Goal: Task Accomplishment & Management: Manage account settings

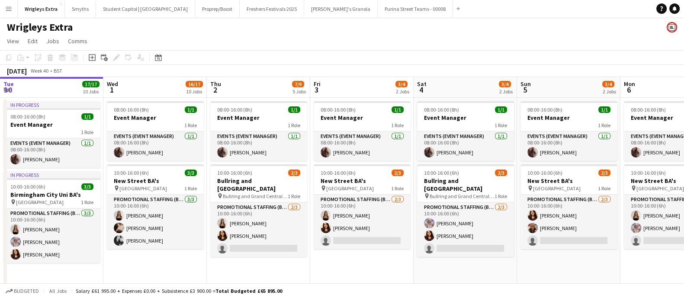
scroll to position [0, 312]
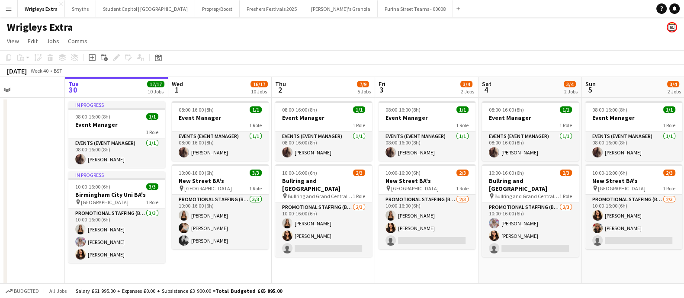
drag, startPoint x: 538, startPoint y: 161, endPoint x: 499, endPoint y: 154, distance: 39.9
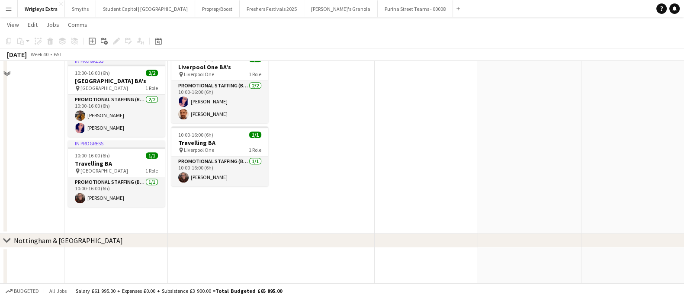
scroll to position [853, 0]
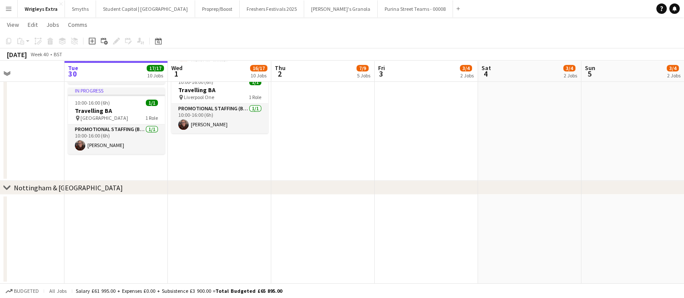
click at [27, 186] on div "Nottingham & [GEOGRAPHIC_DATA]" at bounding box center [68, 187] width 109 height 9
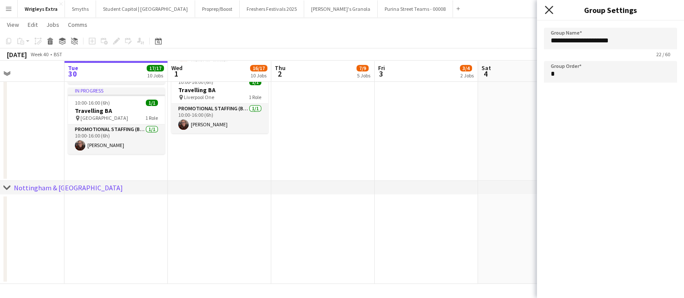
click at [547, 12] on icon "Close pop-in" at bounding box center [548, 10] width 8 height 8
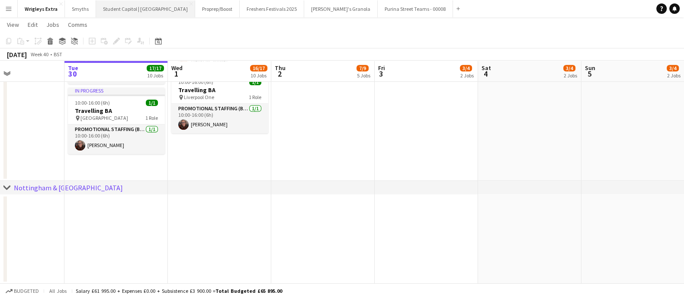
click at [118, 7] on button "Student Capitol | [GEOGRAPHIC_DATA] Close" at bounding box center [145, 8] width 99 height 17
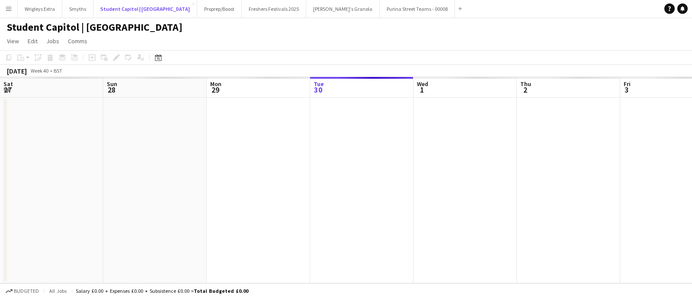
scroll to position [0, 207]
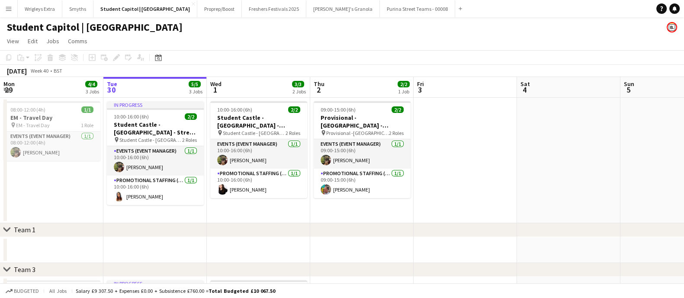
click at [9, 7] on app-icon "Menu" at bounding box center [8, 8] width 7 height 7
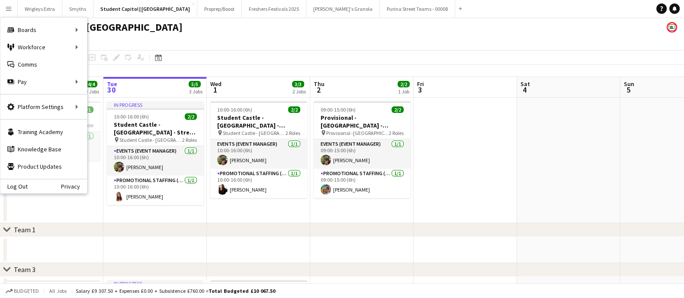
click at [572, 181] on app-date-cell at bounding box center [568, 160] width 103 height 125
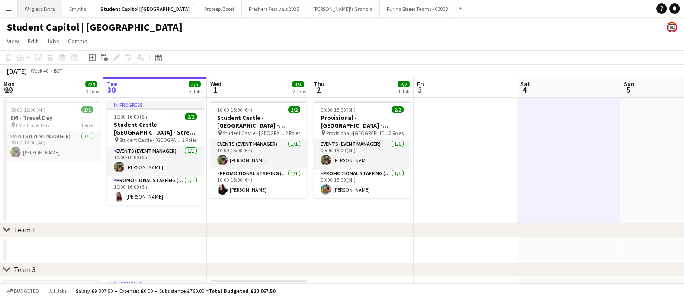
click at [32, 8] on button "Wrigleys Extra Close" at bounding box center [40, 8] width 45 height 17
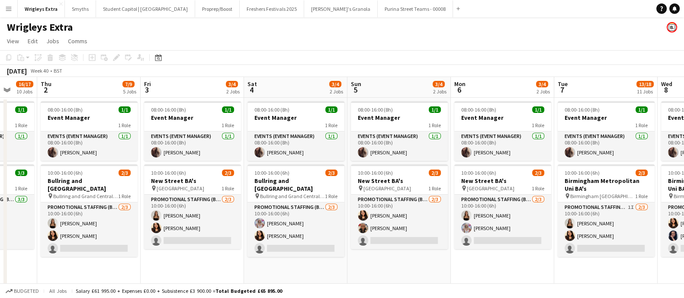
scroll to position [0, 291]
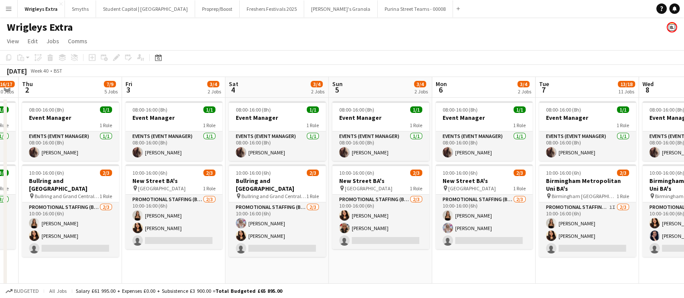
drag, startPoint x: 601, startPoint y: 265, endPoint x: 309, endPoint y: 262, distance: 291.5
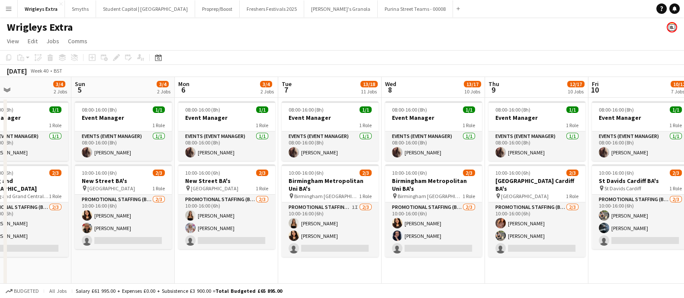
drag, startPoint x: 534, startPoint y: 266, endPoint x: 277, endPoint y: 253, distance: 257.6
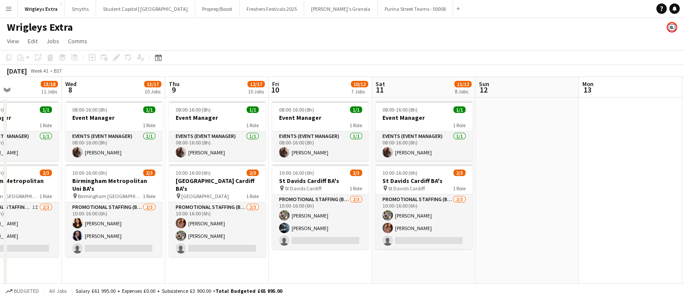
scroll to position [0, 284]
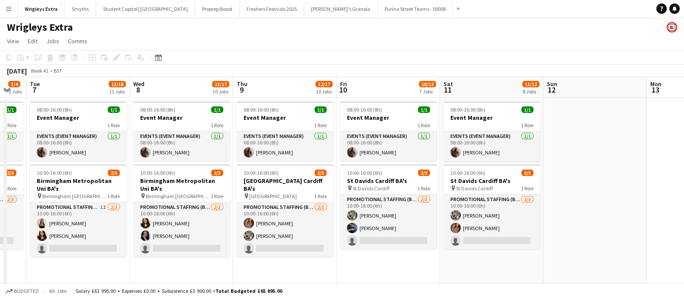
drag, startPoint x: 580, startPoint y: 265, endPoint x: 328, endPoint y: 267, distance: 251.7
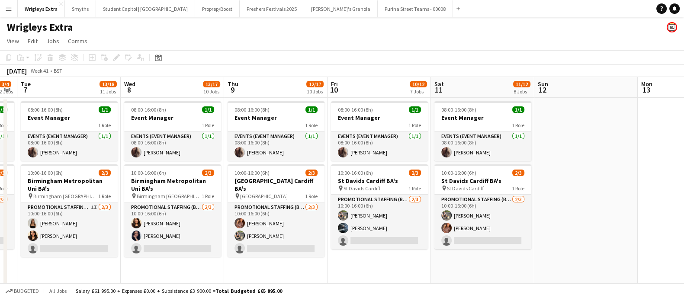
drag, startPoint x: 582, startPoint y: 250, endPoint x: 263, endPoint y: 249, distance: 318.7
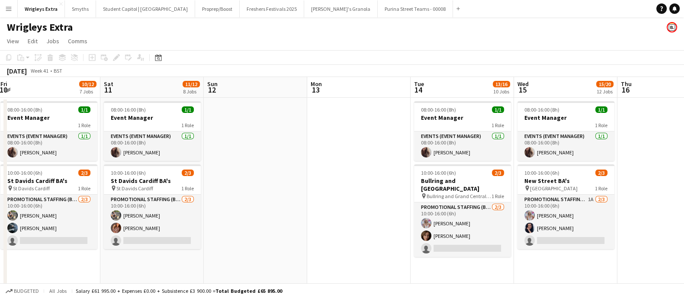
scroll to position [0, 346]
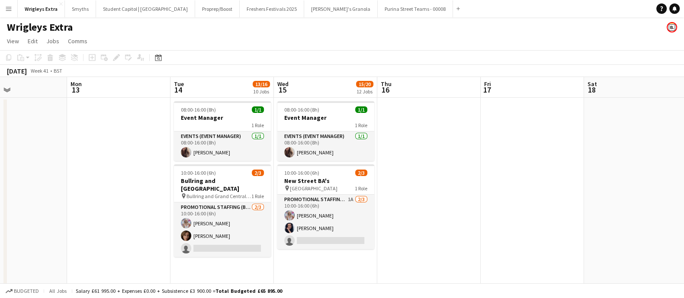
drag, startPoint x: 413, startPoint y: 256, endPoint x: 217, endPoint y: 245, distance: 196.6
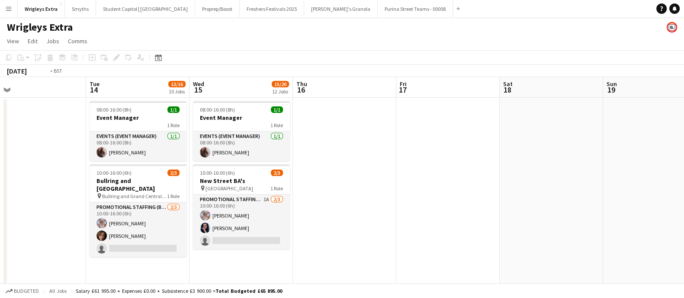
drag, startPoint x: 462, startPoint y: 160, endPoint x: 273, endPoint y: 187, distance: 191.0
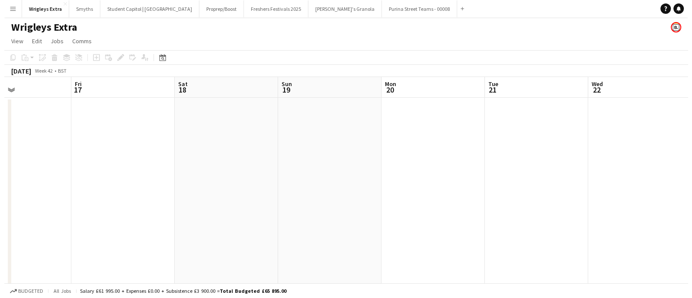
scroll to position [0, 279]
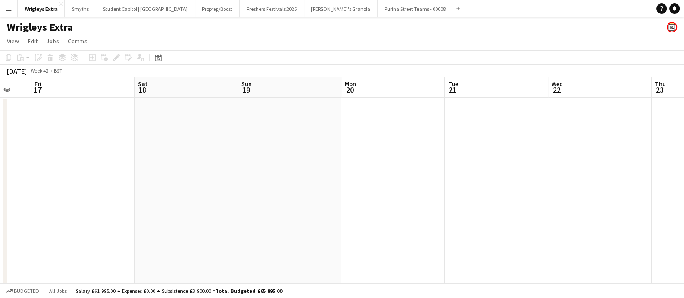
drag, startPoint x: 445, startPoint y: 197, endPoint x: 242, endPoint y: 202, distance: 203.3
click at [378, 10] on button "Purina Street Teams - 00008 Close" at bounding box center [415, 8] width 75 height 17
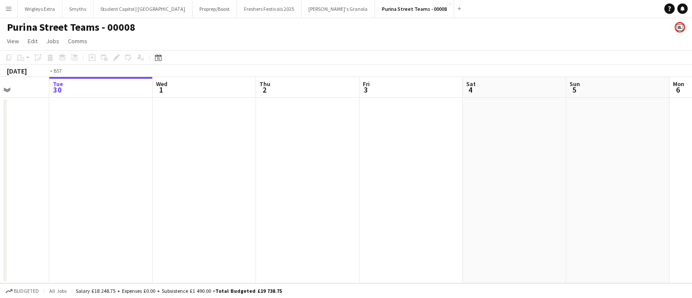
drag, startPoint x: 233, startPoint y: 233, endPoint x: 517, endPoint y: 186, distance: 288.0
click at [517, 186] on app-calendar-viewport "Sat 27 Sun 28 Mon 29 Tue 30 Wed 1 Thu 2 Fri 3 Sat 4 Sun 5 Mon 6 Tue 7 Wed 8" at bounding box center [346, 180] width 692 height 206
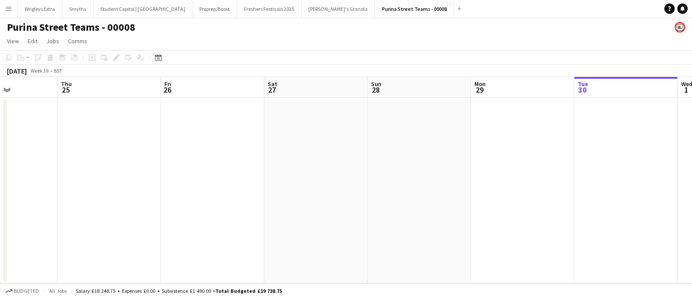
drag, startPoint x: 179, startPoint y: 189, endPoint x: 402, endPoint y: 160, distance: 224.3
click at [410, 160] on app-calendar-viewport "Mon 22 Tue 23 Wed 24 Thu 25 Fri 26 Sat 27 Sun 28 Mon 29 Tue 30 Wed 1 Thu 2 Fri 3" at bounding box center [346, 180] width 692 height 206
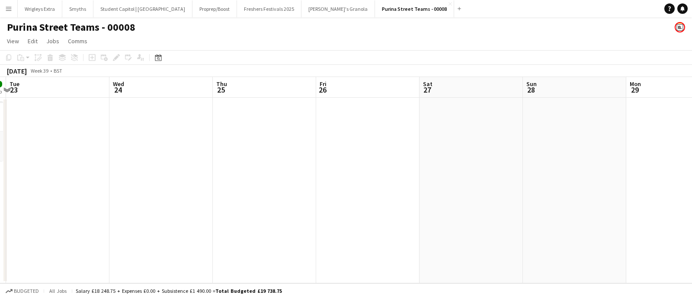
drag, startPoint x: 170, startPoint y: 179, endPoint x: 406, endPoint y: 160, distance: 236.9
click at [456, 162] on app-calendar-viewport "Sun 21 Mon 22 1/1 1 Job Tue 23 Wed 24 Thu 25 Fri 26 Sat 27 Sun 28 Mon 29 Tue 30…" at bounding box center [346, 180] width 692 height 206
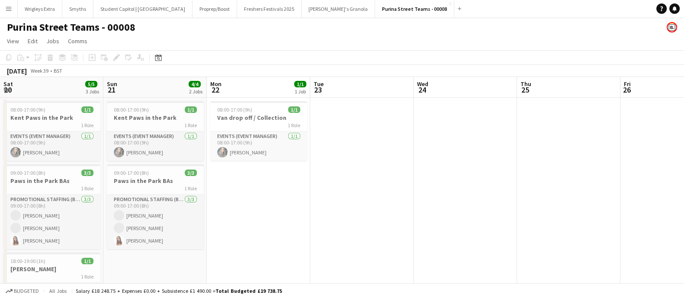
scroll to position [0, 229]
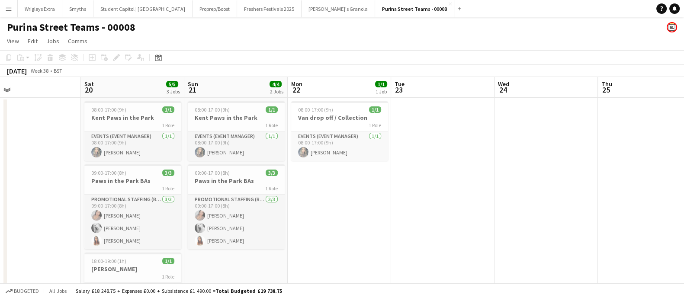
drag, startPoint x: 232, startPoint y: 179, endPoint x: 398, endPoint y: 178, distance: 166.5
click at [398, 178] on app-calendar-viewport "Wed 17 Thu 18 Fri 19 Sat 20 5/5 3 Jobs Sun 21 4/4 2 Jobs Mon 22 1/1 1 Job Tue 2…" at bounding box center [342, 208] width 684 height 262
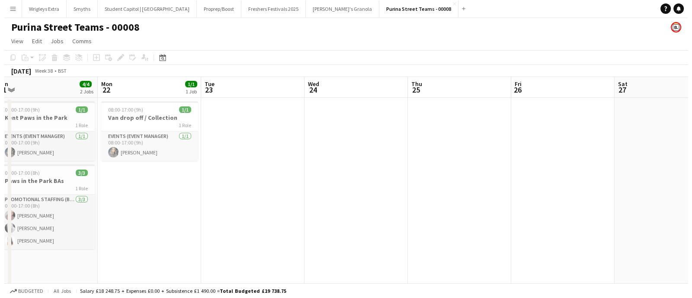
scroll to position [0, 291]
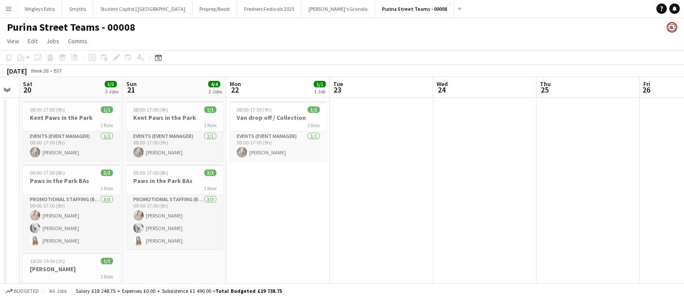
drag, startPoint x: 524, startPoint y: 171, endPoint x: 256, endPoint y: 183, distance: 268.4
click at [256, 183] on app-calendar-viewport "Wed 17 Thu 18 Fri 19 Sat 20 5/5 3 Jobs Sun 21 4/4 2 Jobs Mon 22 1/1 1 Job Tue 2…" at bounding box center [342, 208] width 684 height 262
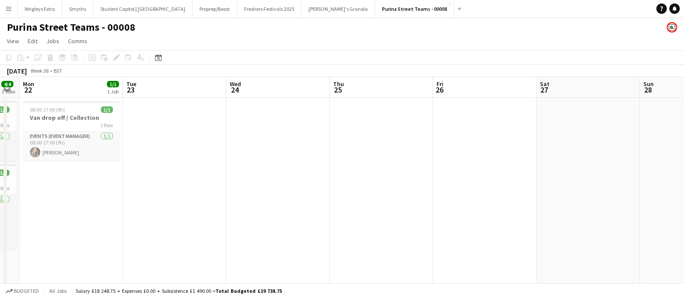
drag, startPoint x: 400, startPoint y: 2, endPoint x: 314, endPoint y: 23, distance: 88.5
click at [359, 68] on div "Menu Boards Boards Boards All jobs Status Workforce Workforce My Workforce Recr…" at bounding box center [342, 177] width 684 height 354
click at [46, 15] on button "Wrigleys Extra Close" at bounding box center [40, 8] width 45 height 17
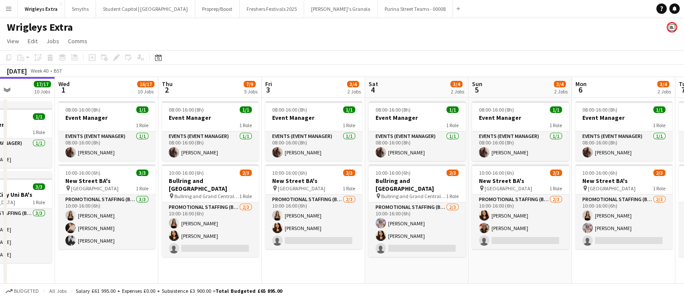
scroll to position [0, 374]
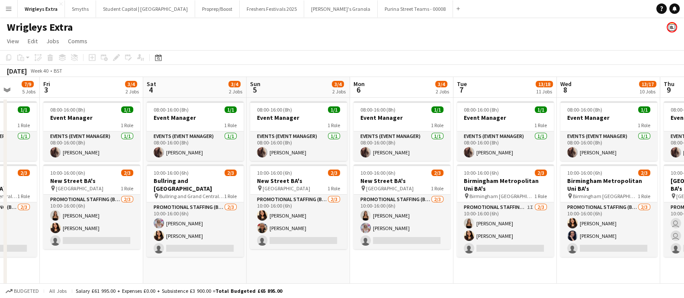
drag, startPoint x: 599, startPoint y: 258, endPoint x: 225, endPoint y: 264, distance: 374.1
click at [577, 266] on app-date-cell "08:00-16:00 (8h) 1/1 Event Manager 1 Role Events (Event Manager) [DATE] 08:00-1…" at bounding box center [608, 194] width 103 height 192
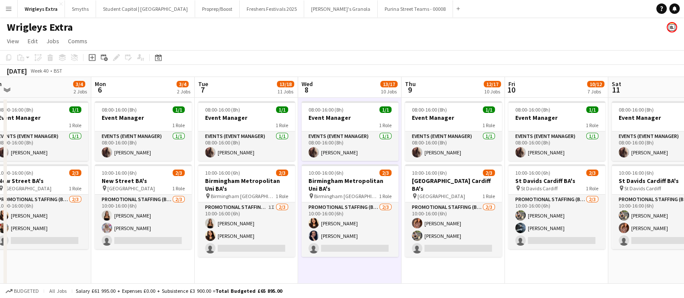
scroll to position [0, 280]
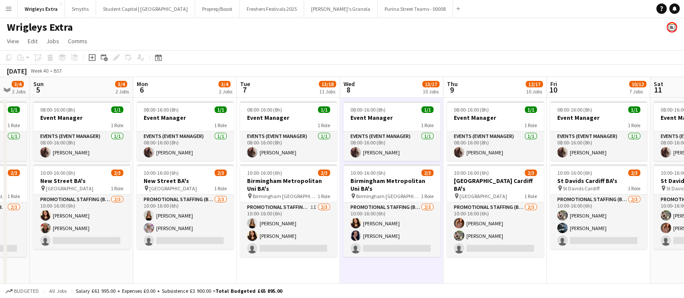
drag, startPoint x: 505, startPoint y: 259, endPoint x: 288, endPoint y: 277, distance: 216.9
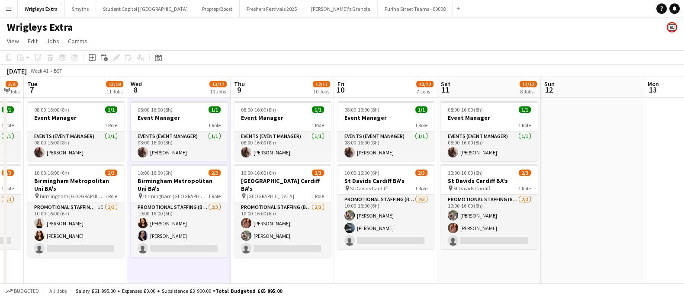
scroll to position [0, 356]
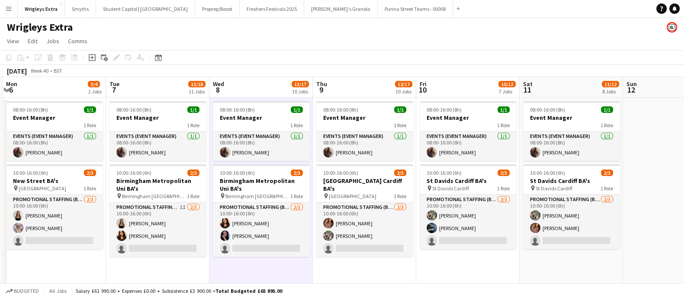
drag, startPoint x: 606, startPoint y: 267, endPoint x: 476, endPoint y: 258, distance: 130.4
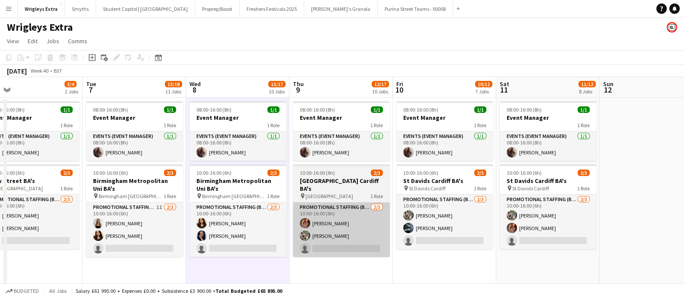
drag, startPoint x: 433, startPoint y: 261, endPoint x: 438, endPoint y: 238, distance: 23.5
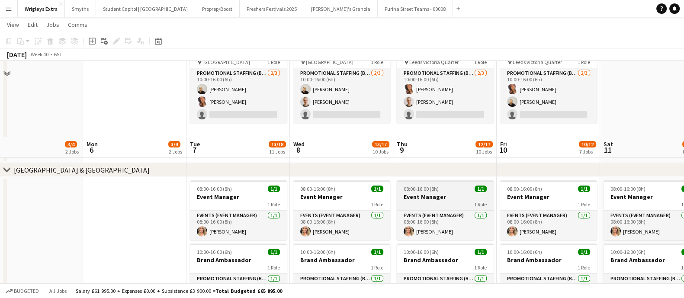
scroll to position [432, 0]
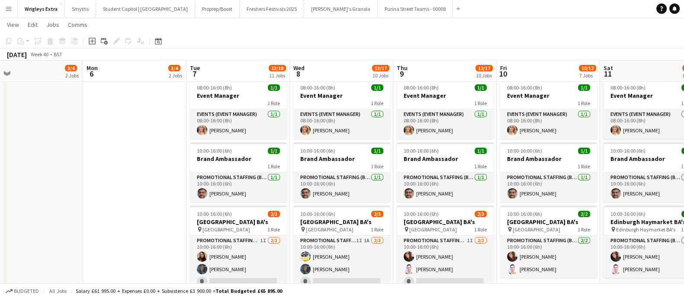
click at [6, 10] on app-icon "Menu" at bounding box center [8, 8] width 7 height 7
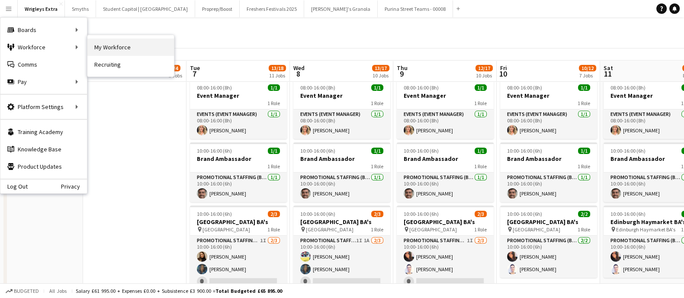
click at [108, 46] on link "My Workforce" at bounding box center [130, 46] width 86 height 17
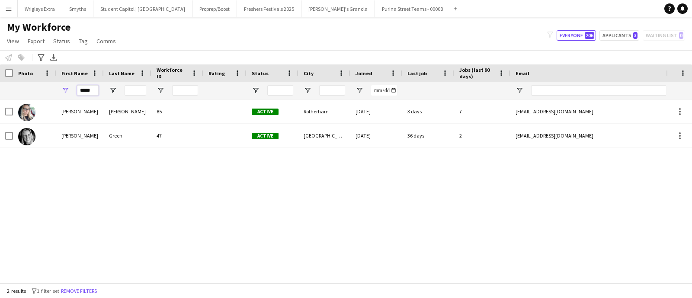
click at [85, 86] on input "*****" at bounding box center [88, 90] width 22 height 10
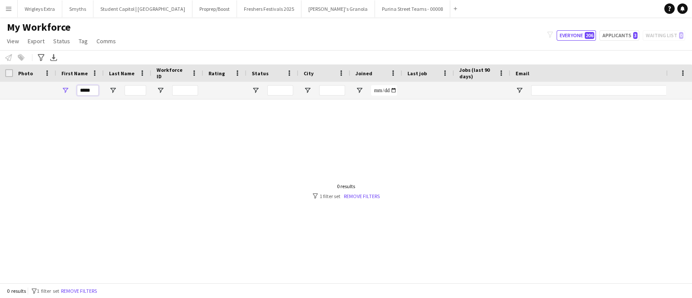
type input "******"
click at [83, 90] on input "******" at bounding box center [88, 90] width 22 height 10
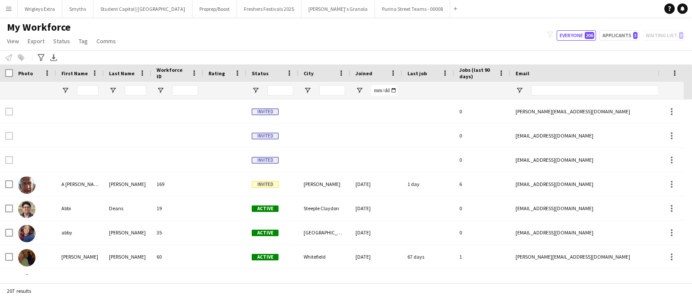
click at [331, 96] on div at bounding box center [332, 90] width 26 height 17
click at [331, 92] on input "City Filter Input" at bounding box center [332, 90] width 26 height 10
paste input "******"
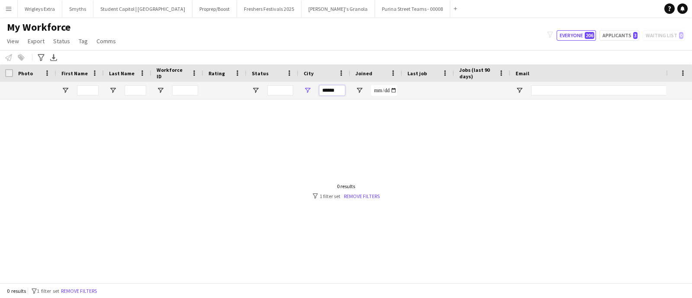
click at [343, 93] on input "******" at bounding box center [332, 90] width 26 height 10
type input "**********"
click at [330, 91] on input "**********" at bounding box center [332, 90] width 26 height 10
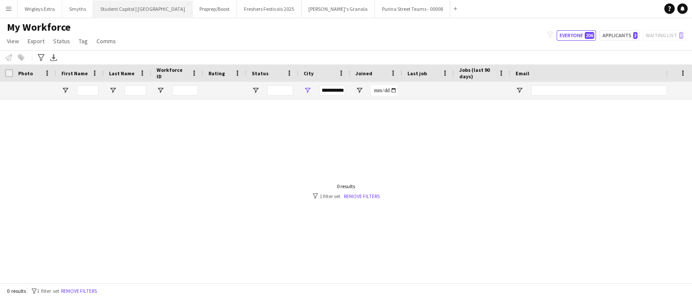
scroll to position [0, 0]
click at [11, 9] on app-icon "Menu" at bounding box center [8, 8] width 7 height 7
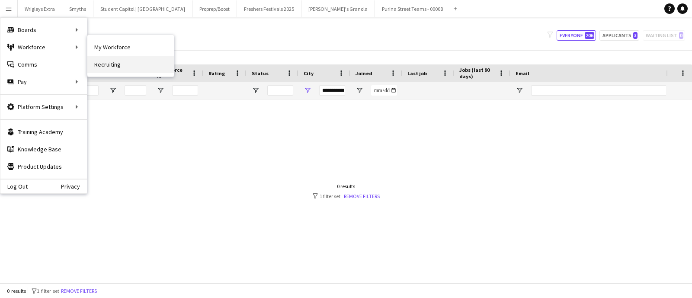
click at [136, 64] on link "Recruiting" at bounding box center [130, 64] width 86 height 17
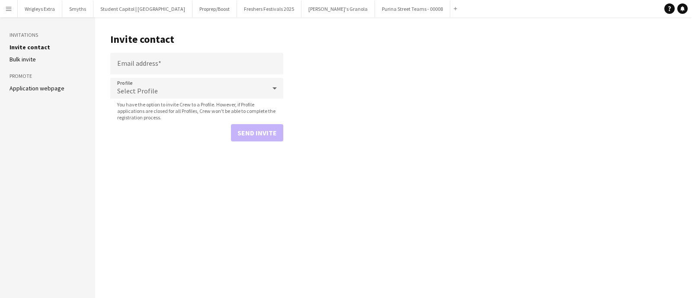
click at [13, 8] on button "Menu" at bounding box center [8, 8] width 17 height 17
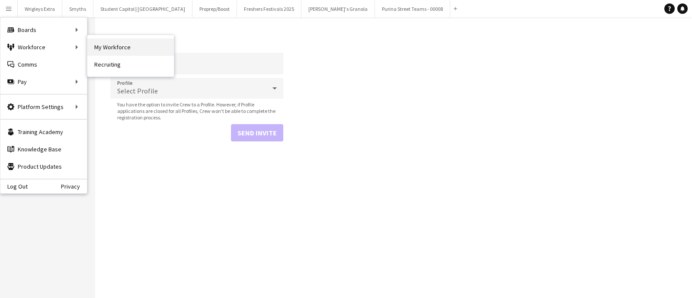
click at [135, 51] on link "My Workforce" at bounding box center [130, 46] width 86 height 17
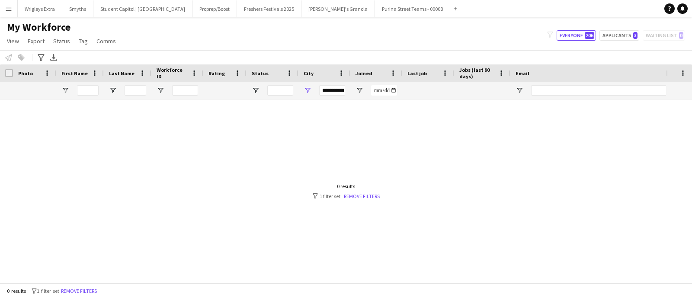
click at [326, 98] on div "**********" at bounding box center [332, 90] width 26 height 17
click at [328, 97] on div "**********" at bounding box center [332, 90] width 26 height 17
click at [328, 94] on input "**********" at bounding box center [332, 90] width 26 height 10
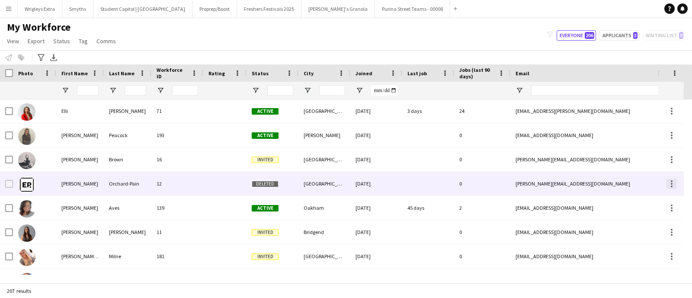
click at [675, 180] on div at bounding box center [671, 184] width 10 height 10
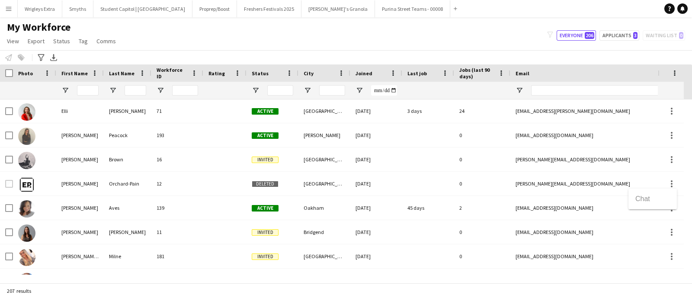
click at [9, 185] on div at bounding box center [346, 149] width 692 height 298
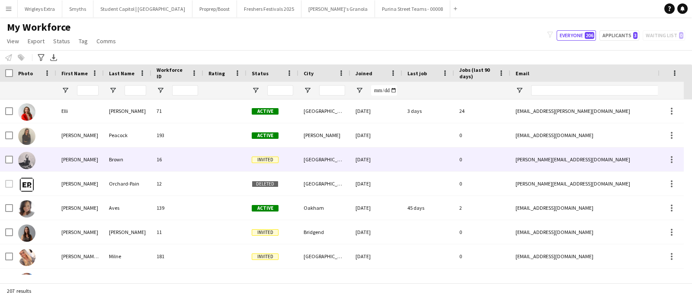
click at [14, 149] on div at bounding box center [34, 159] width 43 height 24
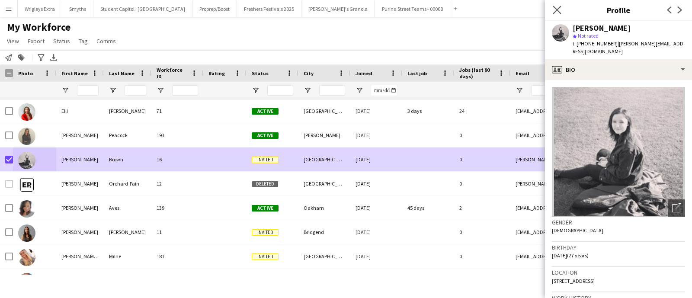
click at [553, 9] on icon "Close pop-in" at bounding box center [557, 10] width 8 height 8
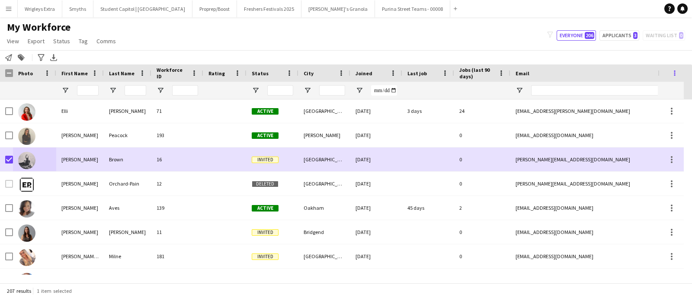
click at [677, 71] on span at bounding box center [675, 73] width 8 height 8
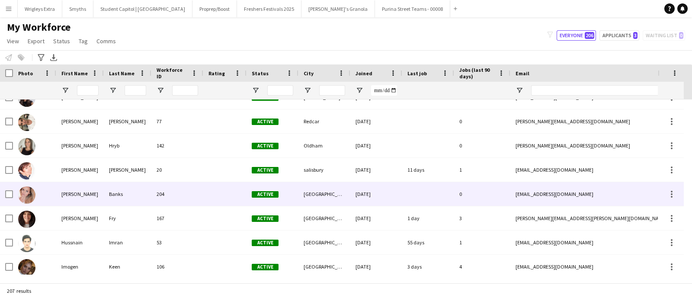
click at [26, 195] on img at bounding box center [26, 194] width 17 height 17
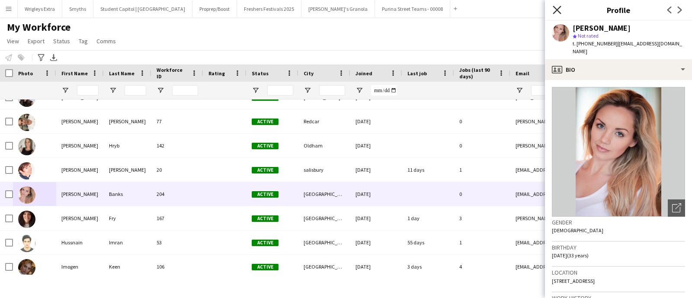
click at [557, 9] on icon at bounding box center [557, 10] width 8 height 8
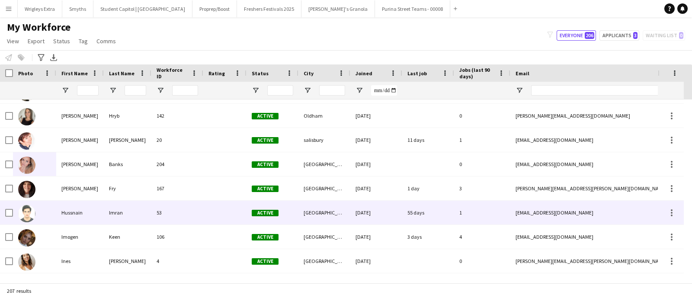
scroll to position [2054, 0]
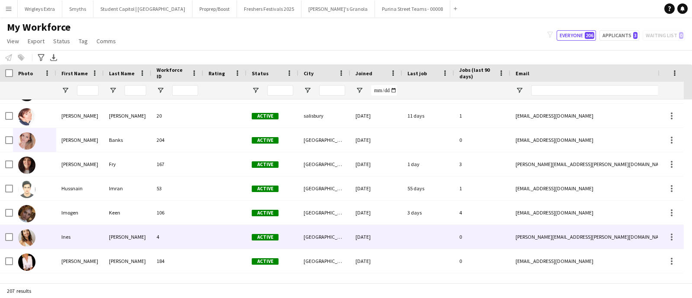
click at [30, 235] on img at bounding box center [26, 237] width 17 height 17
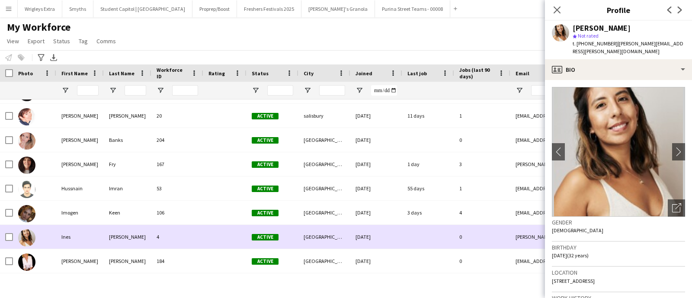
click at [30, 235] on img at bounding box center [26, 237] width 17 height 17
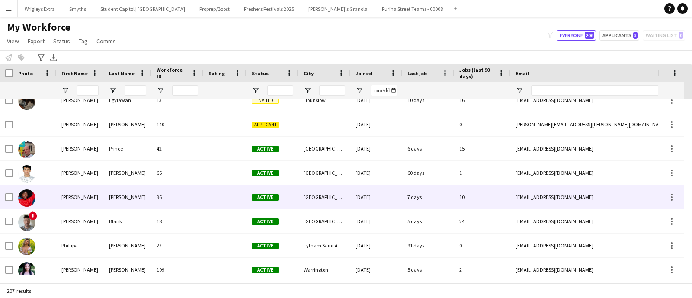
scroll to position [3730, 0]
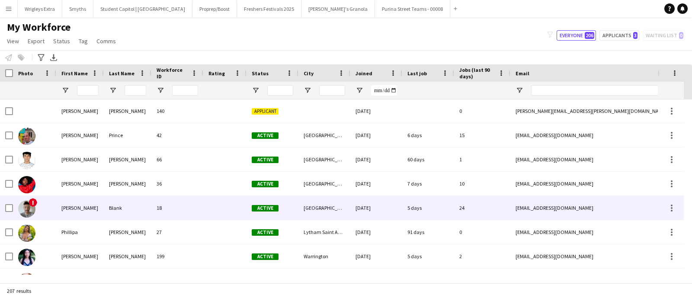
click at [34, 200] on span "!" at bounding box center [33, 202] width 9 height 9
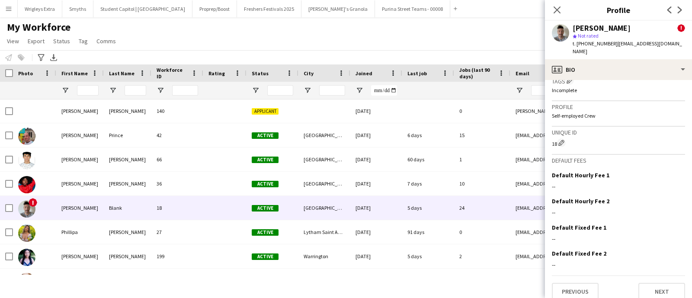
scroll to position [0, 0]
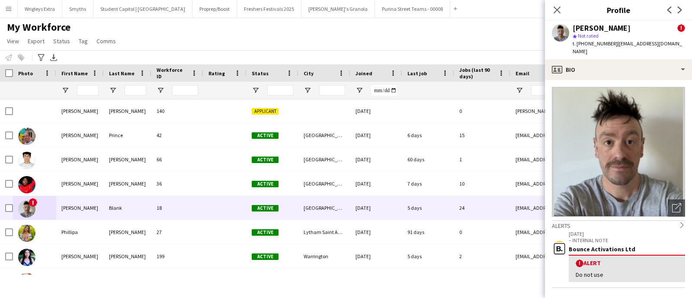
click at [677, 26] on span "!" at bounding box center [681, 28] width 8 height 8
click at [679, 222] on icon "chevron-right" at bounding box center [682, 225] width 6 height 6
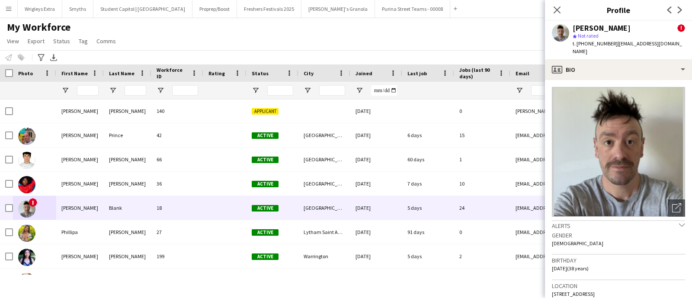
click at [679, 222] on icon "chevron-down" at bounding box center [682, 225] width 6 height 6
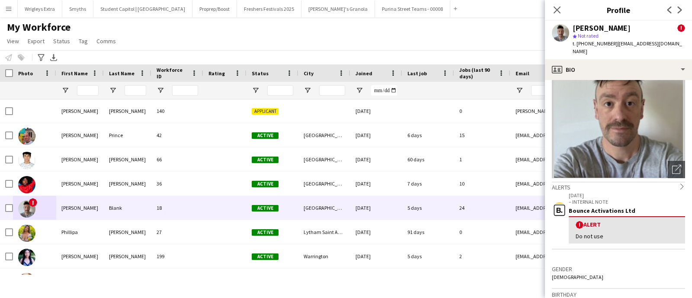
scroll to position [54, 0]
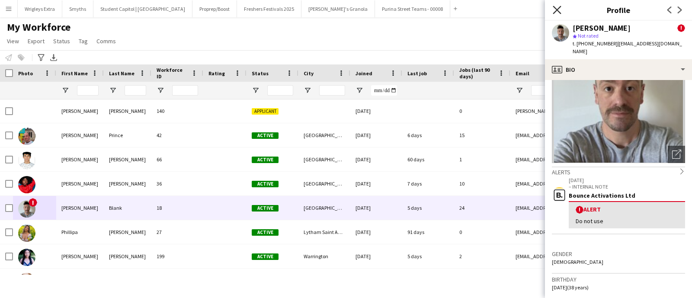
click at [558, 10] on icon at bounding box center [557, 10] width 8 height 8
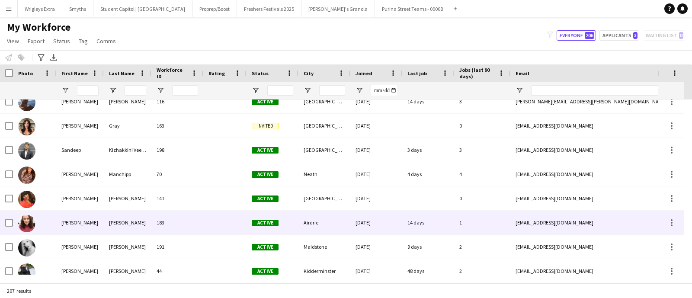
scroll to position [4095, 0]
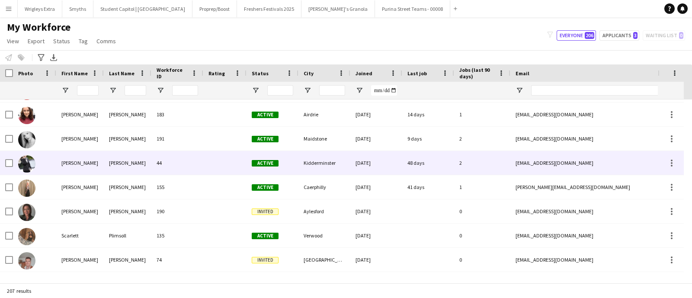
click at [19, 162] on div at bounding box center [34, 163] width 43 height 24
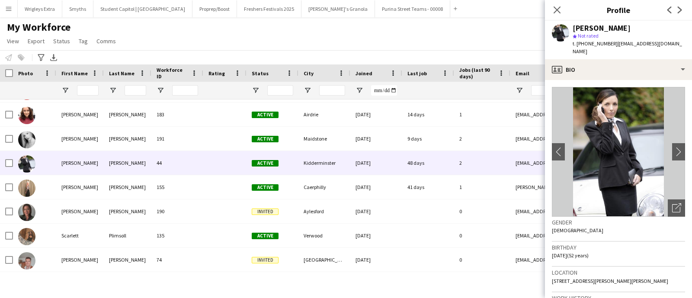
click at [563, 10] on div "Close pop-in" at bounding box center [557, 10] width 24 height 20
click at [560, 9] on icon "Close pop-in" at bounding box center [557, 10] width 8 height 8
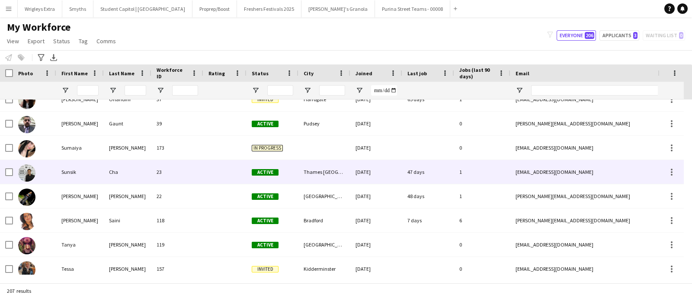
scroll to position [4578, 0]
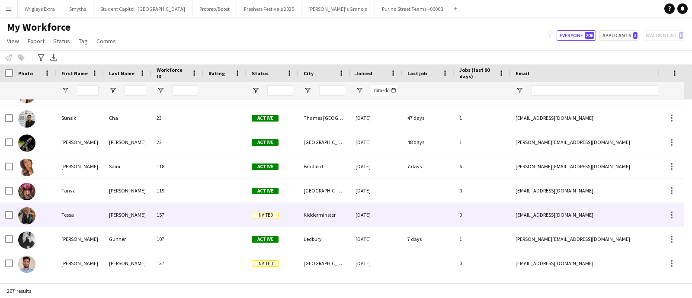
click at [26, 213] on img at bounding box center [26, 215] width 17 height 17
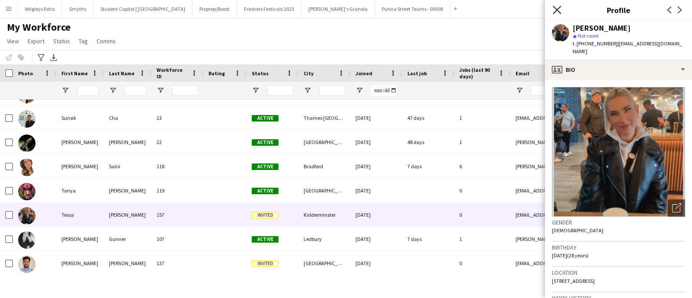
click at [556, 10] on icon at bounding box center [557, 10] width 8 height 8
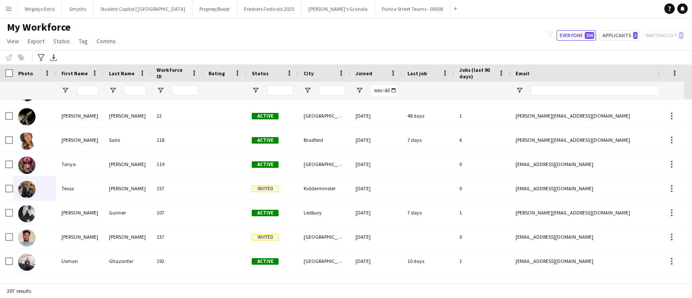
scroll to position [4513, 0]
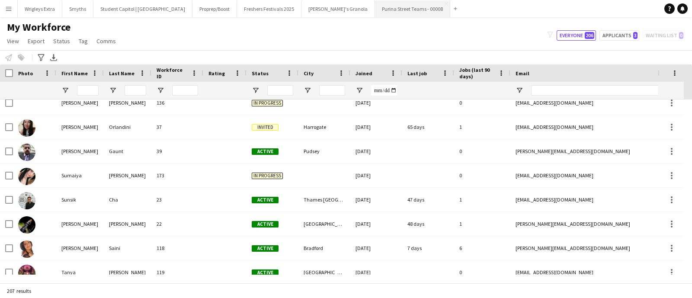
click at [375, 6] on button "Purina Street Teams - 00008 Close" at bounding box center [412, 8] width 75 height 17
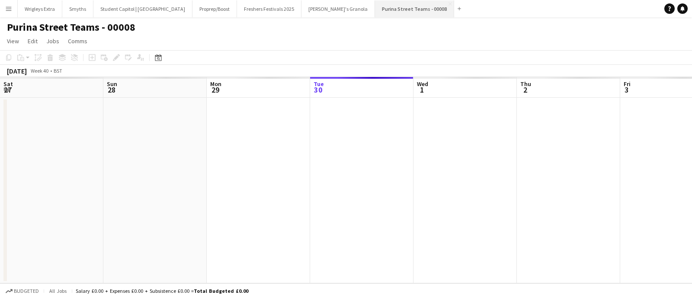
scroll to position [0, 207]
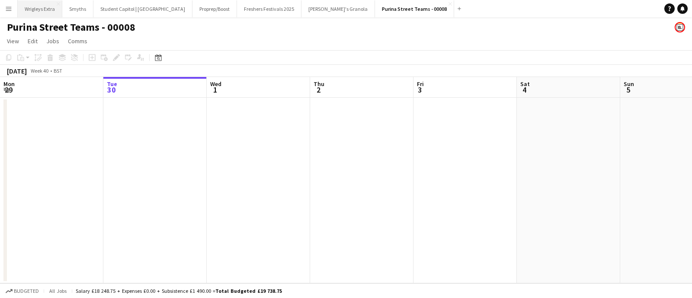
click at [38, 14] on button "Wrigleys Extra Close" at bounding box center [40, 8] width 45 height 17
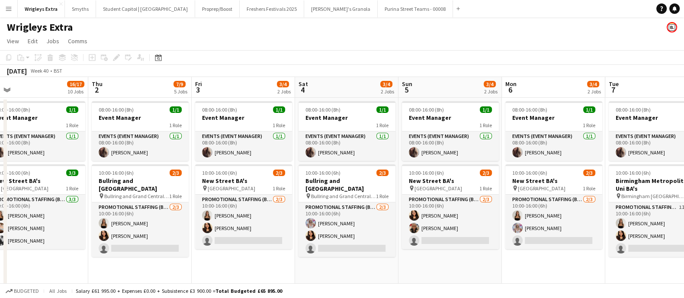
scroll to position [0, 358]
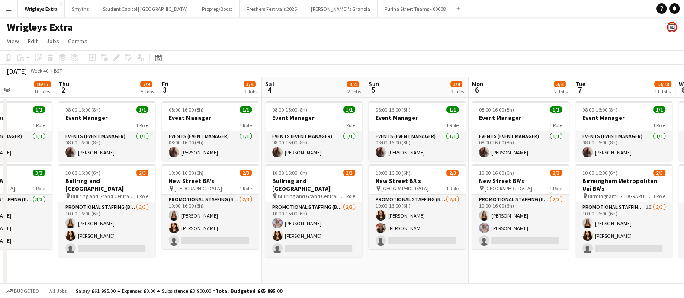
drag, startPoint x: 532, startPoint y: 266, endPoint x: 293, endPoint y: 263, distance: 239.1
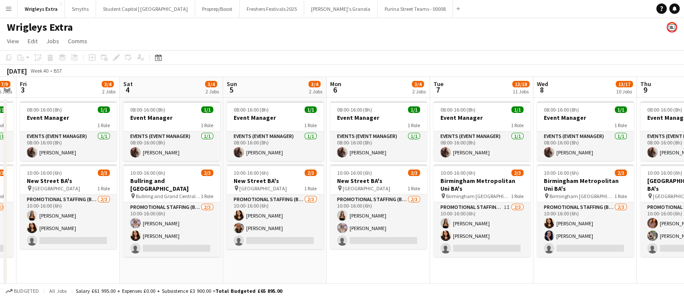
scroll to position [0, 285]
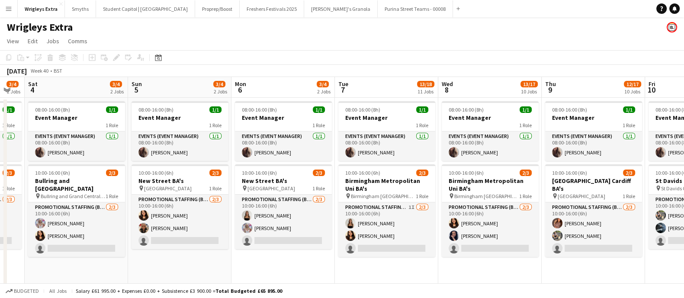
drag, startPoint x: 616, startPoint y: 268, endPoint x: 379, endPoint y: 267, distance: 237.0
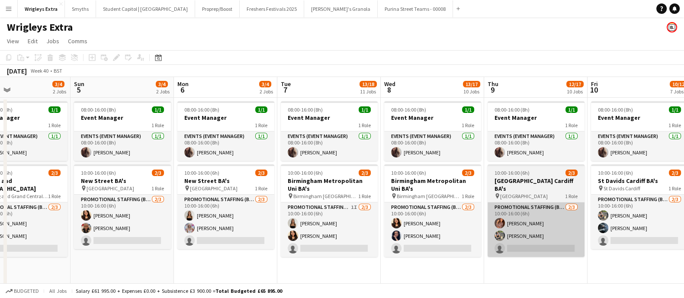
drag, startPoint x: 520, startPoint y: 265, endPoint x: 592, endPoint y: 241, distance: 76.4
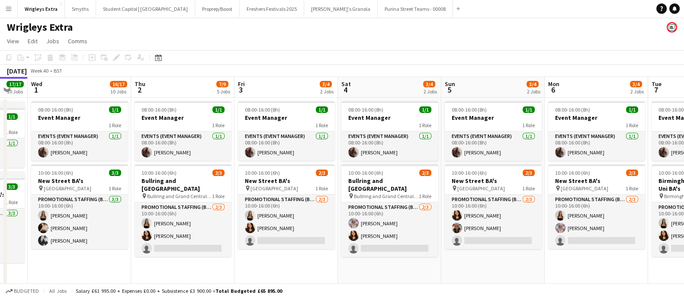
scroll to position [0, 179]
drag, startPoint x: 234, startPoint y: 253, endPoint x: 515, endPoint y: 253, distance: 280.2
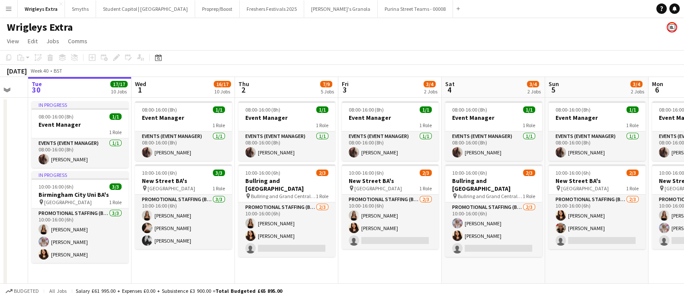
scroll to position [0, 262]
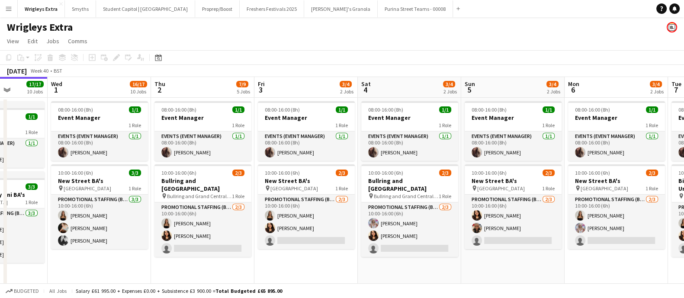
drag, startPoint x: 118, startPoint y: 265, endPoint x: 545, endPoint y: 284, distance: 427.7
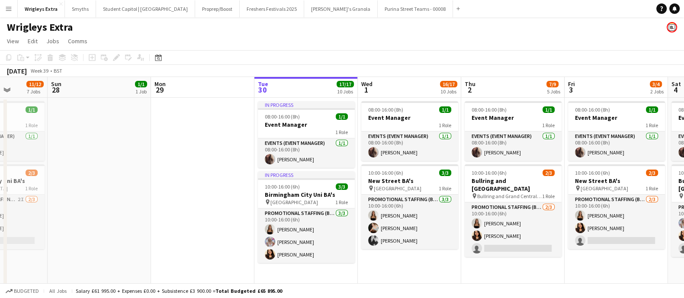
scroll to position [0, 234]
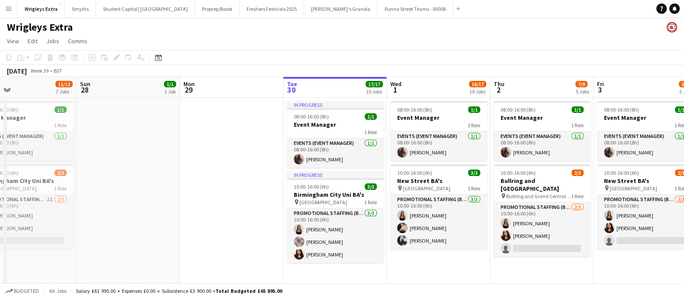
drag, startPoint x: 434, startPoint y: 272, endPoint x: 453, endPoint y: 272, distance: 19.0
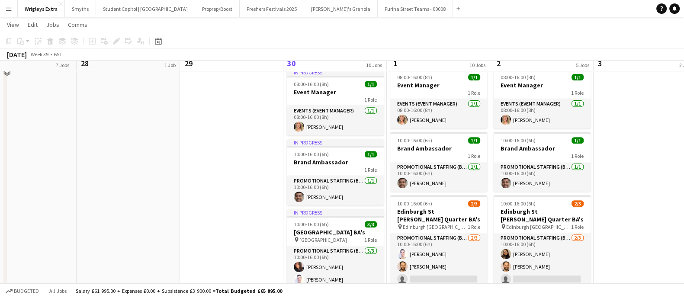
scroll to position [432, 0]
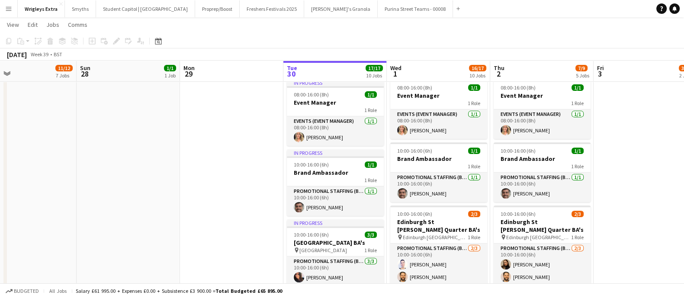
click at [8, 6] on app-icon "Menu" at bounding box center [8, 8] width 7 height 7
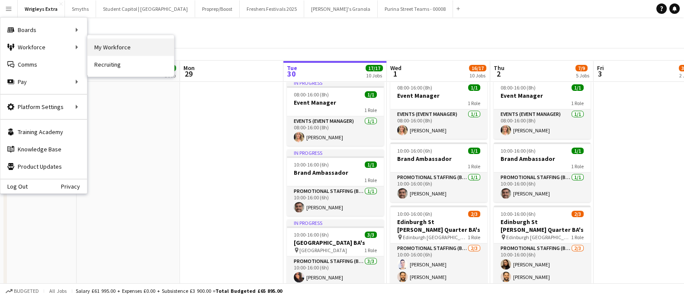
click at [118, 46] on link "My Workforce" at bounding box center [130, 46] width 86 height 17
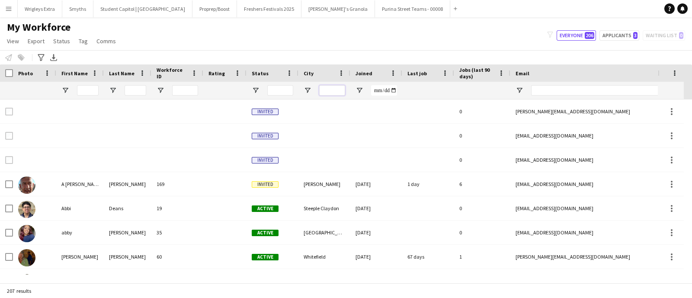
click at [328, 85] on input "City Filter Input" at bounding box center [332, 90] width 26 height 10
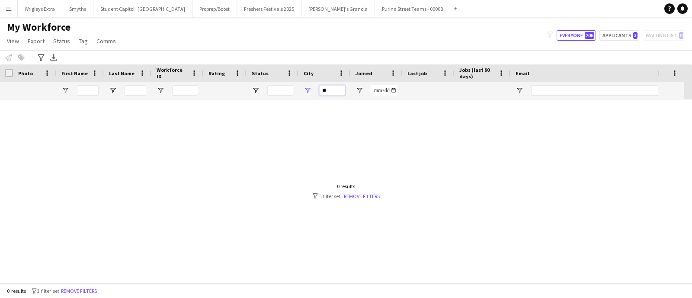
type input "*"
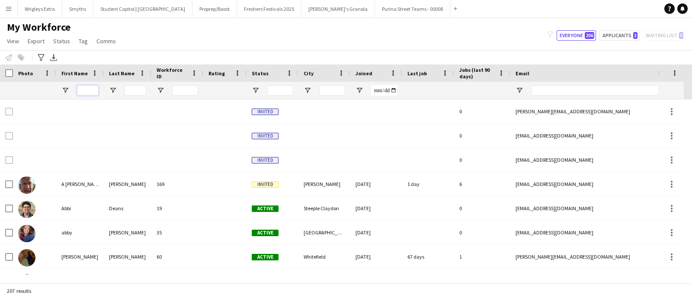
click at [87, 86] on input "First Name Filter Input" at bounding box center [88, 90] width 22 height 10
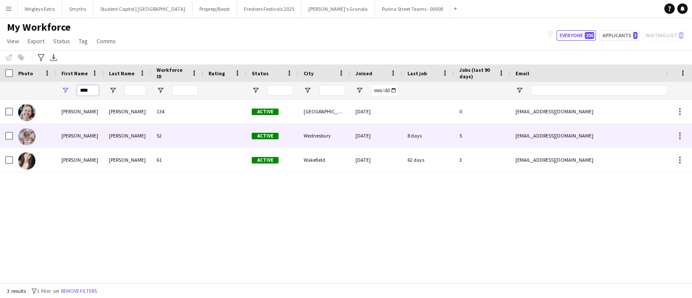
type input "****"
click at [79, 134] on div "[PERSON_NAME]" at bounding box center [80, 136] width 48 height 24
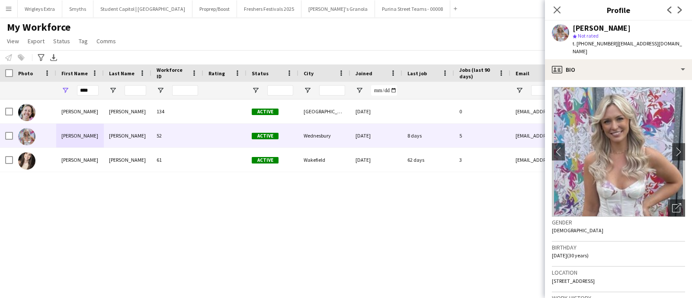
drag, startPoint x: 635, startPoint y: 271, endPoint x: 616, endPoint y: 273, distance: 19.5
click at [616, 273] on div "Location [STREET_ADDRESS]" at bounding box center [618, 279] width 133 height 25
copy span "WS10 9EQ"
click at [556, 12] on icon "Close pop-in" at bounding box center [557, 10] width 8 height 8
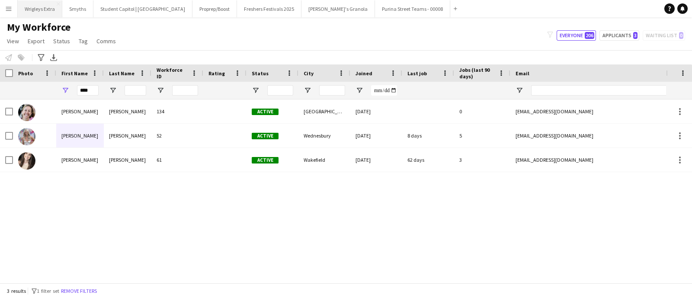
click at [42, 11] on button "Wrigleys Extra Close" at bounding box center [40, 8] width 45 height 17
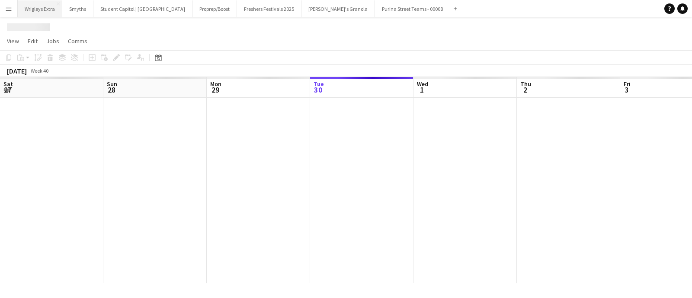
scroll to position [0, 207]
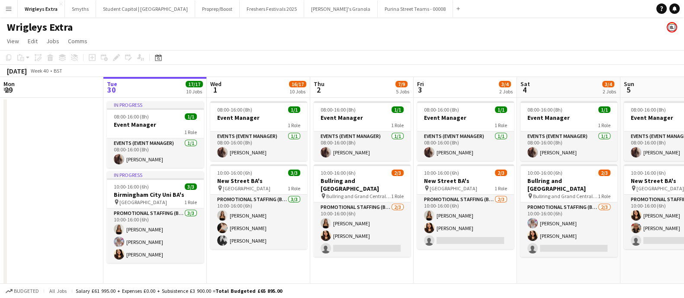
click at [6, 12] on app-icon "Menu" at bounding box center [8, 8] width 7 height 7
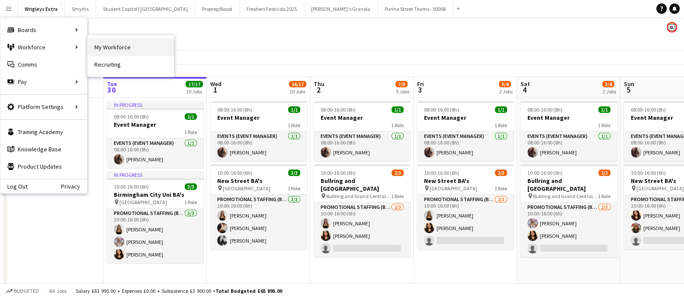
click at [106, 45] on link "My Workforce" at bounding box center [130, 46] width 86 height 17
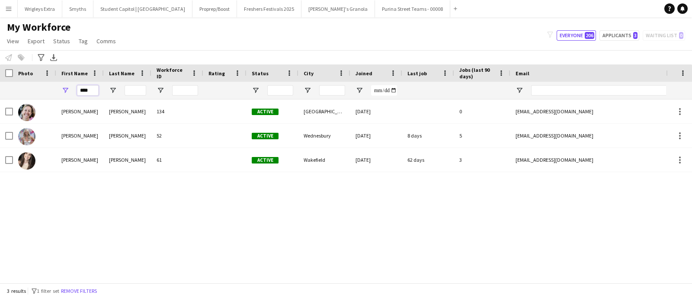
click at [86, 87] on input "****" at bounding box center [88, 90] width 22 height 10
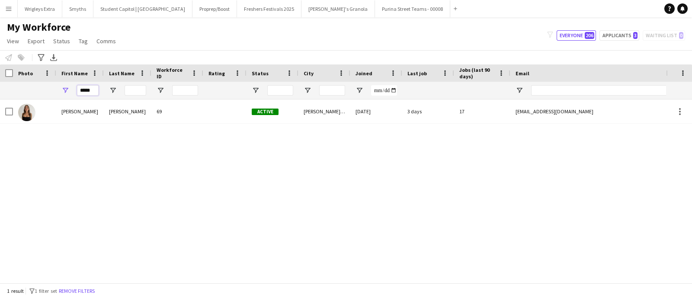
type input "*****"
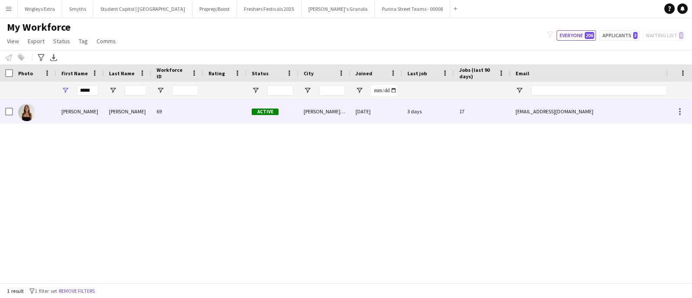
click at [99, 109] on div "[PERSON_NAME]" at bounding box center [80, 111] width 48 height 24
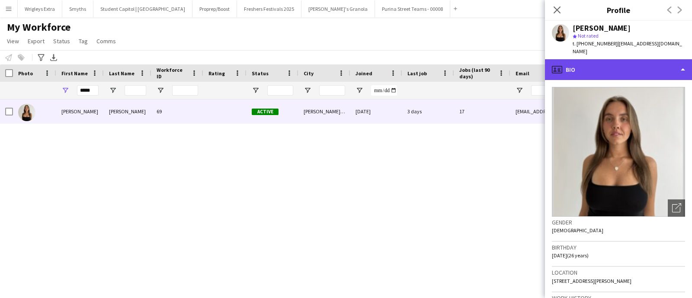
click at [682, 63] on div "profile Bio" at bounding box center [618, 69] width 147 height 21
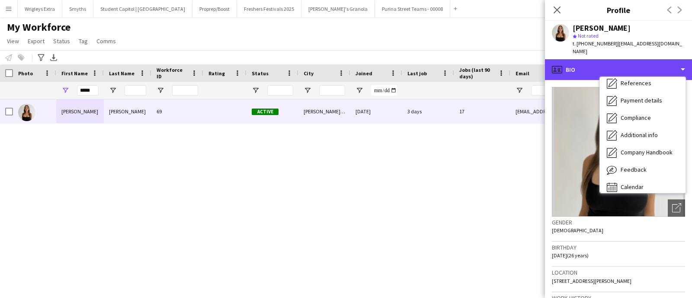
scroll to position [98, 0]
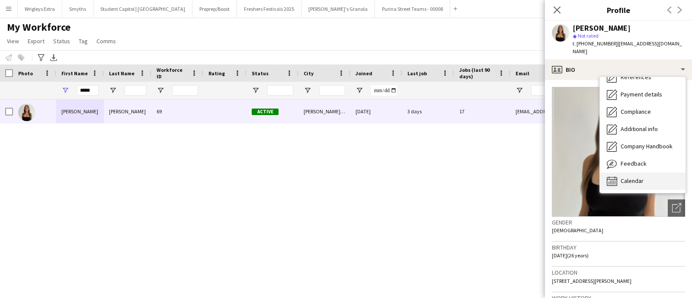
click at [653, 176] on div "Calendar Calendar" at bounding box center [643, 181] width 86 height 17
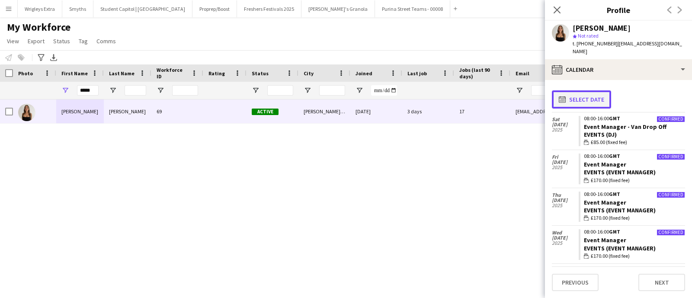
click at [593, 93] on button "calendar-full Select date" at bounding box center [581, 99] width 59 height 18
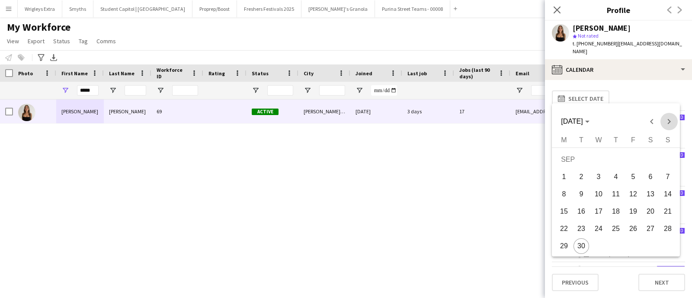
click at [669, 122] on span "Next month" at bounding box center [668, 121] width 17 height 17
click at [652, 173] on span "4" at bounding box center [651, 177] width 16 height 16
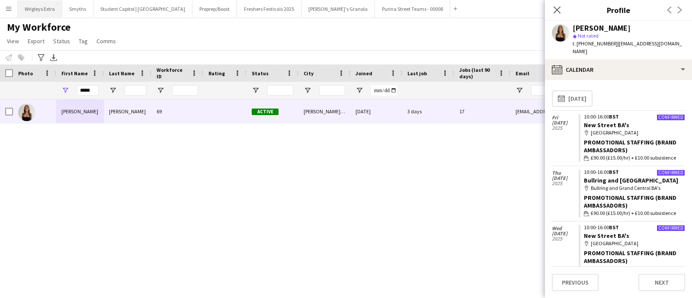
click at [30, 5] on button "Wrigleys Extra Close" at bounding box center [40, 8] width 45 height 17
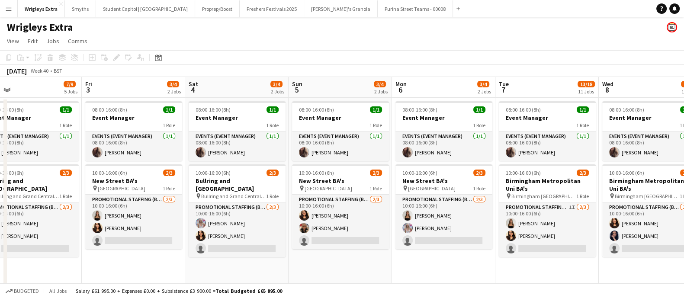
scroll to position [0, 335]
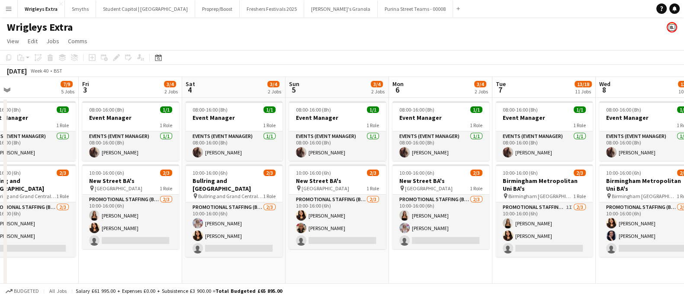
drag, startPoint x: 520, startPoint y: 195, endPoint x: 185, endPoint y: 185, distance: 335.3
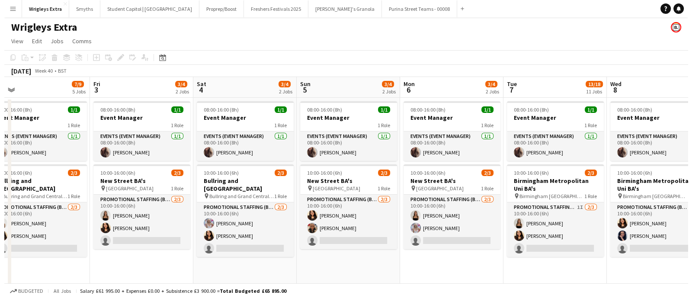
scroll to position [0, 295]
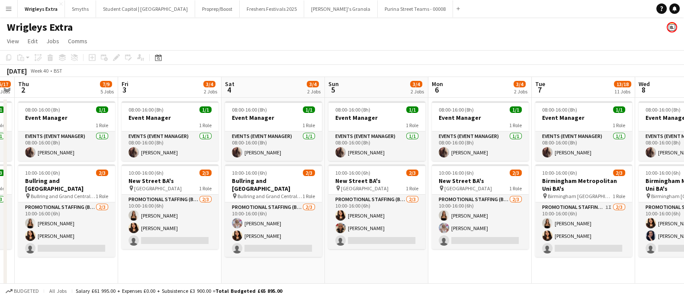
drag, startPoint x: 237, startPoint y: 272, endPoint x: 276, endPoint y: 273, distance: 39.4
click at [378, 12] on button "Purina Street Teams - 00008 Close" at bounding box center [415, 8] width 75 height 17
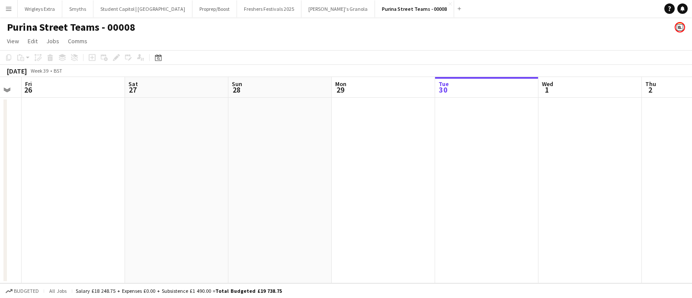
drag, startPoint x: 229, startPoint y: 202, endPoint x: 551, endPoint y: 193, distance: 322.3
click at [561, 192] on app-calendar-viewport "Wed 24 Thu 25 Fri 26 Sat 27 Sun 28 Mon 29 Tue 30 Wed 1 Thu 2 Fri 3 Sat 4 Sun 5" at bounding box center [346, 180] width 692 height 206
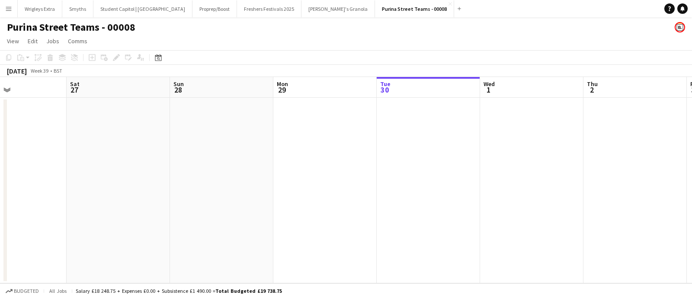
drag, startPoint x: 279, startPoint y: 190, endPoint x: 534, endPoint y: 195, distance: 255.2
click at [536, 195] on app-calendar-viewport "Wed 24 Thu 25 Fri 26 Sat 27 Sun 28 Mon 29 Tue 30 Wed 1 Thu 2 Fri 3 Sat 4 Sun 5" at bounding box center [346, 180] width 692 height 206
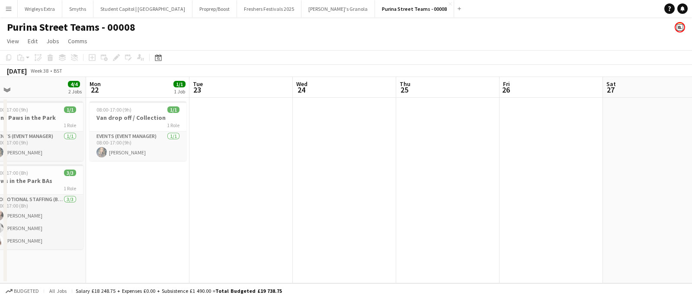
drag, startPoint x: 402, startPoint y: 200, endPoint x: 239, endPoint y: 189, distance: 163.8
click at [501, 200] on app-calendar-viewport "Fri 19 Sat 20 Sun 21 4/4 2 Jobs Mon 22 1/1 1 Job Tue 23 Wed 24 Thu 25 Fri 26 Sa…" at bounding box center [346, 180] width 692 height 206
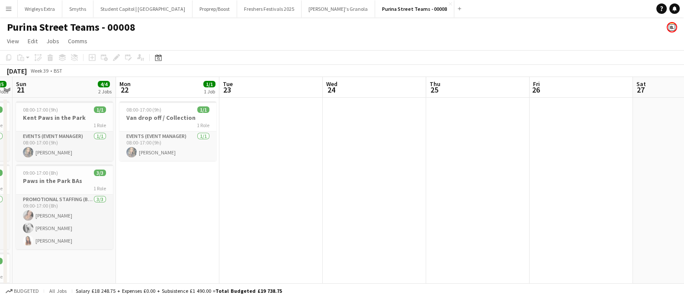
scroll to position [0, 200]
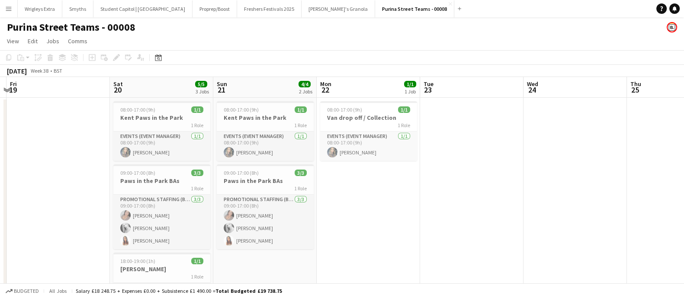
drag, startPoint x: 400, startPoint y: 196, endPoint x: 429, endPoint y: 198, distance: 29.0
click at [429, 198] on app-calendar-viewport "Wed 17 Thu 18 Fri 19 Sat 20 5/5 3 Jobs Sun 21 4/4 2 Jobs Mon 22 1/1 1 Job Tue 2…" at bounding box center [342, 208] width 684 height 262
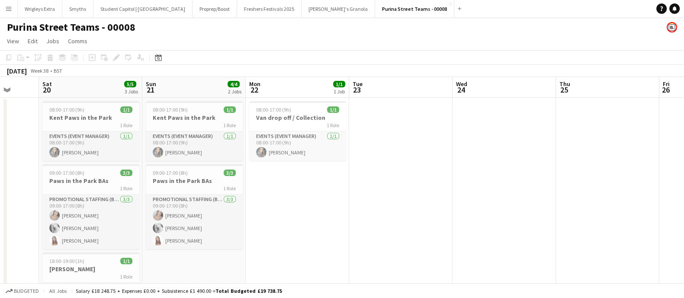
scroll to position [0, 281]
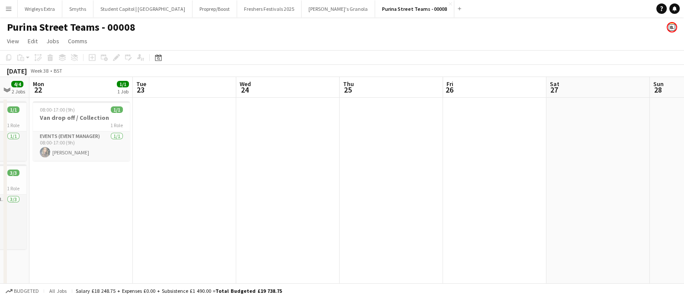
drag, startPoint x: 424, startPoint y: 201, endPoint x: 137, endPoint y: 186, distance: 287.5
click at [137, 186] on app-calendar-viewport "Fri 19 Sat 20 5/5 3 Jobs Sun 21 4/4 2 Jobs Mon 22 1/1 1 Job Tue 23 Wed 24 Thu 2…" at bounding box center [342, 208] width 684 height 262
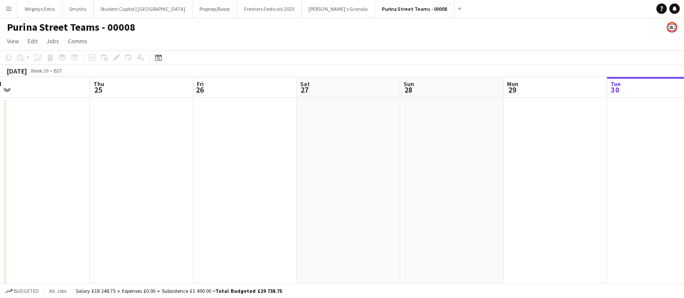
scroll to position [0, 291]
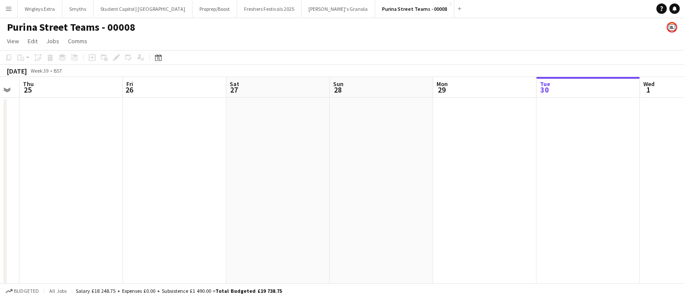
drag, startPoint x: 518, startPoint y: 191, endPoint x: 198, endPoint y: 193, distance: 320.0
click at [198, 193] on app-calendar-viewport "Mon 22 1/1 1 Job Tue 23 Wed 24 Thu 25 Fri 26 Sat 27 Sun 28 Mon 29 Tue 30 Wed 1 …" at bounding box center [342, 208] width 684 height 262
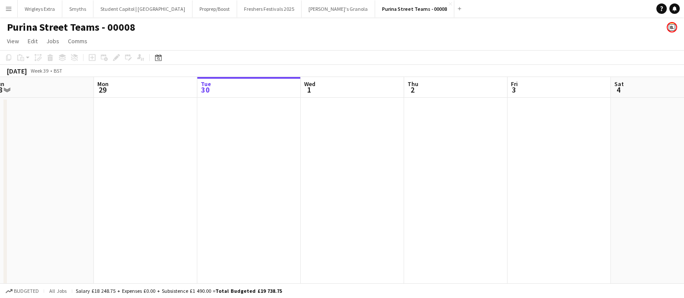
scroll to position [0, 293]
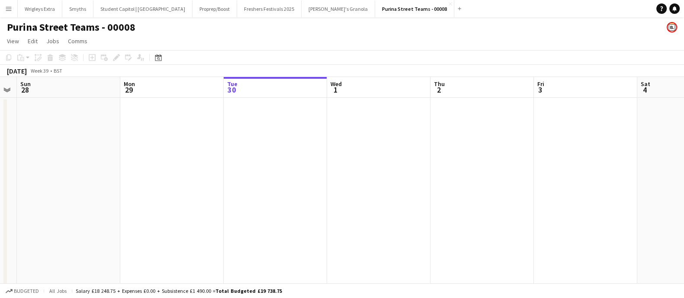
drag, startPoint x: 355, startPoint y: 192, endPoint x: 42, endPoint y: 190, distance: 312.7
click at [42, 190] on app-calendar-viewport "Thu 25 Fri 26 Sat 27 Sun 28 Mon 29 Tue 30 Wed 1 Thu 2 Fri 3 Sat 4 Sun 5 Mon 6" at bounding box center [342, 208] width 684 height 262
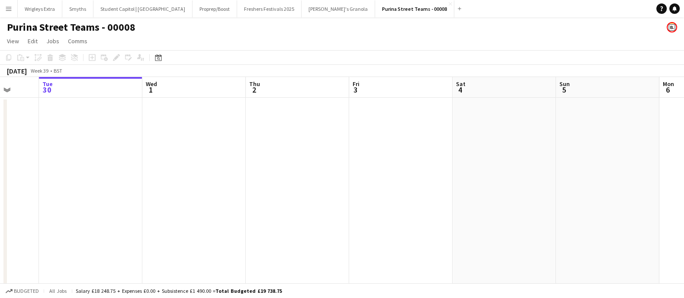
drag, startPoint x: 415, startPoint y: 221, endPoint x: 469, endPoint y: 209, distance: 55.5
click at [596, 206] on app-calendar-viewport "Sat 27 Sun 28 Mon 29 Tue 30 Wed 1 Thu 2 Fri 3 Sat 4 Sun 5 Mon 6 Tue 7 Wed 8" at bounding box center [342, 208] width 684 height 262
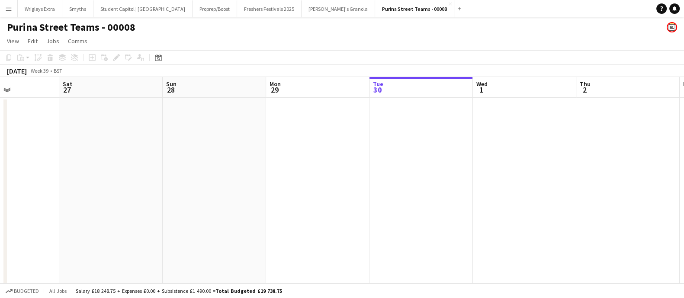
drag, startPoint x: 468, startPoint y: 205, endPoint x: 489, endPoint y: 205, distance: 21.2
click at [489, 205] on app-calendar-viewport "Wed 24 Thu 25 Fri 26 Sat 27 Sun 28 Mon 29 Tue 30 Wed 1 Thu 2 Fri 3 Sat 4 Sun 5" at bounding box center [342, 208] width 684 height 262
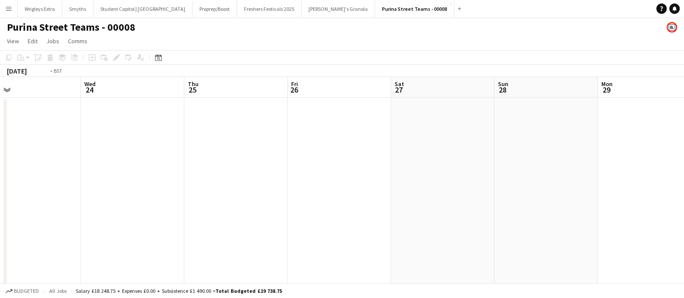
drag, startPoint x: 350, startPoint y: 216, endPoint x: 191, endPoint y: 211, distance: 159.2
click at [445, 208] on app-calendar-viewport "Sun 21 4/4 2 Jobs Mon 22 1/1 1 Job Tue 23 Wed 24 Thu 25 Fri 26 Sat 27 Sun 28 Mo…" at bounding box center [342, 208] width 684 height 262
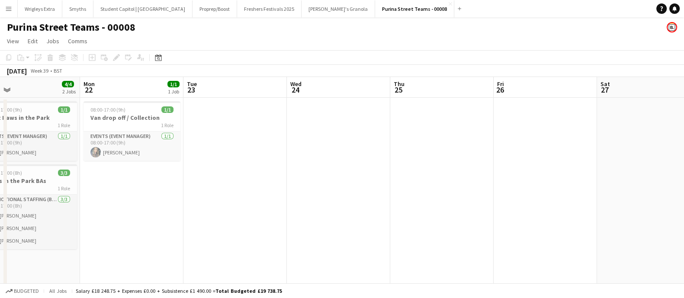
drag, startPoint x: 184, startPoint y: 213, endPoint x: 440, endPoint y: 203, distance: 256.2
click at [522, 192] on app-calendar-viewport "Fri 19 Sat 20 5/5 3 Jobs Sun 21 4/4 2 Jobs Mon 22 1/1 1 Job Tue 23 Wed 24 Thu 2…" at bounding box center [342, 208] width 684 height 262
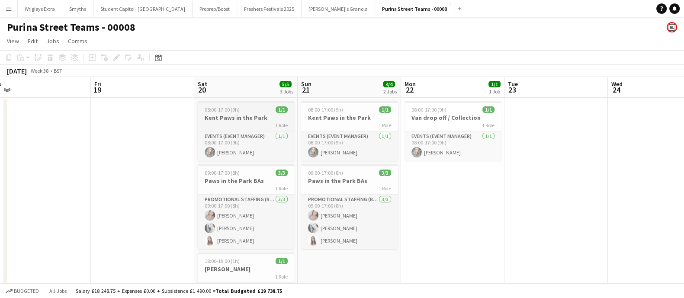
click at [238, 117] on h3 "Kent Paws in the Park" at bounding box center [246, 118] width 97 height 8
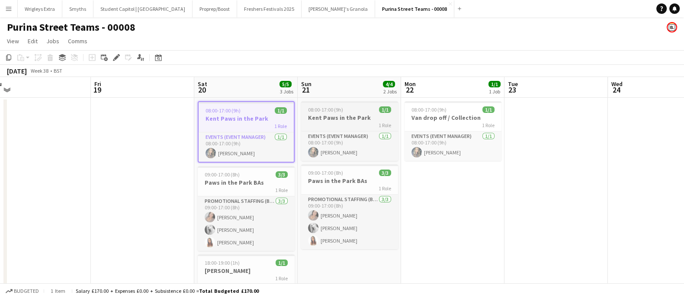
click at [328, 113] on span "08:00-17:00 (9h)" at bounding box center [325, 109] width 35 height 6
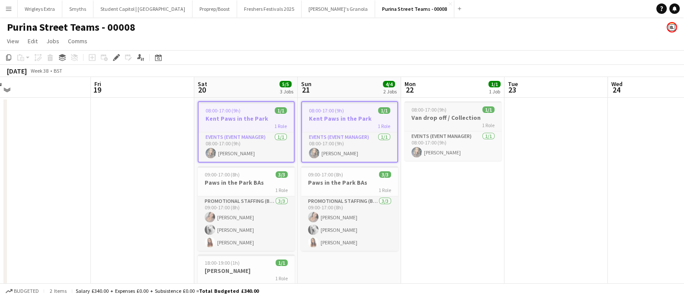
click at [436, 111] on span "08:00-17:00 (9h)" at bounding box center [428, 109] width 35 height 6
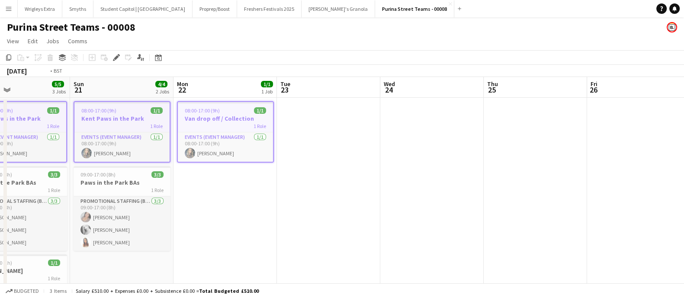
drag, startPoint x: 589, startPoint y: 197, endPoint x: 453, endPoint y: 198, distance: 136.2
click at [174, 201] on app-calendar-viewport "Thu 18 Fri 19 Sat 20 5/5 3 Jobs Sun 21 4/4 2 Jobs Mon 22 1/1 1 Job Tue 23 Wed 2…" at bounding box center [342, 208] width 684 height 262
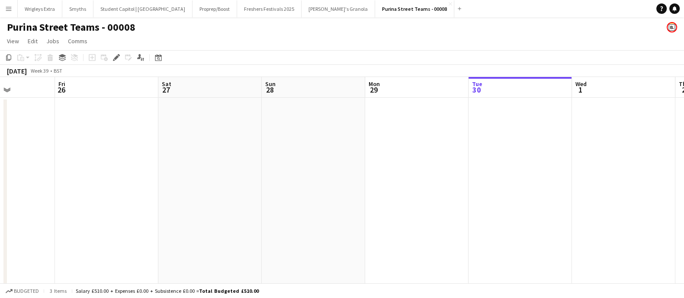
drag, startPoint x: 169, startPoint y: 211, endPoint x: 115, endPoint y: 213, distance: 54.5
click at [115, 213] on app-calendar-viewport "Mon 22 1/1 1 Job Tue 23 Wed 24 Thu 25 Fri 26 Sat 27 Sun 28 Mon 29 Tue 30 Wed 1 …" at bounding box center [342, 208] width 684 height 262
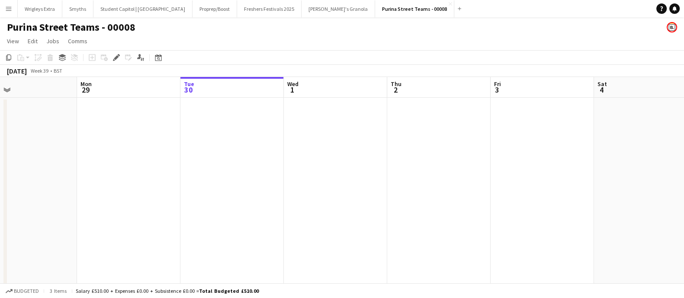
drag, startPoint x: 192, startPoint y: 214, endPoint x: 185, endPoint y: 214, distance: 7.4
click at [185, 214] on app-calendar-viewport "Thu 25 Fri 26 Sat 27 Sun 28 Mon 29 Tue 30 Wed 1 Thu 2 Fri 3 Sat 4 Sun 5 Mon 6" at bounding box center [342, 208] width 684 height 262
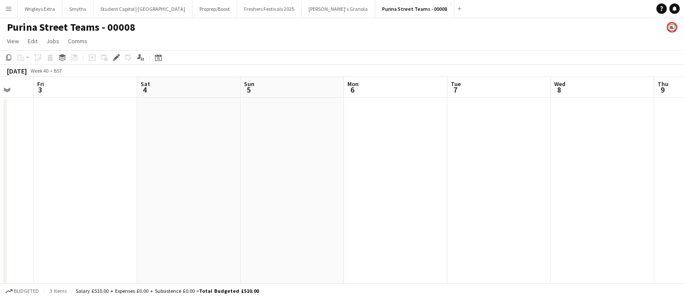
drag, startPoint x: 534, startPoint y: 174, endPoint x: 78, endPoint y: 195, distance: 457.1
click at [78, 195] on app-calendar-viewport "Mon 29 Tue 30 Wed 1 Thu 2 Fri 3 Sat 4 Sun 5 Mon 6 Tue 7 Wed 8 Thu 9 Fri 10" at bounding box center [342, 208] width 684 height 262
drag, startPoint x: 66, startPoint y: 176, endPoint x: 211, endPoint y: 177, distance: 145.3
click at [211, 177] on app-calendar-viewport "Mon 29 Tue 30 Wed 1 Thu 2 Fri 3 Sat 4 Sun 5 Mon 6 Tue 7 Wed 8 Thu 9 Fri 10" at bounding box center [342, 208] width 684 height 262
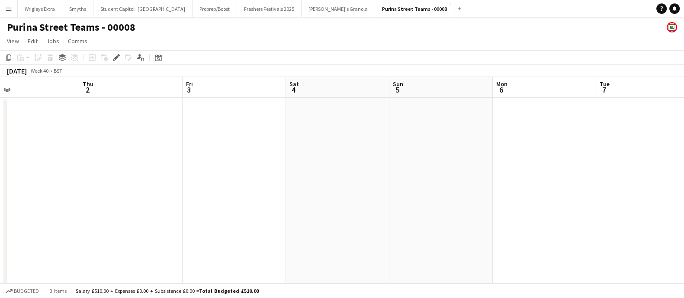
click at [213, 121] on app-date-cell at bounding box center [233, 219] width 103 height 242
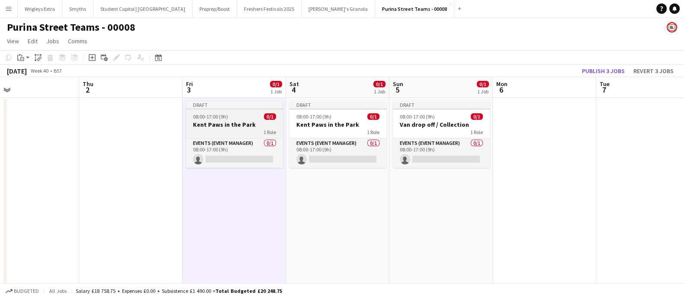
click at [215, 121] on h3 "Kent Paws in the Park" at bounding box center [234, 125] width 97 height 8
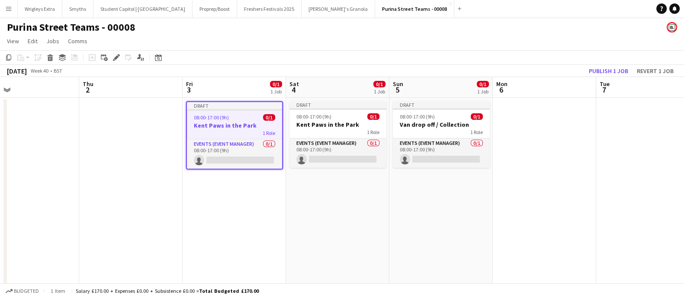
drag, startPoint x: 582, startPoint y: 204, endPoint x: 561, endPoint y: 199, distance: 21.6
click at [582, 204] on app-date-cell at bounding box center [544, 219] width 103 height 242
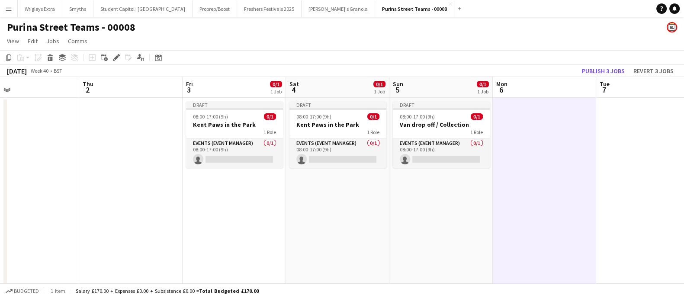
scroll to position [0, 231]
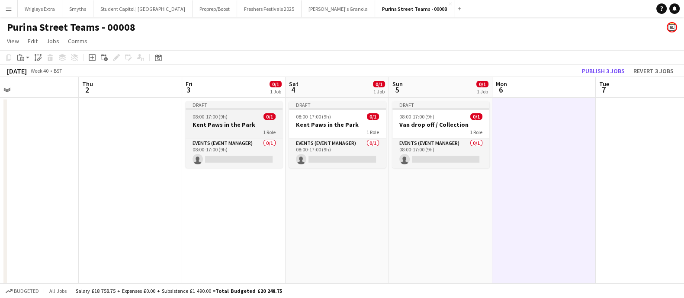
click at [208, 124] on h3 "Kent Paws in the Park" at bounding box center [234, 125] width 97 height 8
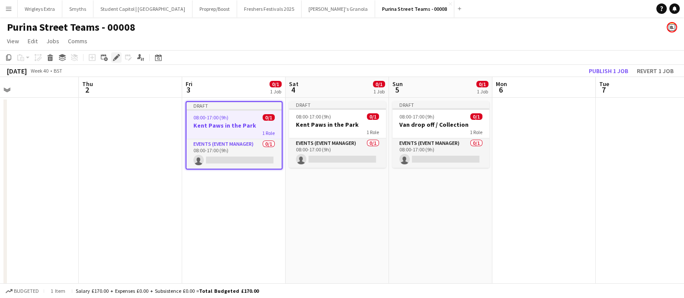
click at [114, 60] on icon at bounding box center [114, 60] width 2 height 2
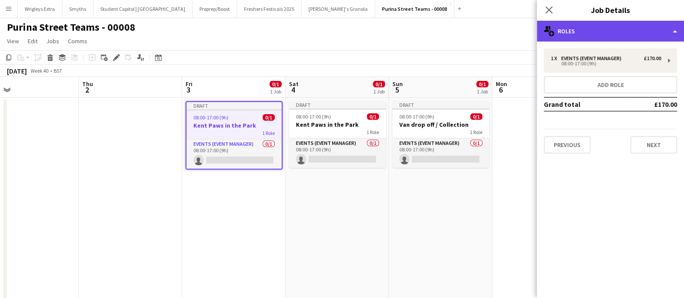
click at [668, 32] on div "multiple-users-add Roles" at bounding box center [610, 31] width 147 height 21
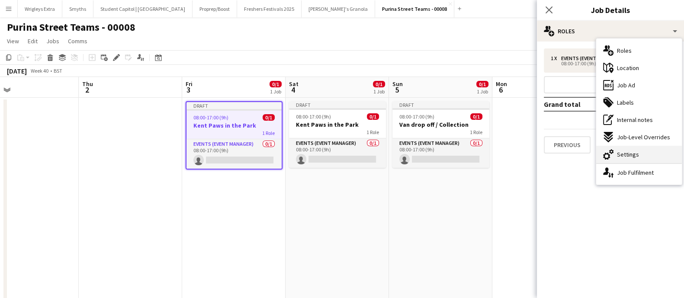
click at [612, 155] on icon "cog-double-3" at bounding box center [608, 154] width 10 height 10
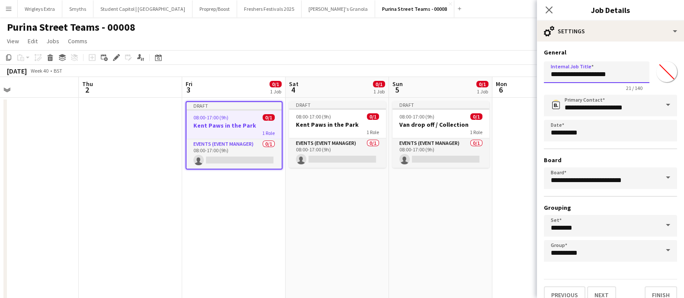
drag, startPoint x: 612, startPoint y: 75, endPoint x: 540, endPoint y: 76, distance: 72.2
click at [540, 76] on form "**********" at bounding box center [610, 175] width 147 height 255
click at [583, 75] on input "**********" at bounding box center [597, 72] width 106 height 22
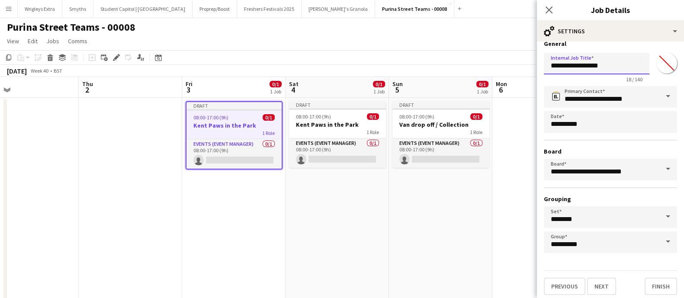
scroll to position [10, 0]
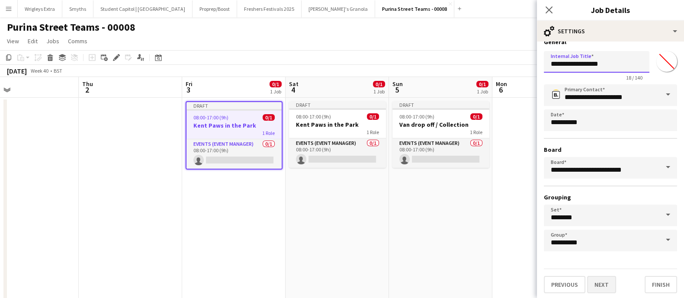
type input "**********"
click at [601, 276] on button "Next" at bounding box center [601, 284] width 29 height 17
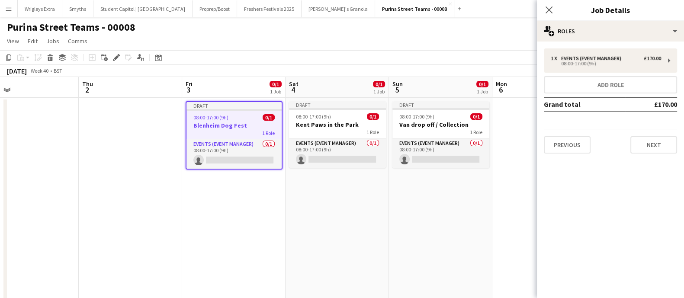
scroll to position [0, 0]
click at [663, 142] on button "Next" at bounding box center [653, 144] width 47 height 17
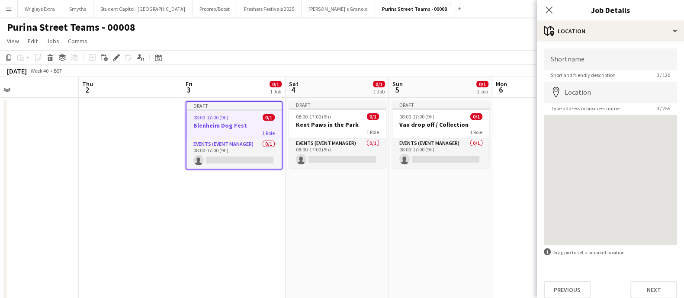
click at [275, 248] on app-date-cell "Draft 08:00-17:00 (9h) 0/1 Blenheim Dog Fest 1 Role Events (Event Manager) 0/1 …" at bounding box center [233, 219] width 103 height 242
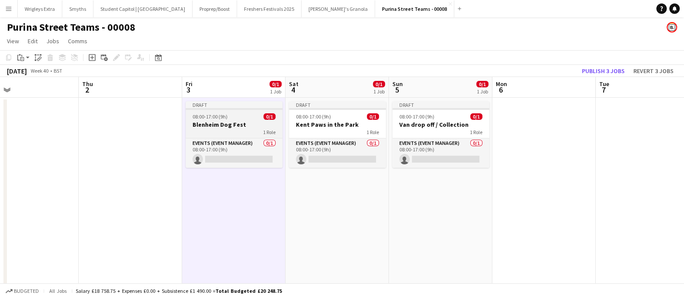
click at [229, 117] on div "08:00-17:00 (9h) 0/1" at bounding box center [234, 116] width 97 height 6
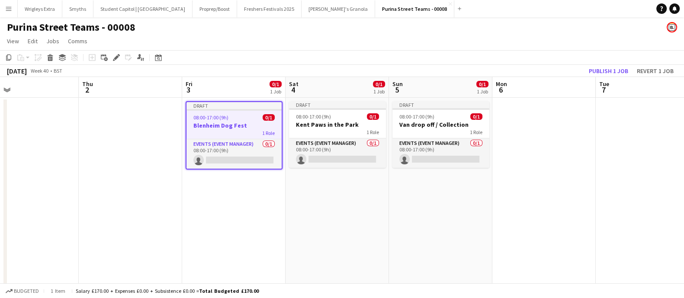
click at [114, 50] on app-toolbar "Copy Paste Paste Ctrl+V Paste with crew Ctrl+Shift+V Paste linked Job [GEOGRAPH…" at bounding box center [342, 57] width 684 height 15
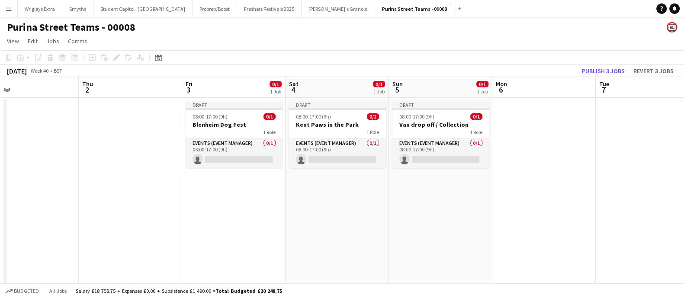
click at [114, 56] on div "Add job Add linked Job Edit Edit linked Job Applicants" at bounding box center [113, 57] width 66 height 10
click at [207, 200] on app-date-cell "Draft 08:00-17:00 (9h) 0/1 Blenheim Dog Fest 1 Role Events (Event Manager) 0/1 …" at bounding box center [233, 219] width 103 height 242
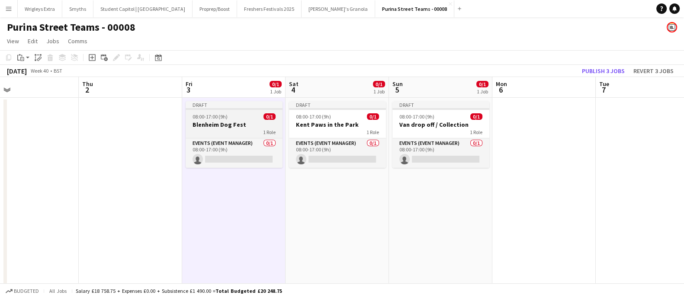
click at [212, 124] on h3 "Blenheim Dog Fest" at bounding box center [234, 125] width 97 height 8
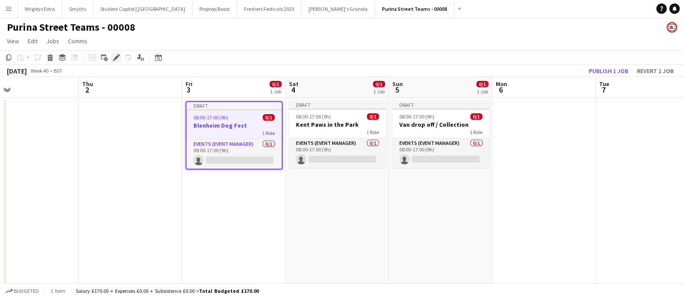
click at [114, 54] on icon "Edit" at bounding box center [116, 57] width 7 height 7
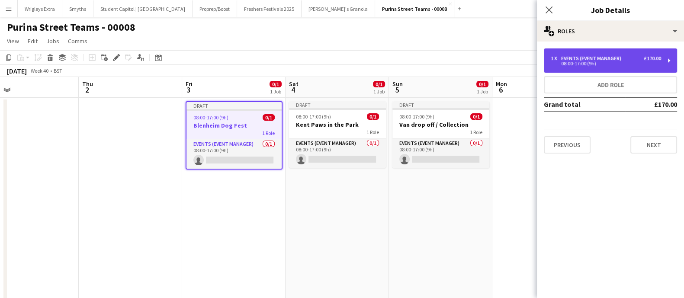
click at [632, 61] on div "08:00-17:00 (9h)" at bounding box center [605, 63] width 110 height 4
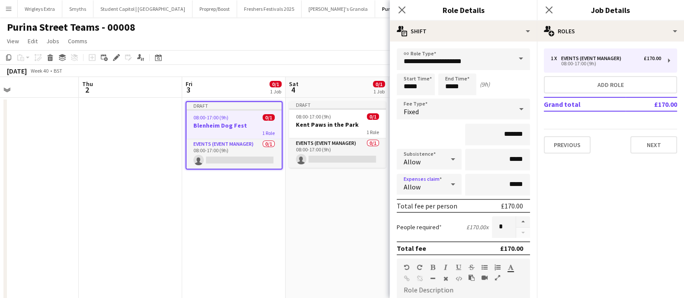
click at [444, 185] on div at bounding box center [452, 184] width 17 height 17
click at [431, 231] on span "Don't allow" at bounding box center [426, 230] width 47 height 8
click at [502, 158] on input "*****" at bounding box center [497, 160] width 65 height 22
type input "******"
click at [469, 180] on div "Expenses claim Don't allow" at bounding box center [463, 185] width 133 height 22
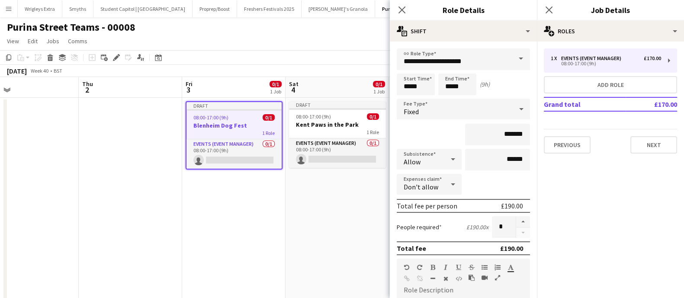
scroll to position [199, 0]
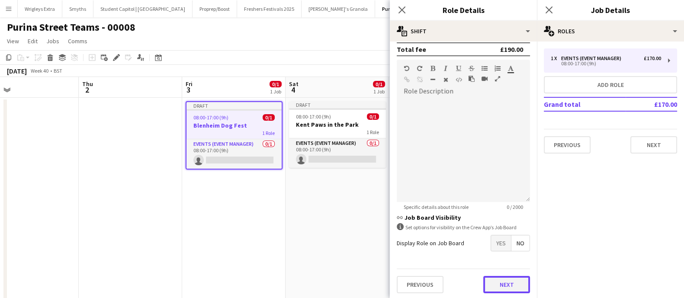
click at [500, 284] on button "Next" at bounding box center [506, 284] width 47 height 17
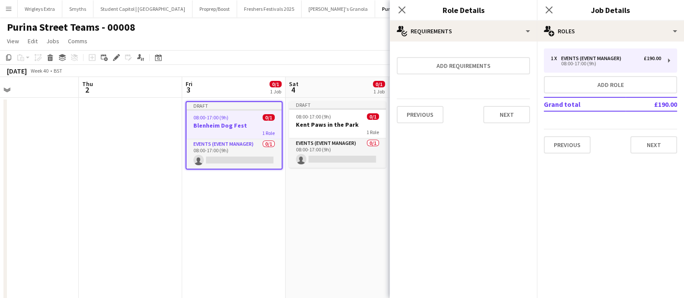
scroll to position [0, 0]
click at [644, 143] on button "Next" at bounding box center [653, 144] width 47 height 17
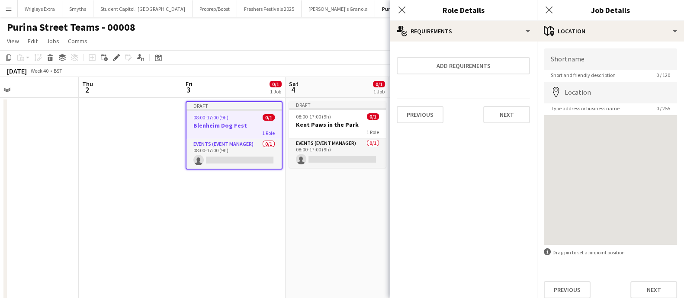
click at [355, 209] on app-date-cell "Draft 08:00-17:00 (9h) 0/1 Kent Paws in the Park 1 Role Events (Event Manager) …" at bounding box center [336, 219] width 103 height 242
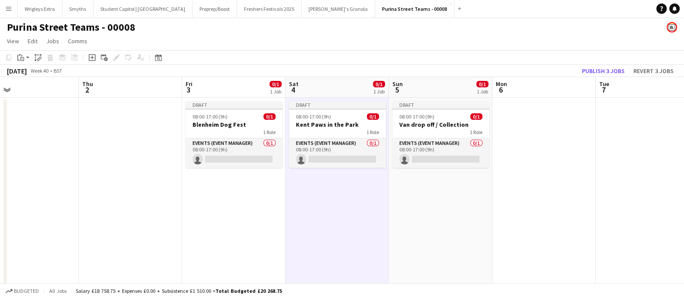
click at [229, 125] on h3 "Blenheim Dog Fest" at bounding box center [234, 125] width 97 height 8
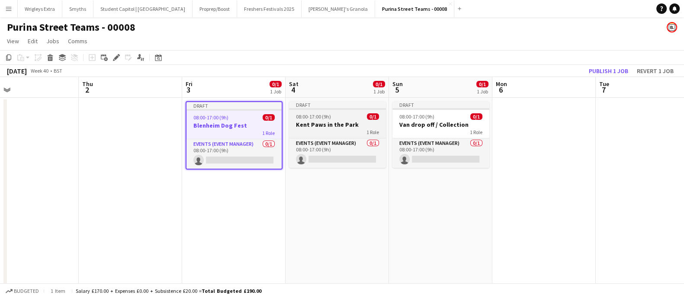
click at [341, 127] on h3 "Kent Paws in the Park" at bounding box center [337, 125] width 97 height 8
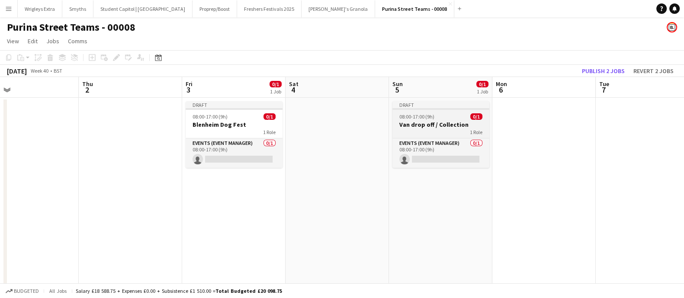
click at [424, 124] on h3 "Van drop off / Collection" at bounding box center [440, 125] width 97 height 8
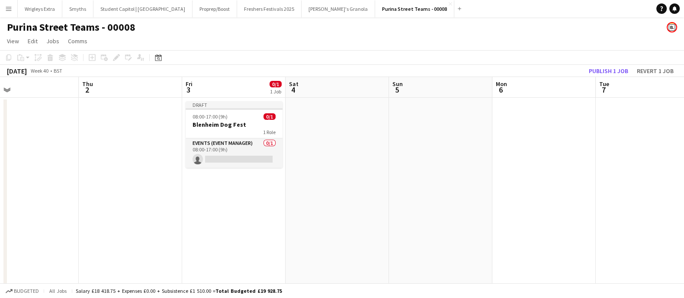
click at [361, 189] on app-date-cell at bounding box center [336, 219] width 103 height 242
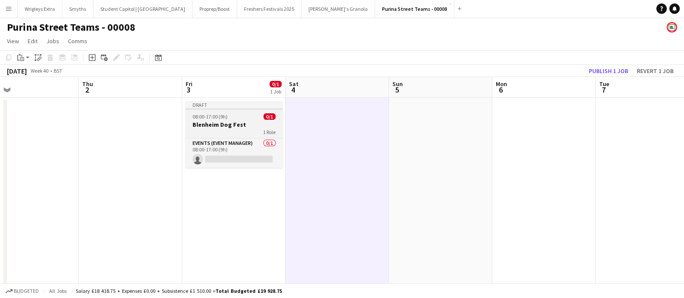
click at [242, 120] on app-job-card "Draft 08:00-17:00 (9h) 0/1 Blenheim Dog Fest 1 Role Events (Event Manager) 0/1 …" at bounding box center [234, 134] width 97 height 67
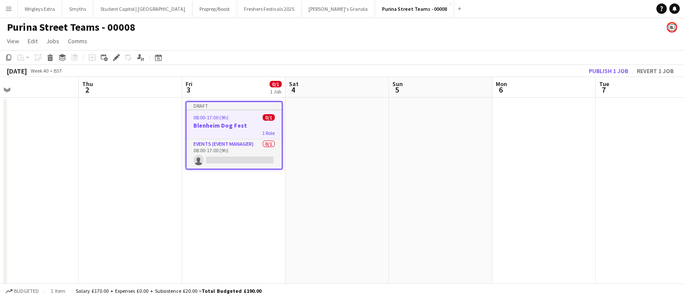
click at [477, 137] on app-date-cell at bounding box center [440, 219] width 103 height 242
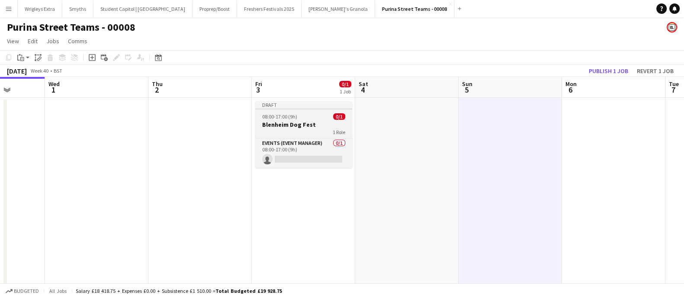
drag, startPoint x: 238, startPoint y: 122, endPoint x: 293, endPoint y: 123, distance: 55.4
click at [306, 155] on app-calendar-viewport "Sun 28 Mon 29 Tue 30 Wed 1 Thu 2 Fri 3 0/1 1 Job Sat 4 Sun 5 Mon 6 Tue 7 Wed 8 …" at bounding box center [342, 208] width 684 height 262
click at [290, 111] on app-job-card "Draft 08:00-17:00 (9h) 0/1 Blenheim Dog Fest 1 Role Events (Event Manager) 0/1 …" at bounding box center [302, 134] width 97 height 67
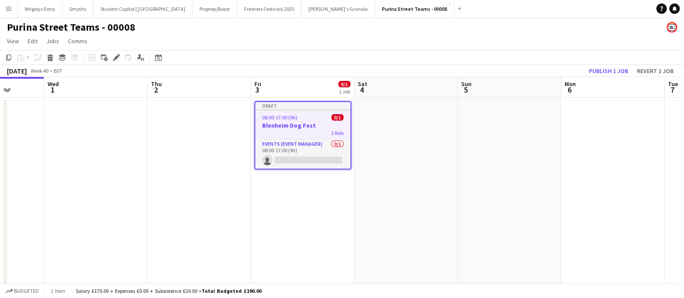
click at [379, 126] on app-date-cell at bounding box center [405, 219] width 103 height 242
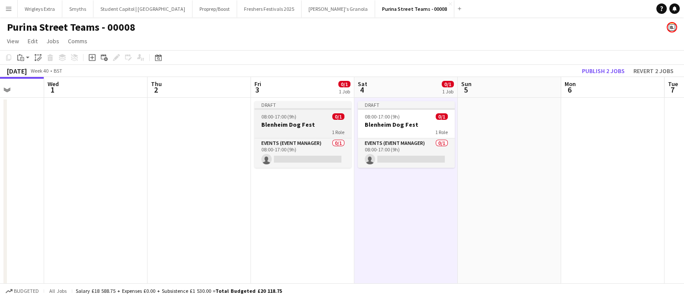
click at [294, 115] on span "08:00-17:00 (9h)" at bounding box center [278, 116] width 35 height 6
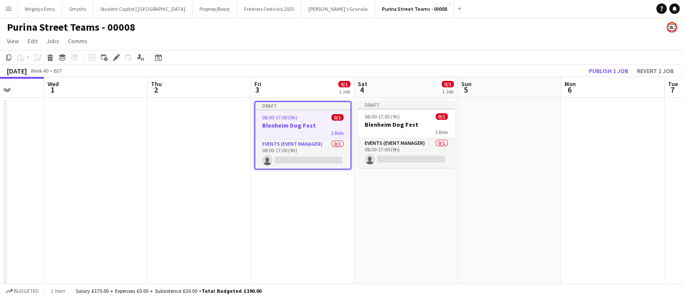
click at [495, 122] on app-date-cell at bounding box center [509, 219] width 103 height 242
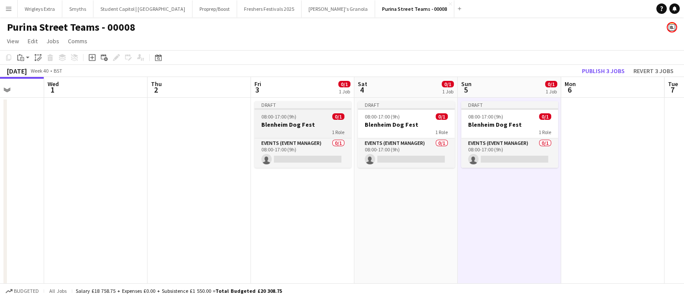
click at [312, 122] on h3 "Blenheim Dog Fest" at bounding box center [302, 125] width 97 height 8
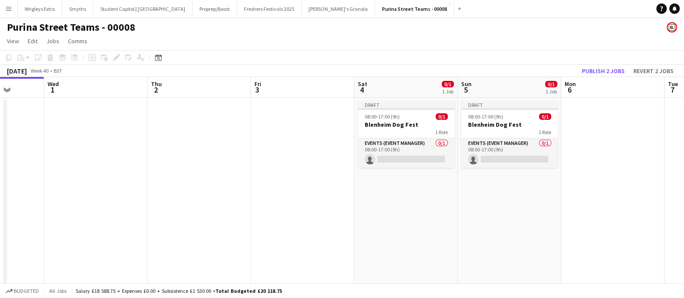
click at [303, 128] on app-date-cell at bounding box center [302, 219] width 103 height 242
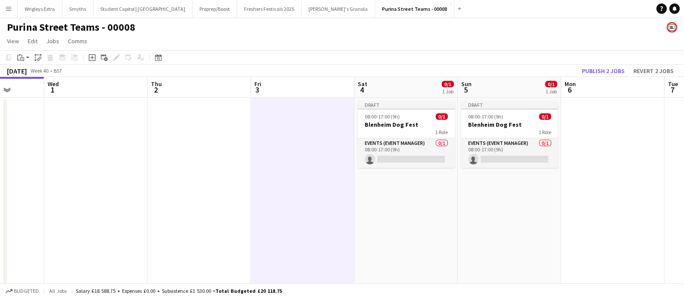
click at [291, 136] on app-date-cell at bounding box center [302, 219] width 103 height 242
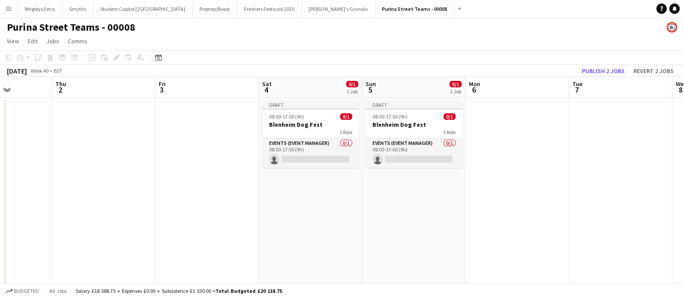
drag, startPoint x: 369, startPoint y: 207, endPoint x: 282, endPoint y: 204, distance: 86.6
click at [282, 204] on app-calendar-viewport "Sun 28 Mon 29 Tue 30 Wed 1 Thu 2 Fri 3 Sat 4 0/1 1 Job Sun 5 0/1 1 Job Mon 6 Tu…" at bounding box center [342, 208] width 684 height 262
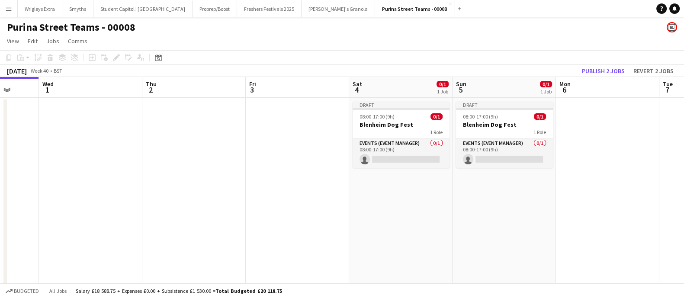
drag, startPoint x: 231, startPoint y: 187, endPoint x: 170, endPoint y: 188, distance: 61.4
click at [445, 192] on app-calendar-viewport "Sun 28 Mon 29 Tue 30 Wed 1 Thu 2 Fri 3 Sat 4 0/1 1 Job Sun 5 0/1 1 Job Mon 6 Tu…" at bounding box center [342, 208] width 684 height 262
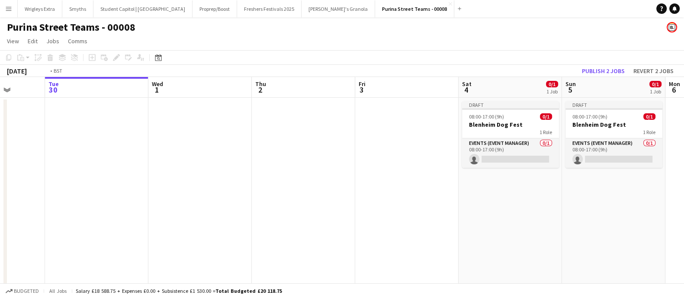
drag, startPoint x: 339, startPoint y: 191, endPoint x: 311, endPoint y: 191, distance: 28.1
click at [354, 191] on app-calendar-viewport "Sat 27 Sun 28 Mon 29 Tue 30 Wed 1 Thu 2 Fri 3 Sat 4 0/1 1 Job Sun 5 0/1 1 Job M…" at bounding box center [342, 208] width 684 height 262
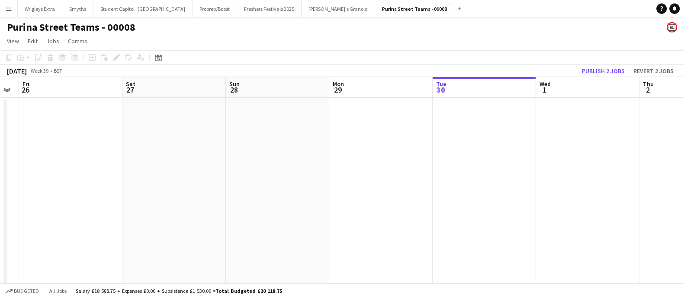
drag, startPoint x: 91, startPoint y: 191, endPoint x: 177, endPoint y: 192, distance: 86.1
click at [333, 192] on app-calendar-viewport "Tue 23 Wed 24 Thu 25 Fri 26 Sat 27 Sun 28 Mon 29 Tue 30 Wed 1 Thu 2 Fri 3 Sat 4…" at bounding box center [342, 208] width 684 height 262
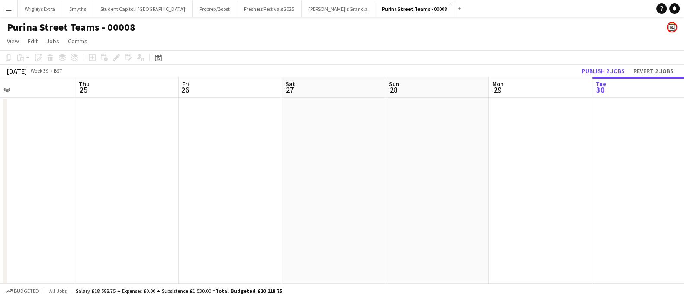
drag, startPoint x: 262, startPoint y: 193, endPoint x: 187, endPoint y: 198, distance: 74.5
click at [359, 193] on app-calendar-viewport "Mon 22 1/1 1 Job Tue 23 Wed 24 Thu 25 Fri 26 Sat 27 Sun 28 Mon 29 Tue 30 Wed 1 …" at bounding box center [342, 208] width 684 height 262
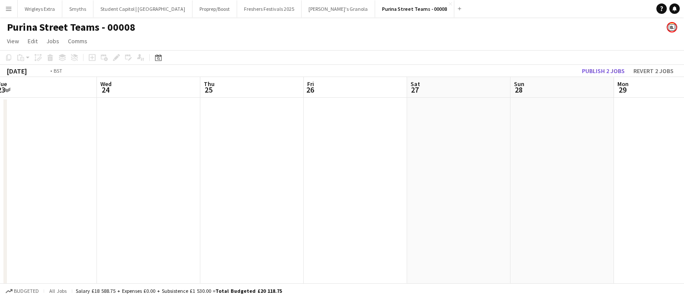
drag, startPoint x: 179, startPoint y: 198, endPoint x: 284, endPoint y: 201, distance: 104.7
click at [399, 200] on app-calendar-viewport "Sun 21 4/4 2 Jobs Mon 22 1/1 1 Job Tue 23 Wed 24 Thu 25 Fri 26 Sat 27 Sun 28 Mo…" at bounding box center [342, 208] width 684 height 262
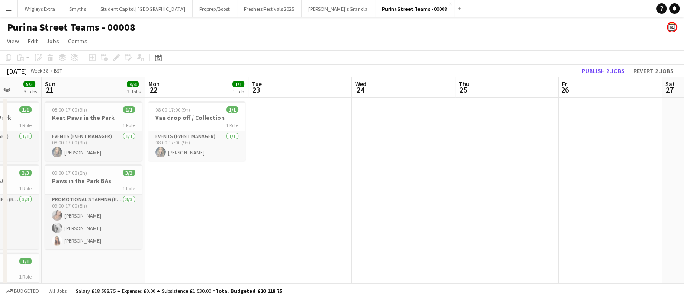
click at [208, 206] on app-calendar-viewport "Thu 18 Fri 19 Sat 20 5/5 3 Jobs Sun 21 4/4 2 Jobs Mon 22 1/1 1 Job Tue 23 Wed 2…" at bounding box center [342, 208] width 684 height 262
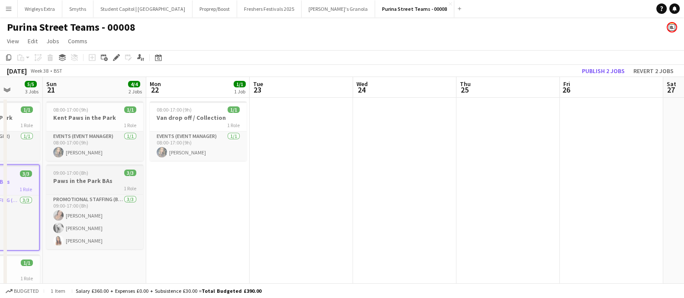
click at [102, 183] on h3 "Paws in the Park BAs" at bounding box center [94, 181] width 97 height 8
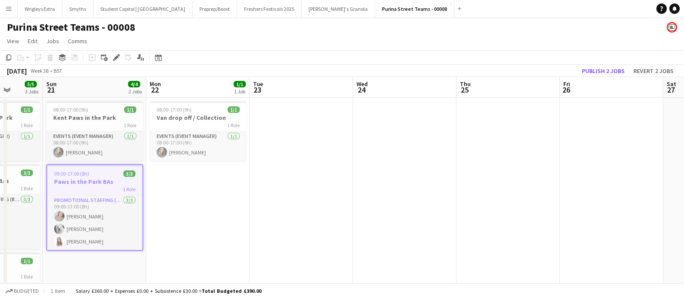
click at [170, 122] on div "1 Role" at bounding box center [198, 125] width 97 height 7
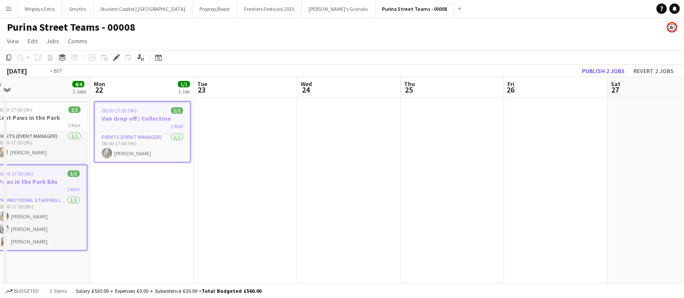
drag, startPoint x: 495, startPoint y: 192, endPoint x: 29, endPoint y: 187, distance: 465.7
click at [26, 187] on app-calendar-viewport "Thu 18 Fri 19 Sat 20 5/5 3 Jobs Sun 21 4/4 2 Jobs Mon 22 1/1 1 Job Tue 23 Wed 2…" at bounding box center [342, 208] width 684 height 262
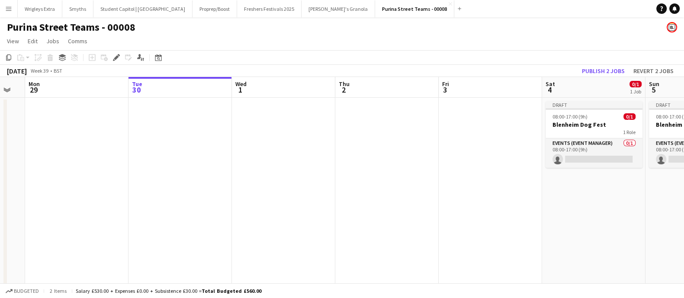
drag, startPoint x: 474, startPoint y: 198, endPoint x: 92, endPoint y: 198, distance: 382.7
click at [92, 198] on app-calendar-viewport "Thu 25 Fri 26 Sat 27 Sun 28 Mon 29 Tue 30 Wed 1 Thu 2 Fri 3 Sat 4 0/1 1 Job Sun…" at bounding box center [342, 208] width 684 height 262
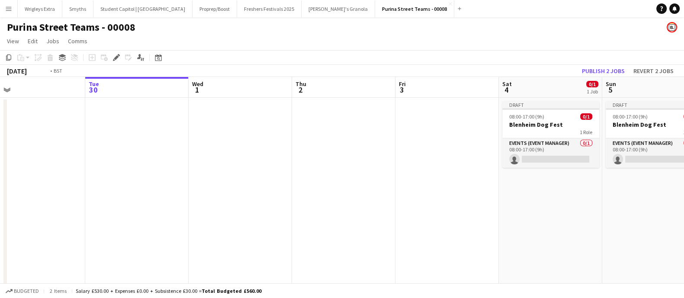
scroll to position [0, 281]
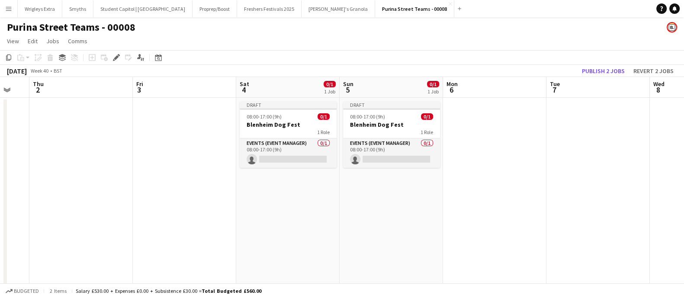
drag, startPoint x: 476, startPoint y: 223, endPoint x: 178, endPoint y: 217, distance: 298.0
click at [178, 217] on app-calendar-viewport "Mon 29 Tue 30 Wed 1 Thu 2 Fri 3 Sat 4 0/1 1 Job Sun 5 0/1 1 Job Mon 6 Tue 7 Wed…" at bounding box center [342, 208] width 684 height 262
click at [271, 210] on app-date-cell "Draft 08:00-17:00 (9h) 0/1 Blenheim Dog Fest 1 Role Events (Event Manager) 0/1 …" at bounding box center [287, 219] width 103 height 242
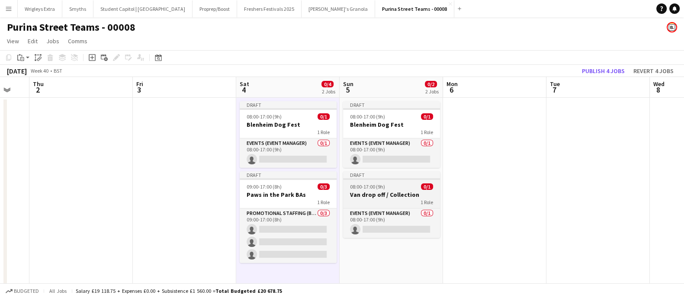
click at [397, 191] on h3 "Van drop off / Collection" at bounding box center [391, 195] width 97 height 8
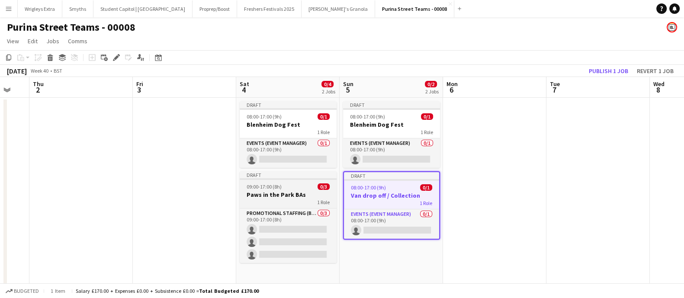
click at [272, 191] on h3 "Paws in the Park BAs" at bounding box center [288, 195] width 97 height 8
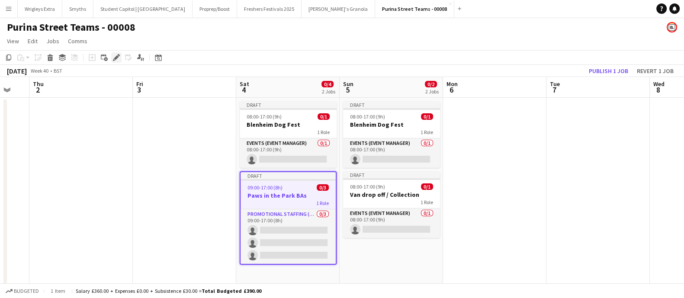
click at [115, 57] on icon at bounding box center [116, 57] width 5 height 5
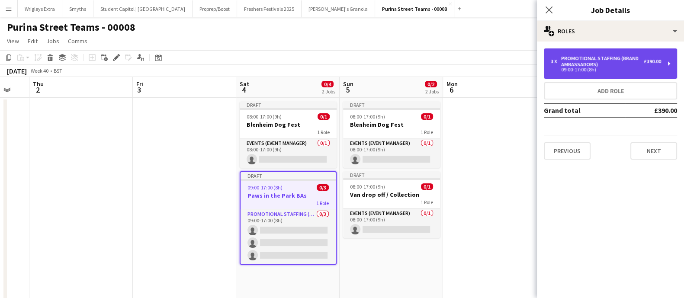
click at [660, 63] on div "£390.00" at bounding box center [651, 61] width 17 height 6
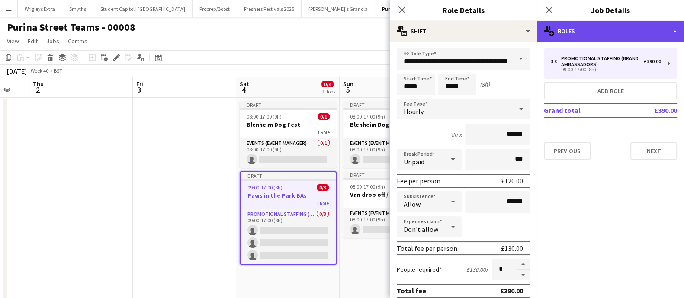
click at [656, 29] on div "multiple-users-add Roles" at bounding box center [610, 31] width 147 height 21
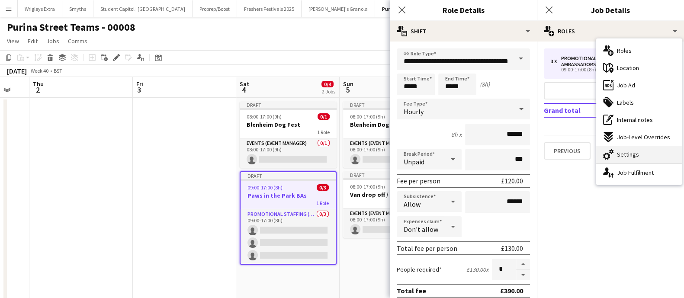
click at [625, 154] on span "Settings" at bounding box center [628, 154] width 22 height 8
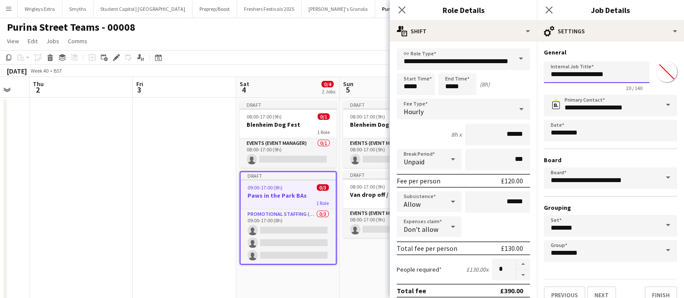
click at [592, 76] on input "**********" at bounding box center [597, 72] width 106 height 22
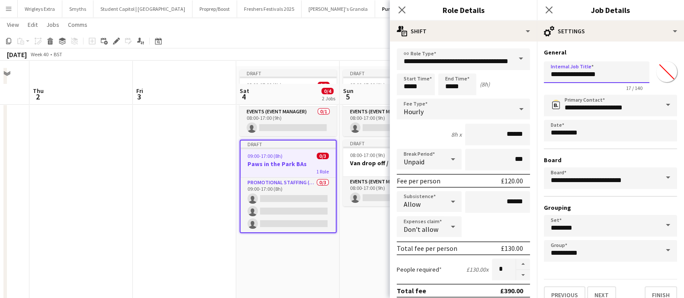
scroll to position [54, 0]
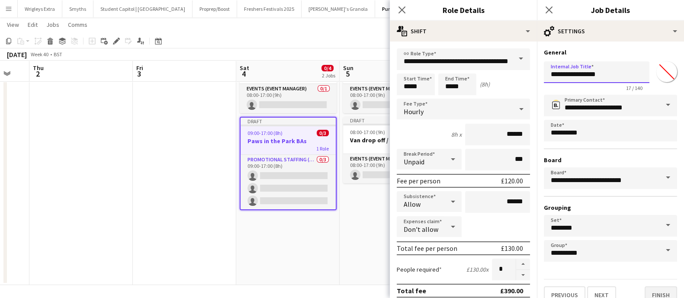
type input "**********"
click at [652, 293] on button "Finish" at bounding box center [660, 294] width 32 height 17
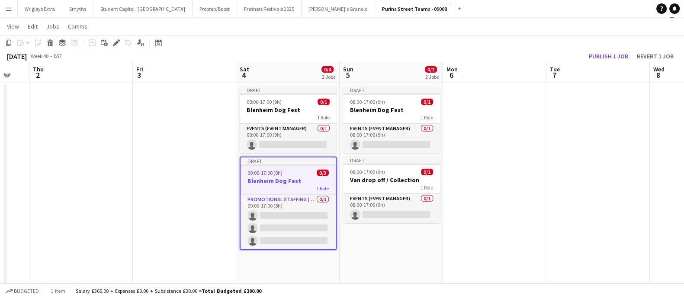
scroll to position [0, 0]
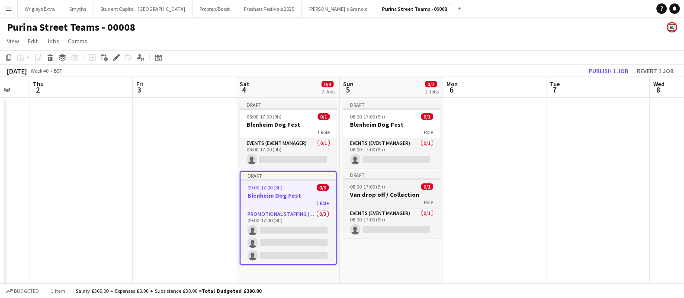
click at [387, 191] on h3 "Van drop off / Collection" at bounding box center [391, 195] width 97 height 8
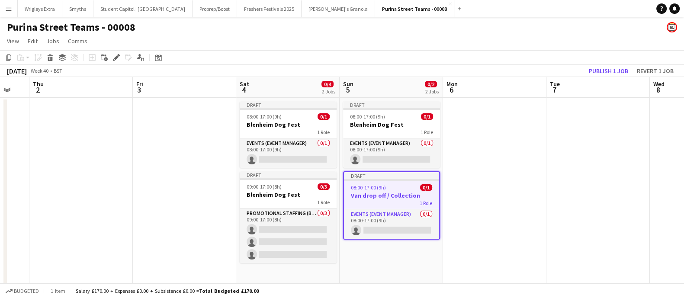
click at [192, 120] on app-date-cell at bounding box center [184, 219] width 103 height 242
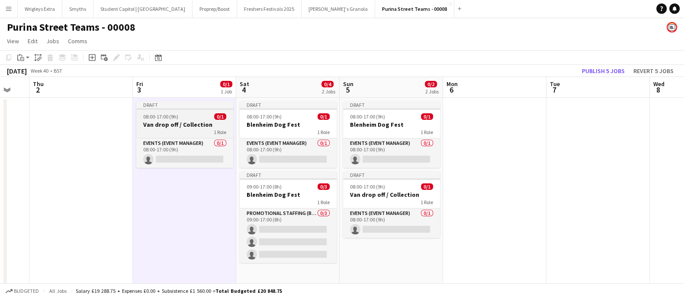
click at [193, 125] on h3 "Van drop off / Collection" at bounding box center [184, 125] width 97 height 8
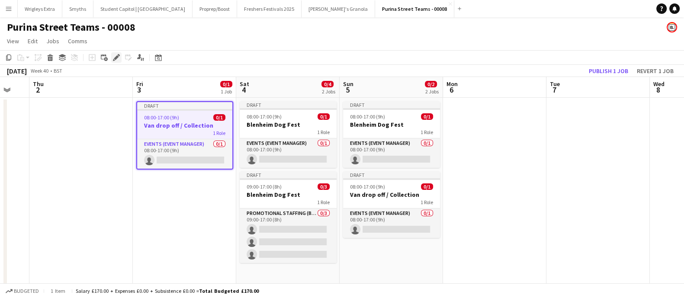
click at [117, 57] on icon at bounding box center [116, 57] width 5 height 5
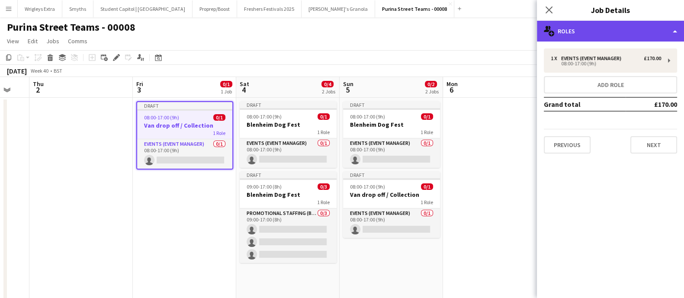
click at [677, 25] on div "multiple-users-add Roles" at bounding box center [610, 31] width 147 height 21
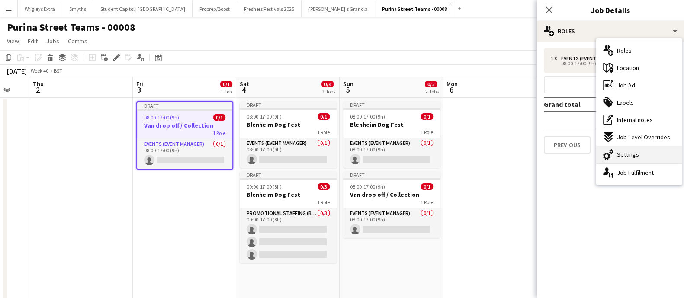
click at [650, 154] on div "cog-double-3 Settings" at bounding box center [639, 154] width 86 height 17
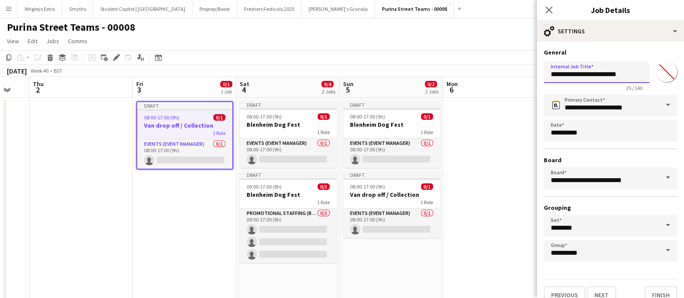
drag, startPoint x: 590, startPoint y: 75, endPoint x: 569, endPoint y: 76, distance: 21.2
click at [578, 75] on input "**********" at bounding box center [597, 72] width 106 height 22
click at [557, 75] on input "**********" at bounding box center [597, 72] width 106 height 22
drag, startPoint x: 588, startPoint y: 74, endPoint x: 561, endPoint y: 74, distance: 26.8
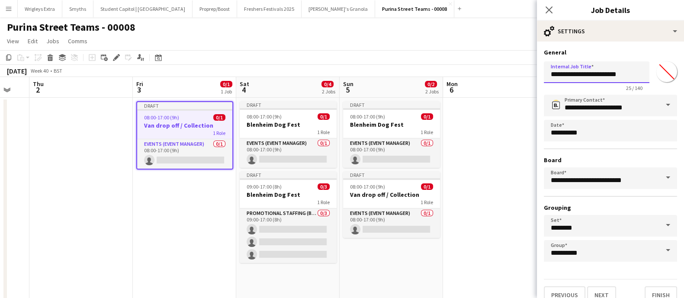
click at [561, 74] on input "**********" at bounding box center [597, 72] width 106 height 22
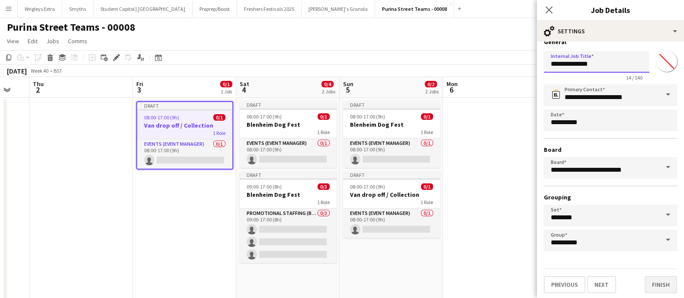
type input "**********"
click at [651, 283] on button "Finish" at bounding box center [660, 284] width 32 height 17
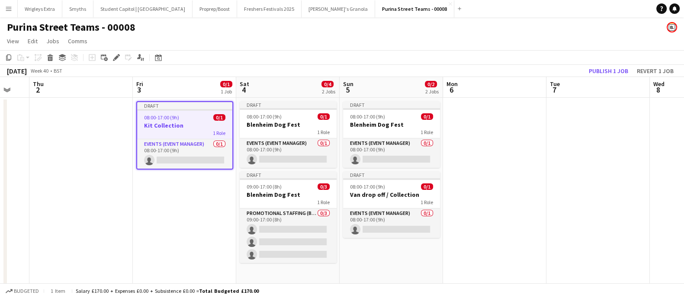
click at [165, 117] on span "08:00-17:00 (9h)" at bounding box center [161, 117] width 35 height 6
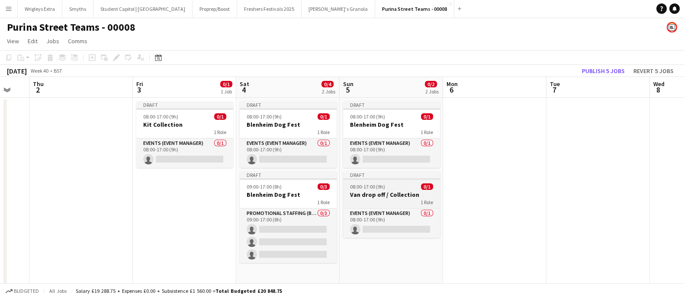
click at [388, 193] on h3 "Van drop off / Collection" at bounding box center [391, 195] width 97 height 8
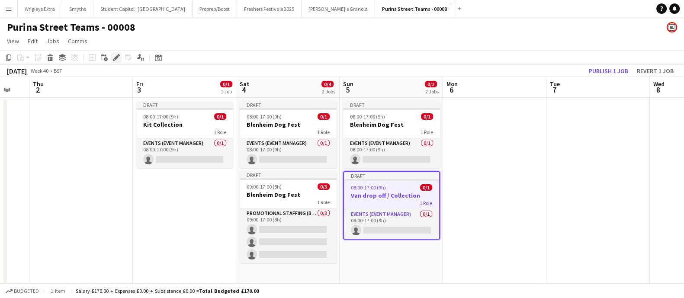
click at [116, 59] on icon "Edit" at bounding box center [116, 57] width 7 height 7
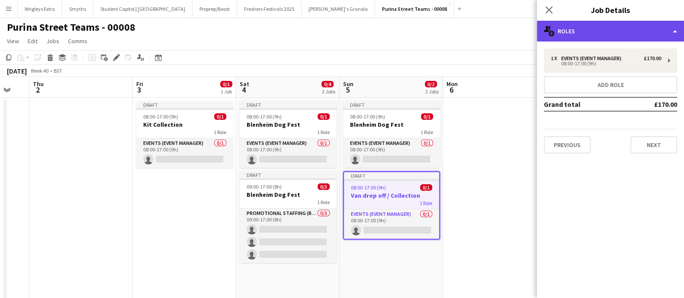
click at [612, 31] on div "multiple-users-add Roles" at bounding box center [610, 31] width 147 height 21
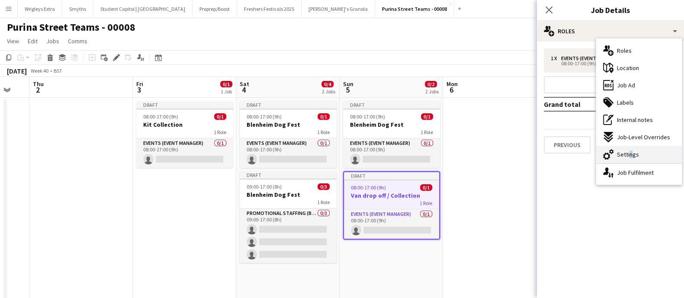
click at [627, 157] on span "Settings" at bounding box center [628, 154] width 22 height 8
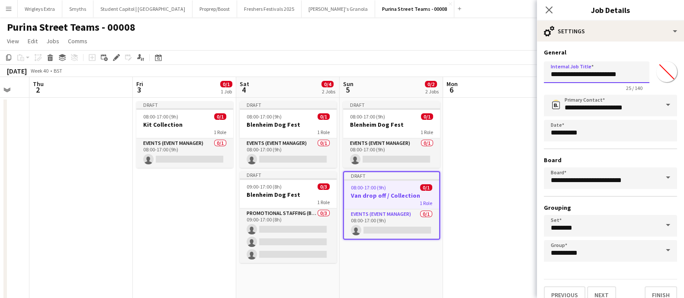
click at [594, 74] on input "**********" at bounding box center [597, 72] width 106 height 22
drag, startPoint x: 586, startPoint y: 72, endPoint x: 633, endPoint y: 70, distance: 46.7
click at [633, 70] on input "**********" at bounding box center [597, 72] width 106 height 22
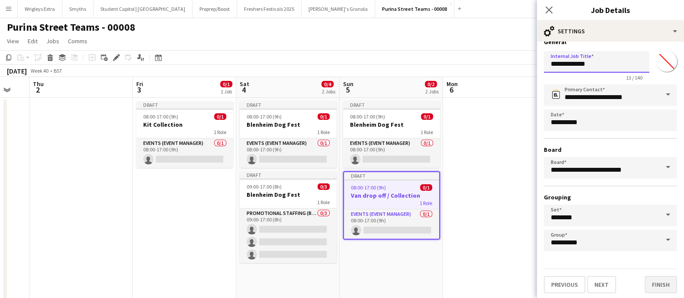
type input "**********"
click at [647, 279] on button "Finish" at bounding box center [660, 284] width 32 height 17
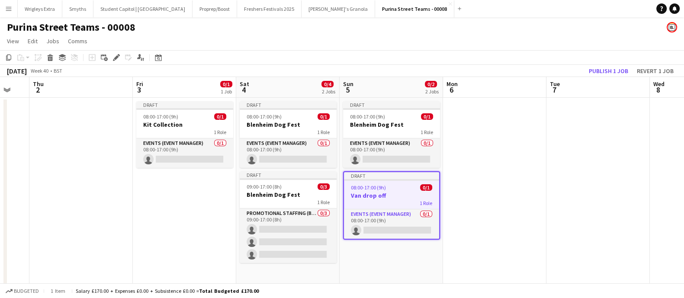
click at [505, 230] on app-date-cell at bounding box center [494, 219] width 103 height 242
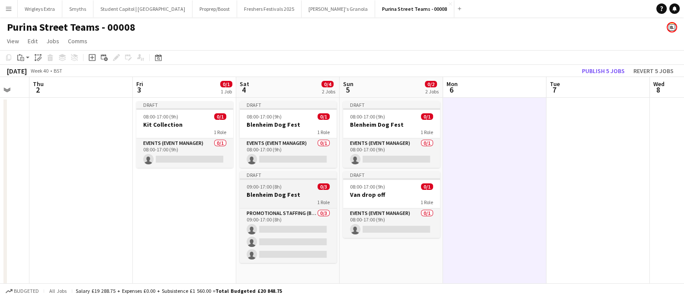
click at [286, 189] on div "09:00-17:00 (8h) 0/3" at bounding box center [288, 186] width 97 height 6
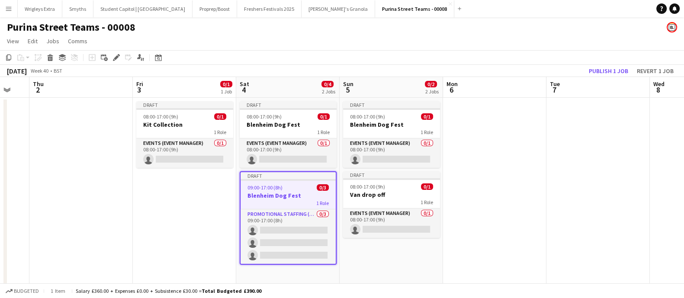
click at [386, 262] on app-date-cell "Draft 08:00-17:00 (9h) 0/1 Blenheim Dog Fest 1 Role Events (Event Manager) 0/1 …" at bounding box center [390, 219] width 103 height 242
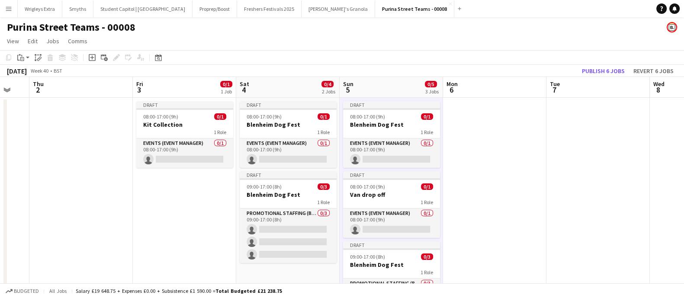
click at [476, 226] on app-date-cell at bounding box center [494, 225] width 103 height 255
click at [179, 119] on div "08:00-17:00 (9h) 0/1" at bounding box center [185, 116] width 97 height 6
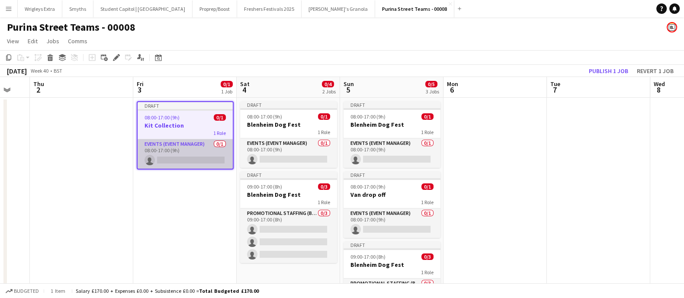
click at [180, 159] on app-card-role "Events (Event Manager) 0/1 08:00-17:00 (9h) single-neutral-actions" at bounding box center [185, 153] width 95 height 29
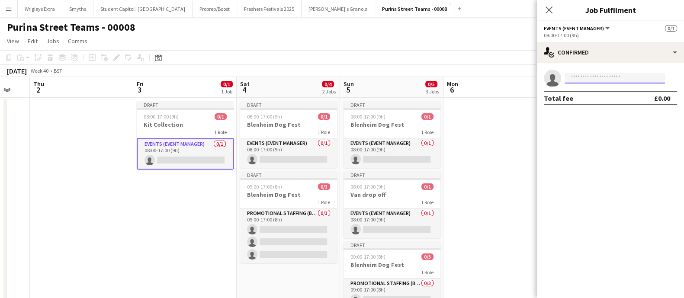
click at [589, 79] on input at bounding box center [614, 78] width 100 height 10
click at [282, 122] on h3 "Blenheim Dog Fest" at bounding box center [288, 125] width 97 height 8
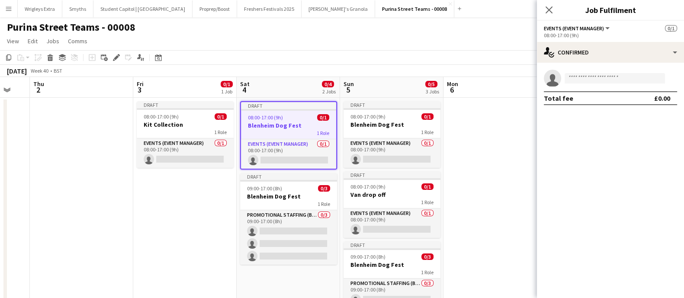
click at [183, 215] on app-date-cell "Draft 08:00-17:00 (9h) 0/1 Kit Collection 1 Role Events (Event Manager) 0/1 08:…" at bounding box center [184, 225] width 103 height 255
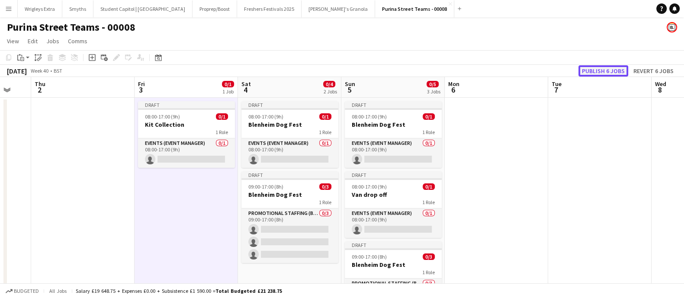
click at [590, 69] on button "Publish 6 jobs" at bounding box center [603, 70] width 50 height 11
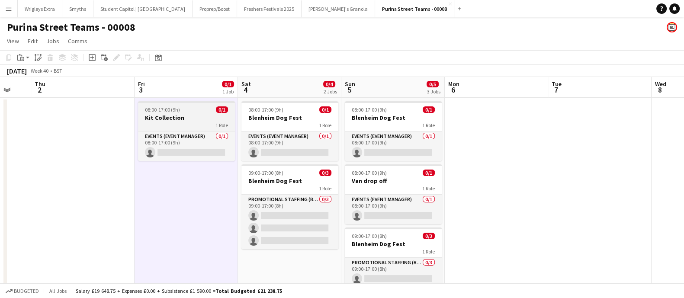
click at [177, 114] on h3 "Kit Collection" at bounding box center [186, 118] width 97 height 8
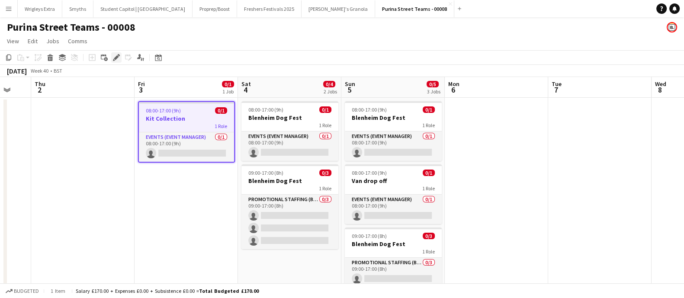
click at [115, 60] on icon "Edit" at bounding box center [116, 57] width 7 height 7
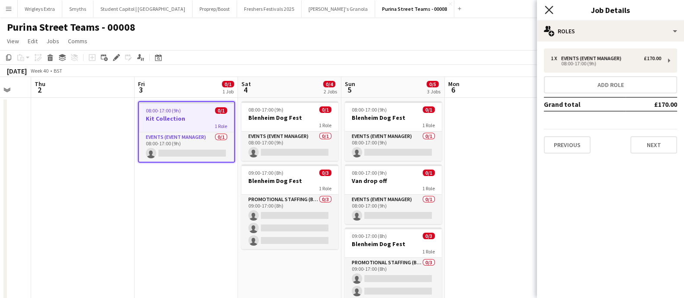
click at [548, 10] on icon at bounding box center [548, 10] width 8 height 8
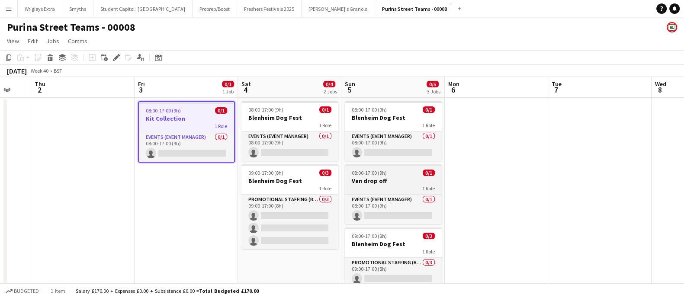
click at [384, 182] on h3 "Van drop off" at bounding box center [393, 181] width 97 height 8
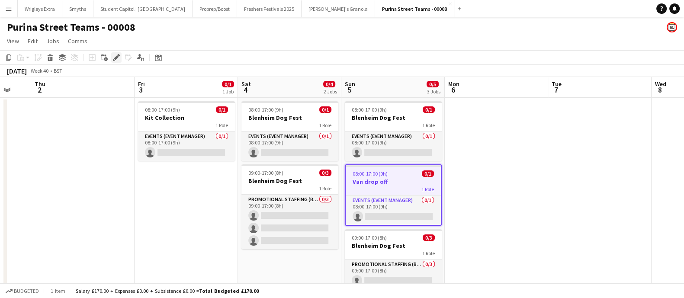
click at [120, 54] on div "Edit" at bounding box center [116, 57] width 10 height 10
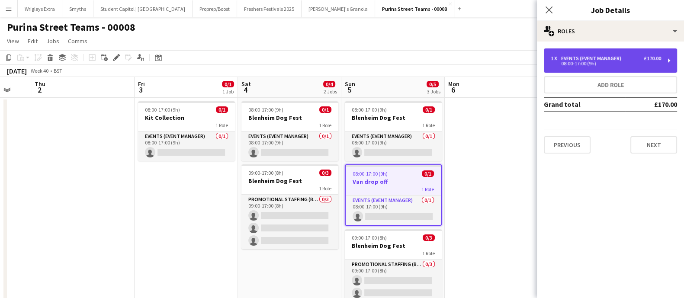
click at [675, 57] on div "1 x Events (Event Manager) £170.00 08:00-17:00 (9h)" at bounding box center [610, 60] width 133 height 24
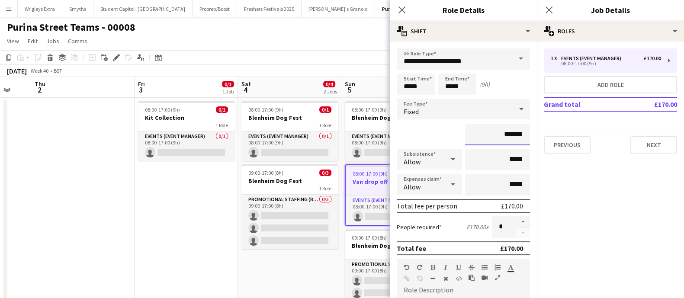
drag, startPoint x: 496, startPoint y: 136, endPoint x: 514, endPoint y: 135, distance: 17.3
click at [514, 135] on input "*******" at bounding box center [497, 135] width 65 height 22
type input "******"
click at [659, 141] on button "Next" at bounding box center [653, 144] width 47 height 17
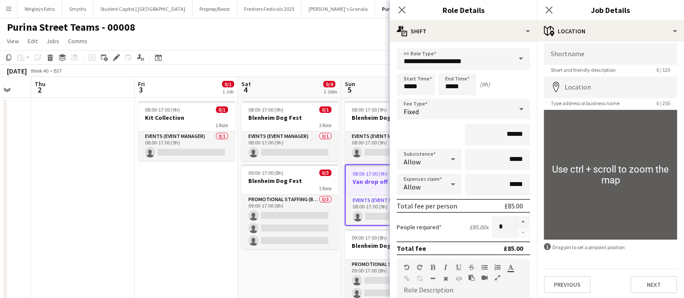
scroll to position [6, 0]
click at [653, 272] on div "Previous Next" at bounding box center [610, 279] width 133 height 25
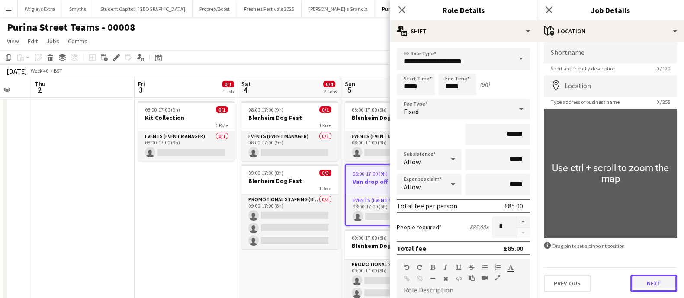
click at [658, 285] on button "Next" at bounding box center [653, 283] width 47 height 17
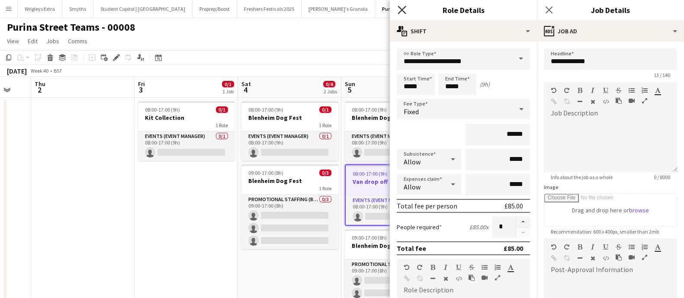
click at [405, 9] on app-icon "Close pop-in" at bounding box center [402, 10] width 13 height 13
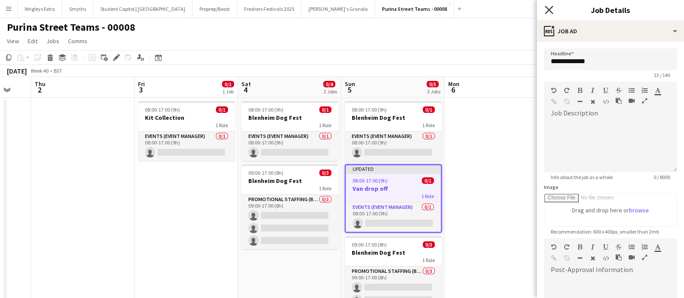
click at [552, 10] on icon "Close pop-in" at bounding box center [548, 10] width 8 height 8
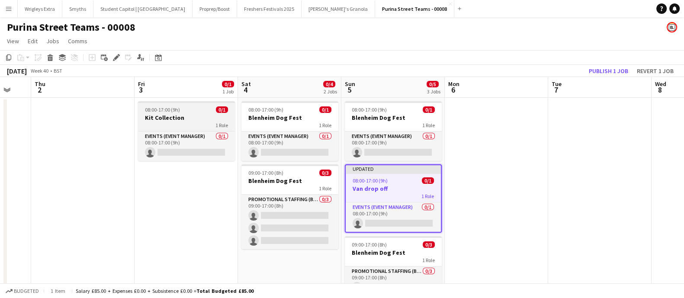
click at [180, 119] on h3 "Kit Collection" at bounding box center [186, 118] width 97 height 8
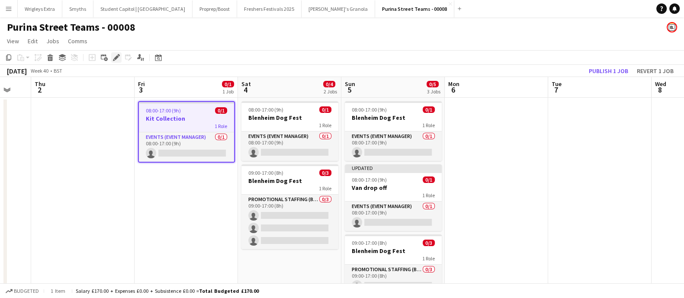
click at [115, 58] on icon at bounding box center [116, 57] width 5 height 5
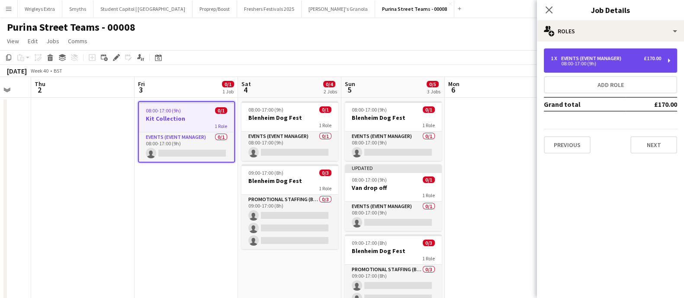
click at [652, 63] on div "08:00-17:00 (9h)" at bounding box center [605, 63] width 110 height 4
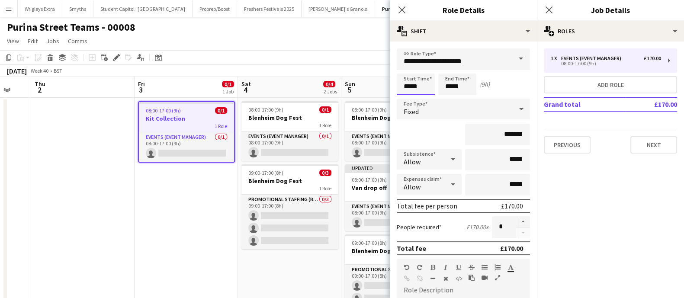
click at [424, 86] on input "*****" at bounding box center [416, 85] width 38 height 22
click at [409, 68] on div at bounding box center [406, 69] width 17 height 9
type input "*****"
click at [409, 68] on div at bounding box center [406, 69] width 17 height 9
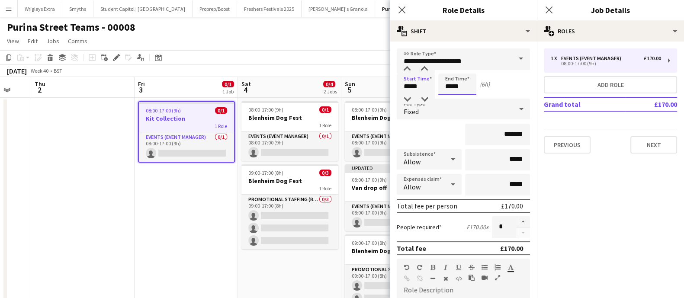
click at [455, 83] on input "*****" at bounding box center [457, 85] width 38 height 22
click at [451, 100] on div at bounding box center [448, 99] width 17 height 9
type input "*****"
click at [451, 100] on div at bounding box center [448, 99] width 17 height 9
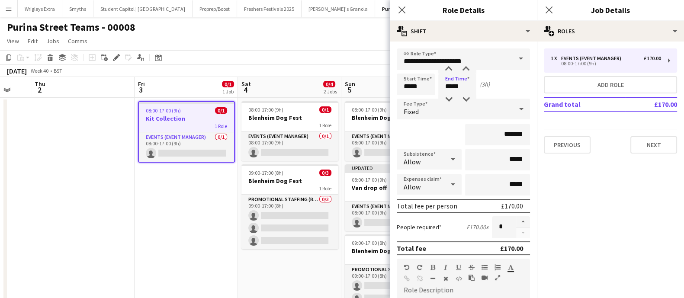
click at [504, 83] on div "Start Time ***** End Time ***** (3h)" at bounding box center [463, 85] width 133 height 22
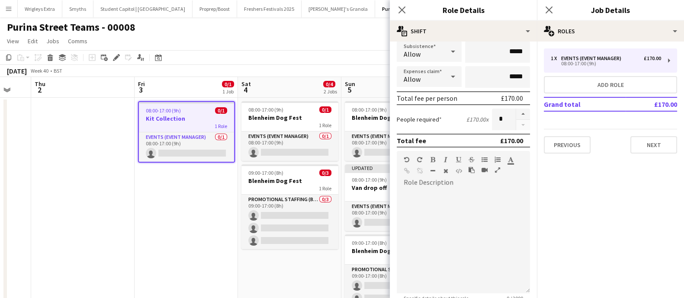
scroll to position [54, 0]
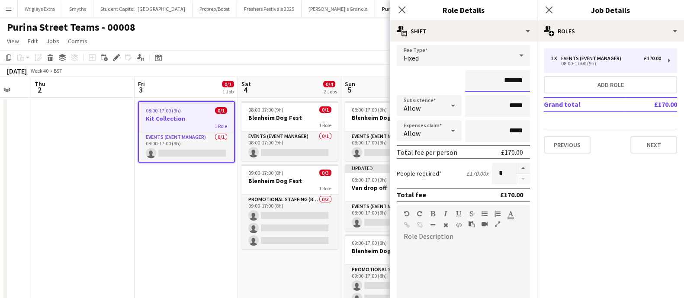
drag, startPoint x: 496, startPoint y: 79, endPoint x: 521, endPoint y: 79, distance: 24.6
click at [521, 79] on input "*******" at bounding box center [497, 81] width 65 height 22
type input "******"
click at [655, 147] on button "Next" at bounding box center [653, 144] width 47 height 17
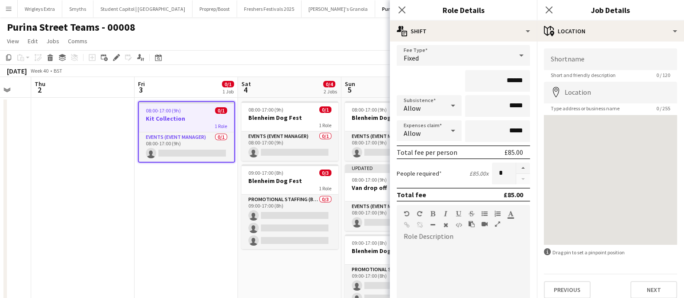
click at [176, 179] on app-date-cell "08:00-17:00 (9h) 0/1 Kit Collection 1 Role Events (Event Manager) 0/1 08:00-17:…" at bounding box center [185, 218] width 103 height 241
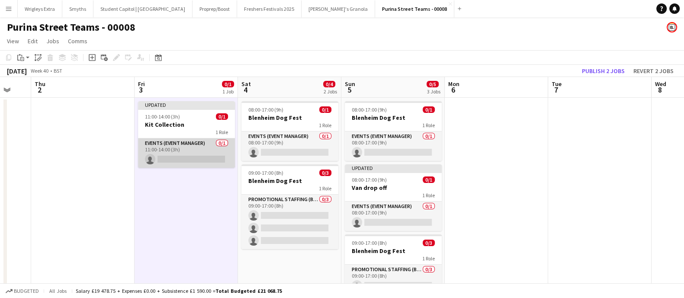
click at [173, 149] on app-card-role "Events (Event Manager) 0/1 11:00-14:00 (3h) single-neutral-actions" at bounding box center [186, 152] width 97 height 29
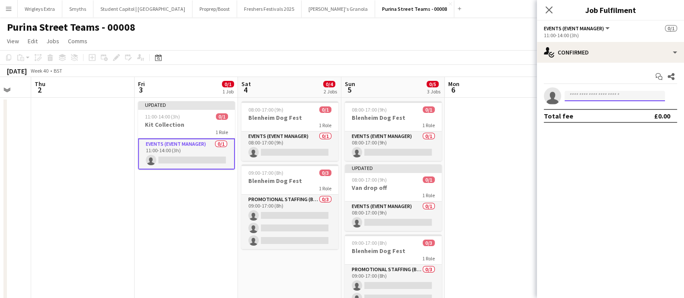
click at [586, 96] on input at bounding box center [614, 96] width 100 height 10
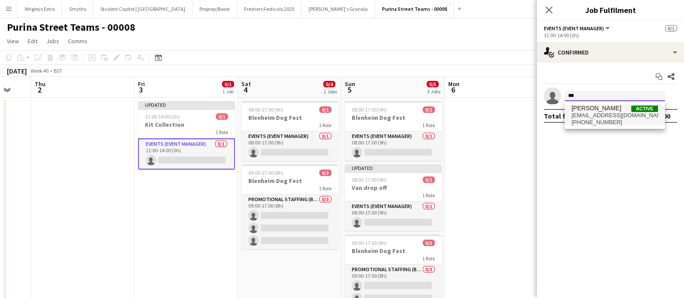
type input "***"
click at [586, 115] on span "[EMAIL_ADDRESS][DOMAIN_NAME]" at bounding box center [614, 115] width 86 height 7
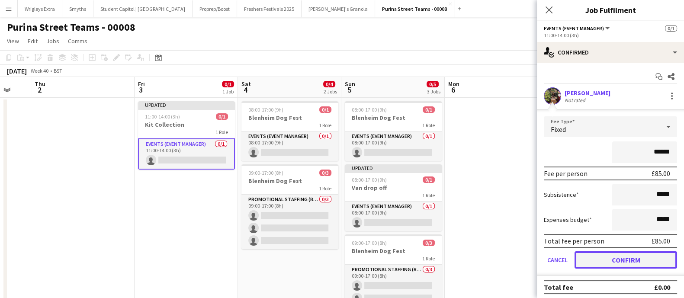
click at [617, 259] on button "Confirm" at bounding box center [625, 259] width 102 height 17
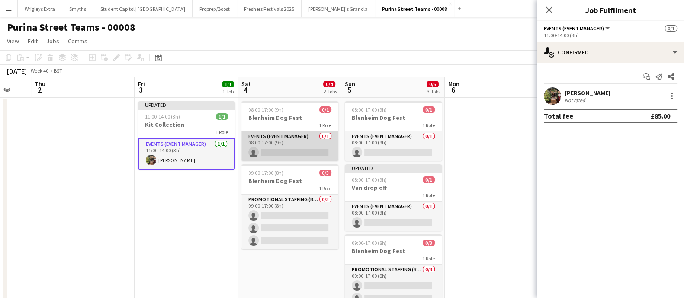
click at [281, 146] on app-card-role "Events (Event Manager) 0/1 08:00-17:00 (9h) single-neutral-actions" at bounding box center [289, 145] width 97 height 29
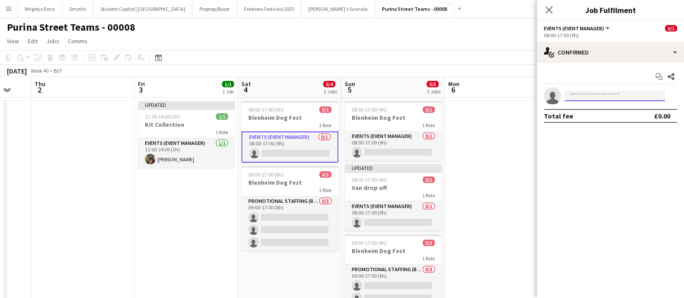
click at [582, 96] on input at bounding box center [614, 96] width 100 height 10
type input "**"
click at [169, 128] on h3 "Kit Collection" at bounding box center [186, 125] width 97 height 8
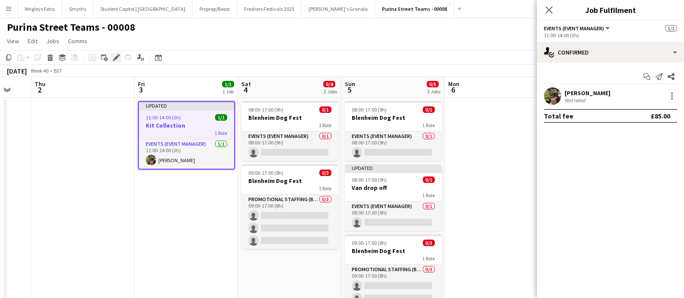
click at [114, 60] on icon "Edit" at bounding box center [116, 57] width 7 height 7
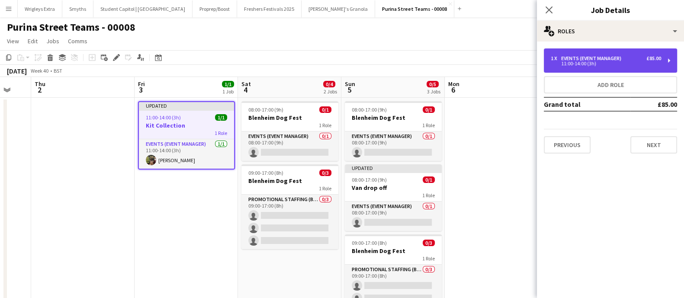
click at [662, 61] on div "1 x Events (Event Manager) £85.00 11:00-14:00 (3h)" at bounding box center [610, 60] width 133 height 24
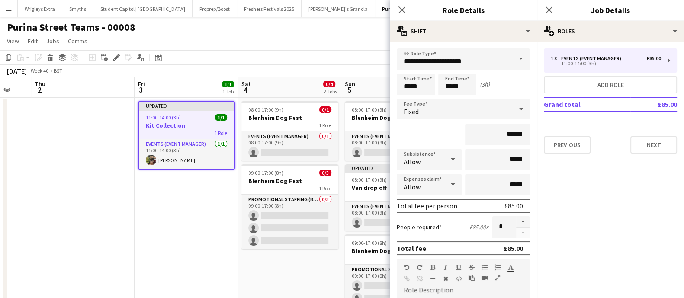
click at [448, 160] on icon at bounding box center [453, 158] width 10 height 17
click at [478, 160] on div at bounding box center [342, 149] width 684 height 298
drag, startPoint x: 504, startPoint y: 157, endPoint x: 516, endPoint y: 136, distance: 24.8
click at [522, 159] on form "**********" at bounding box center [463, 273] width 147 height 451
type input "******"
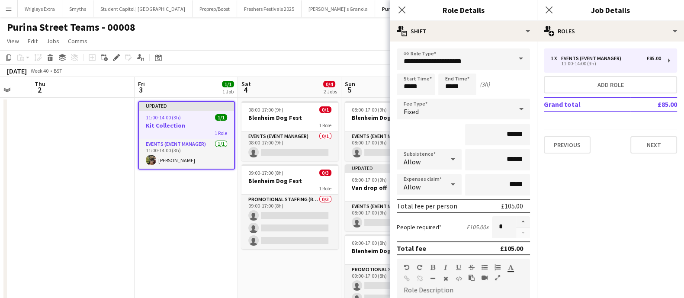
click at [435, 184] on div "Allow" at bounding box center [421, 184] width 48 height 21
click at [433, 236] on mat-option "Don't allow" at bounding box center [427, 230] width 61 height 22
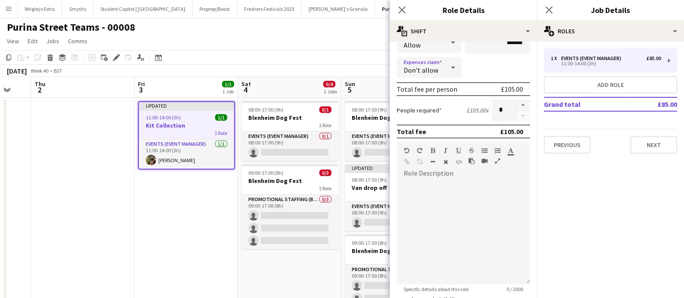
scroll to position [199, 0]
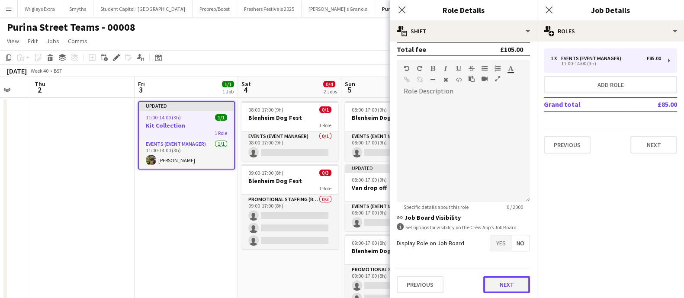
click at [497, 278] on button "Next" at bounding box center [506, 284] width 47 height 17
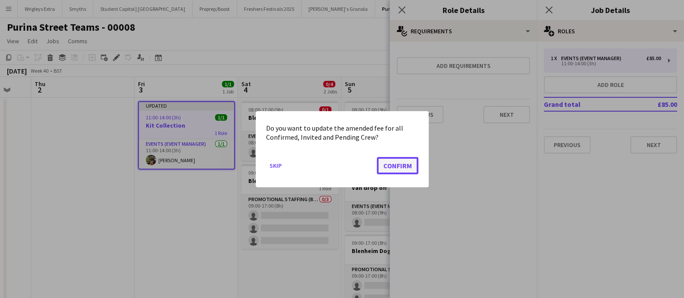
click at [404, 163] on button "Confirm" at bounding box center [398, 165] width 42 height 17
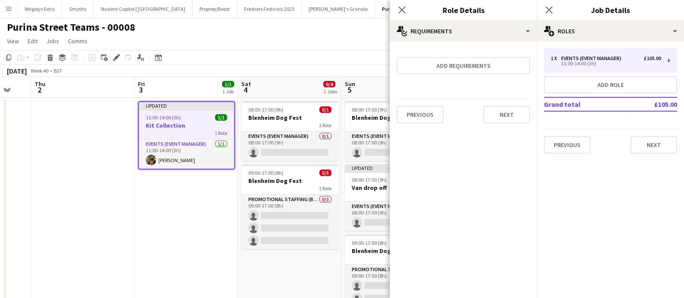
click at [403, 8] on icon "Close pop-in" at bounding box center [401, 9] width 7 height 7
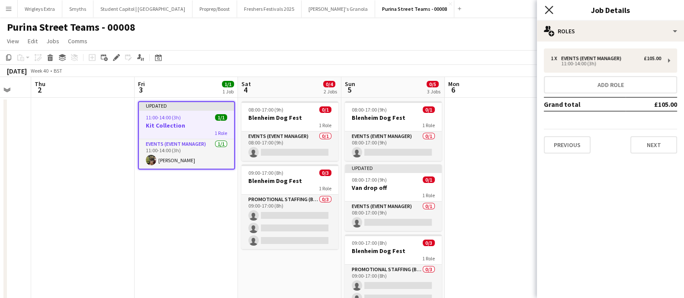
click at [545, 10] on icon "Close pop-in" at bounding box center [548, 10] width 8 height 8
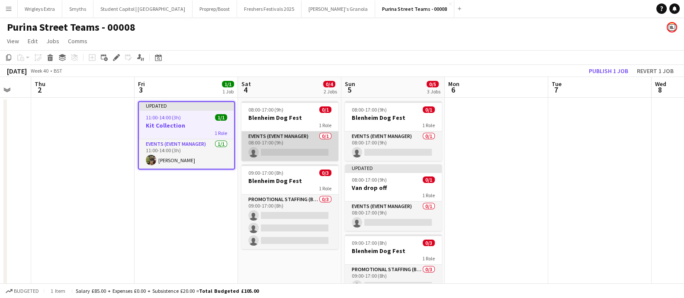
click at [277, 144] on app-card-role "Events (Event Manager) 0/1 08:00-17:00 (9h) single-neutral-actions" at bounding box center [289, 145] width 97 height 29
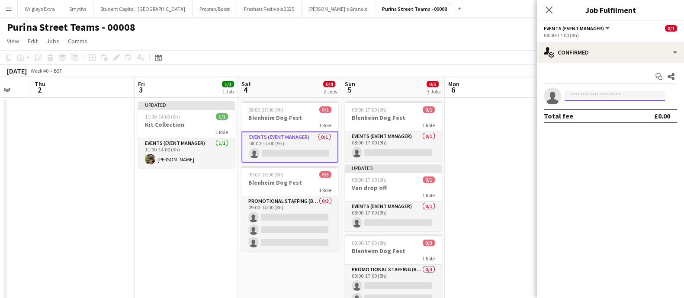
click at [587, 94] on input at bounding box center [614, 96] width 100 height 10
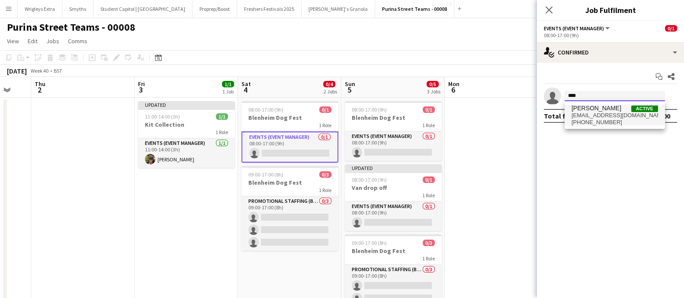
type input "****"
click at [589, 112] on span "[EMAIL_ADDRESS][DOMAIN_NAME]" at bounding box center [614, 115] width 86 height 7
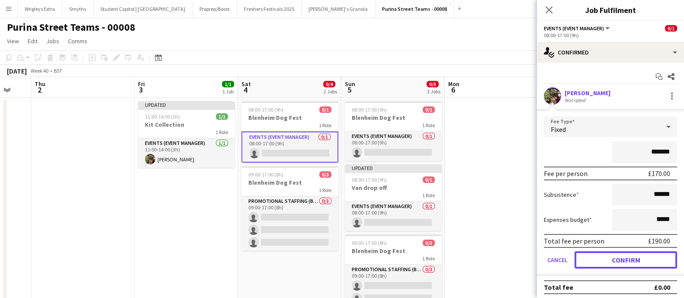
drag, startPoint x: 624, startPoint y: 260, endPoint x: 555, endPoint y: 214, distance: 82.8
click at [624, 261] on button "Confirm" at bounding box center [625, 259] width 102 height 17
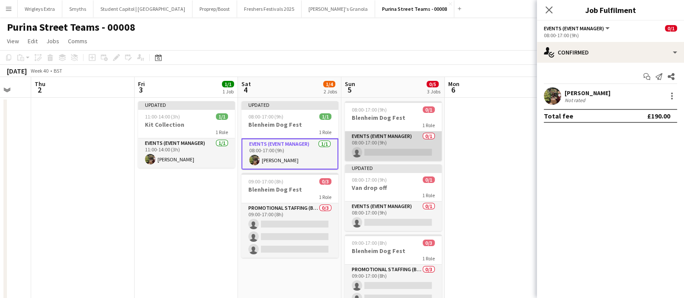
click at [394, 149] on app-card-role "Events (Event Manager) 0/1 08:00-17:00 (9h) single-neutral-actions" at bounding box center [393, 145] width 97 height 29
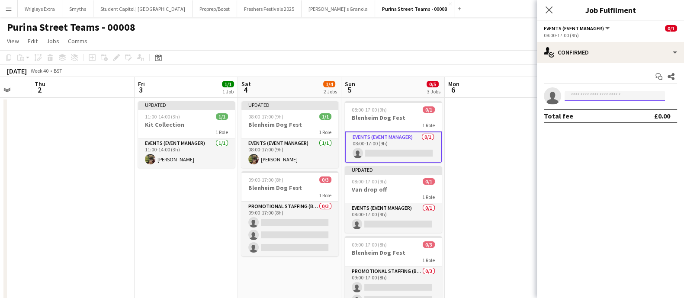
click at [602, 96] on input at bounding box center [614, 96] width 100 height 10
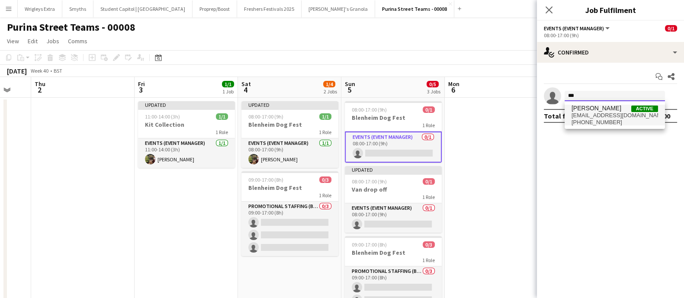
type input "***"
click at [591, 112] on span "[EMAIL_ADDRESS][DOMAIN_NAME]" at bounding box center [614, 115] width 86 height 7
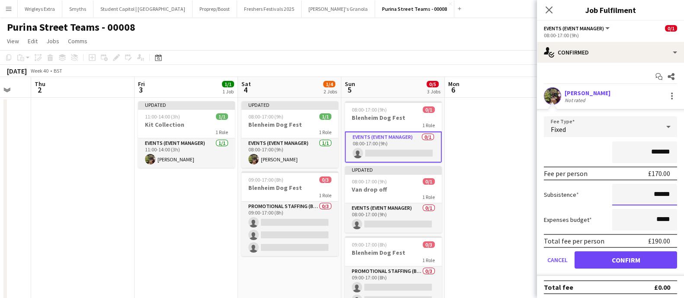
click at [647, 193] on input "******" at bounding box center [644, 195] width 65 height 22
type input "*****"
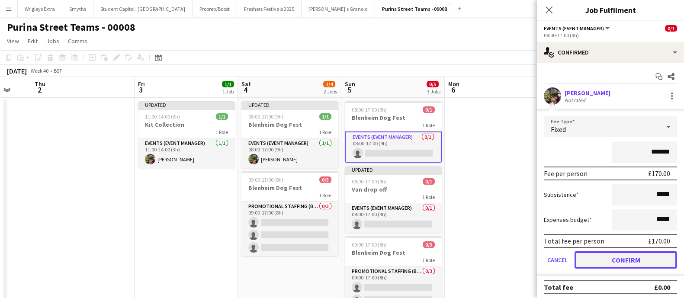
click at [638, 262] on button "Confirm" at bounding box center [625, 259] width 102 height 17
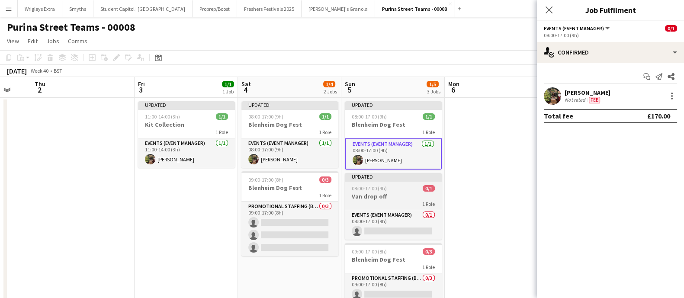
click at [385, 194] on h3 "Van drop off" at bounding box center [393, 196] width 97 height 8
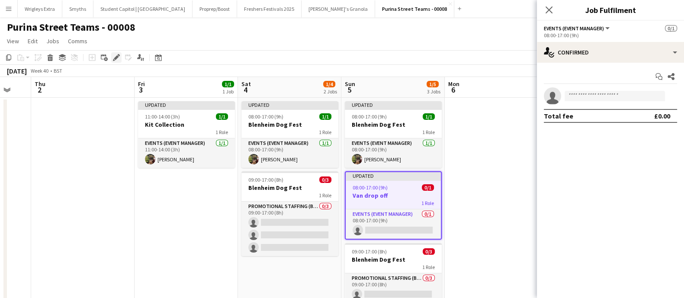
click at [113, 56] on icon "Edit" at bounding box center [116, 57] width 7 height 7
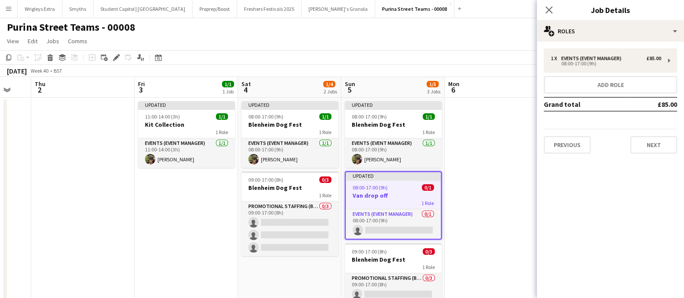
click at [454, 250] on app-date-cell at bounding box center [496, 222] width 103 height 248
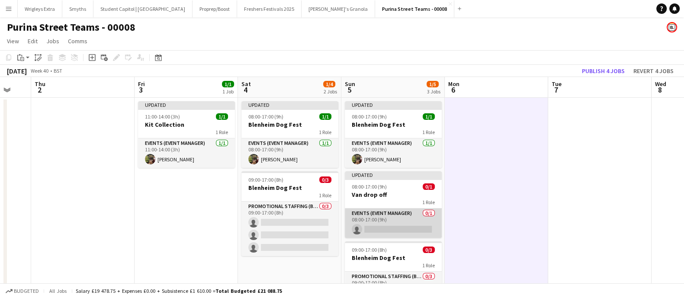
click at [391, 229] on app-card-role "Events (Event Manager) 0/1 08:00-17:00 (9h) single-neutral-actions" at bounding box center [393, 222] width 97 height 29
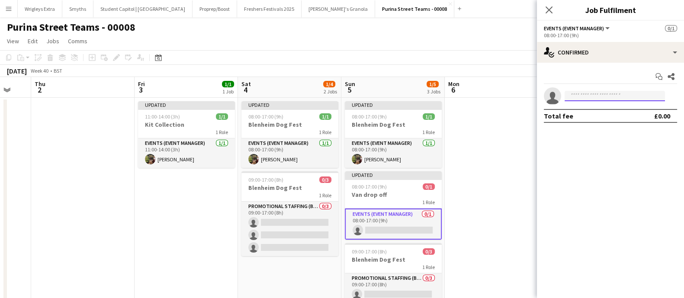
click at [579, 97] on input at bounding box center [614, 96] width 100 height 10
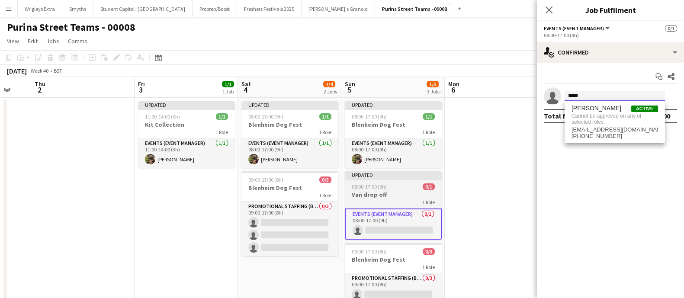
type input "*****"
click at [356, 183] on span "08:00-17:00 (9h)" at bounding box center [369, 186] width 35 height 6
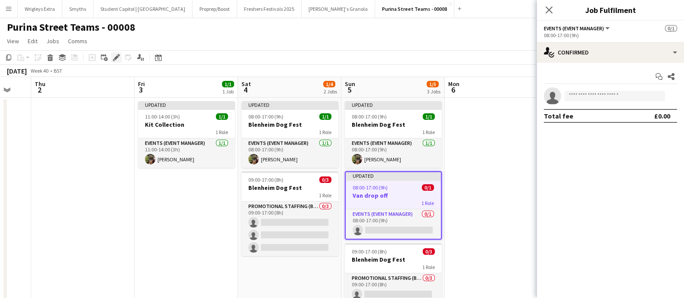
click at [114, 55] on icon "Edit" at bounding box center [116, 57] width 7 height 7
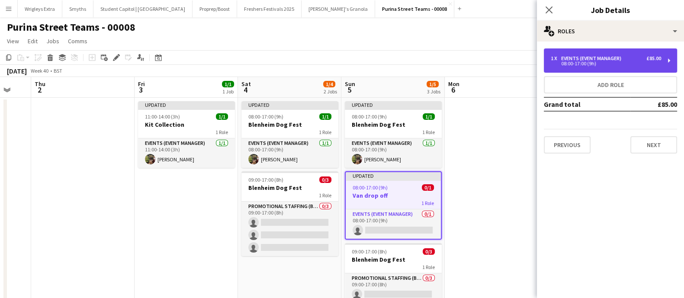
click at [632, 56] on div "1 x Events (Event Manager) £85.00" at bounding box center [605, 58] width 110 height 6
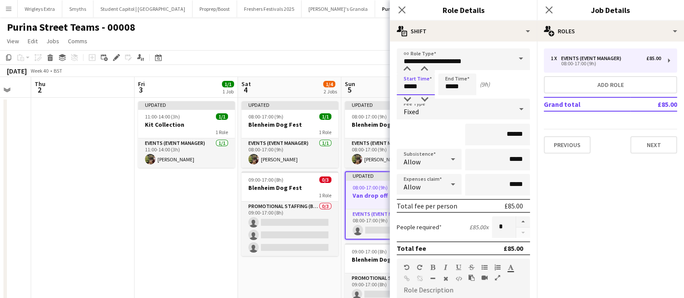
click at [417, 83] on input "*****" at bounding box center [416, 85] width 38 height 22
click at [409, 68] on div at bounding box center [406, 69] width 17 height 9
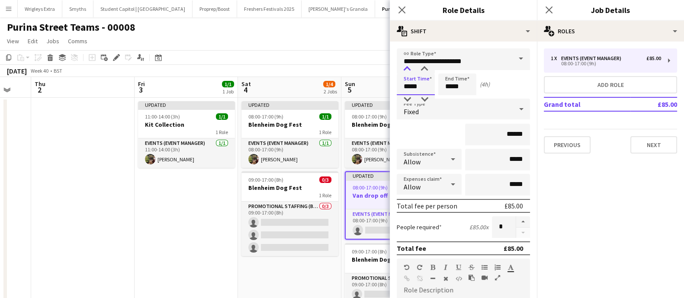
click at [409, 68] on div at bounding box center [406, 69] width 17 height 9
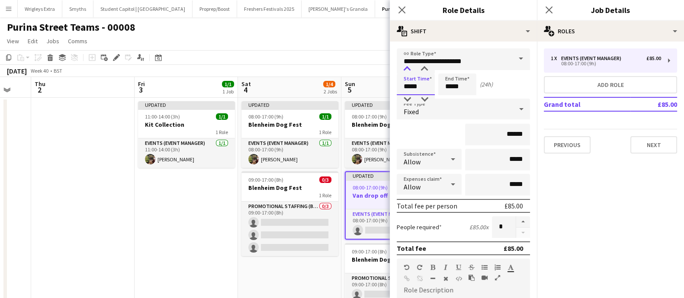
type input "*****"
click at [409, 68] on div at bounding box center [406, 69] width 17 height 9
click at [448, 90] on input "*****" at bounding box center [457, 85] width 38 height 22
click at [450, 97] on div at bounding box center [448, 99] width 17 height 9
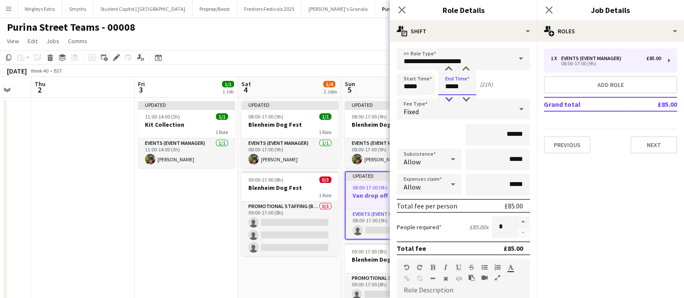
click at [450, 97] on div at bounding box center [448, 99] width 17 height 9
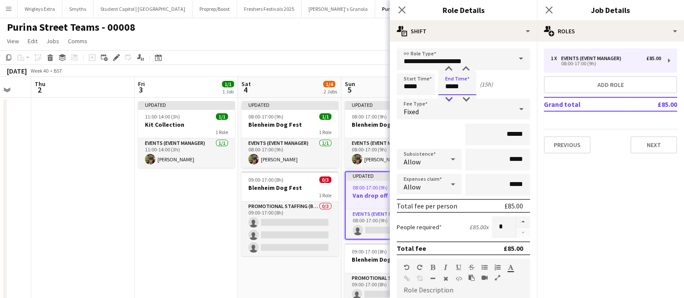
click at [450, 97] on div at bounding box center [448, 99] width 17 height 9
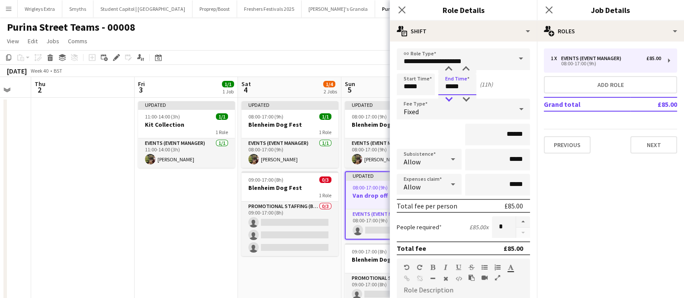
click at [450, 97] on div at bounding box center [448, 99] width 17 height 9
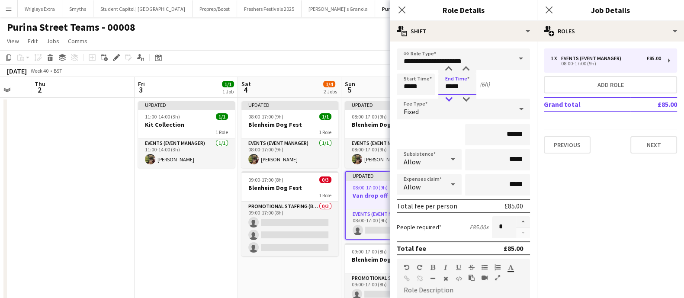
click at [450, 97] on div at bounding box center [448, 99] width 17 height 9
type input "*****"
click at [450, 97] on div at bounding box center [448, 99] width 17 height 9
click at [487, 88] on div "Start Time ***** End Time ***** (3h)" at bounding box center [463, 85] width 133 height 22
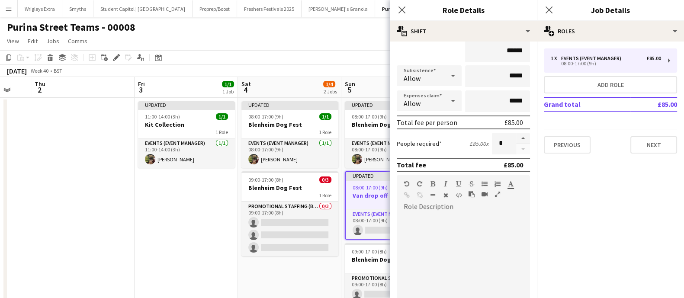
scroll to position [108, 0]
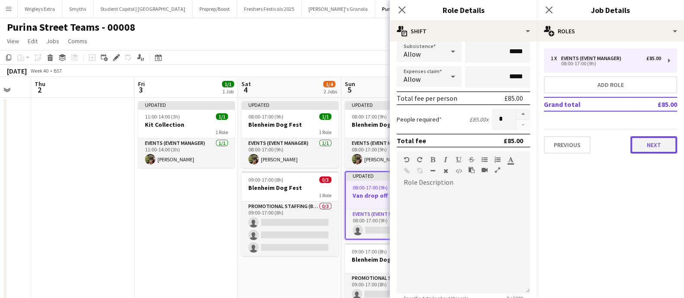
click at [650, 137] on button "Next" at bounding box center [653, 144] width 47 height 17
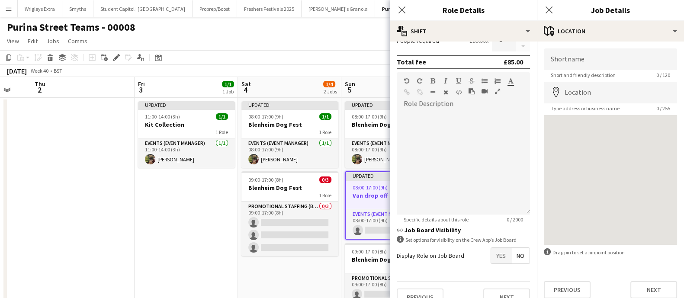
scroll to position [199, 0]
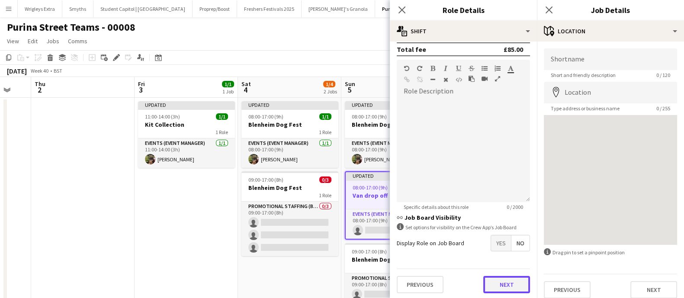
click at [507, 278] on button "Next" at bounding box center [506, 284] width 47 height 17
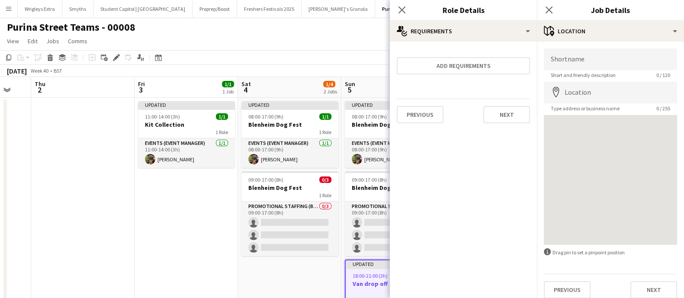
scroll to position [0, 0]
click at [675, 290] on form "Shortname Short and friendly description 0 / 120 Location map-marker Type addre…" at bounding box center [610, 173] width 147 height 250
click at [657, 292] on button "Next" at bounding box center [653, 289] width 47 height 17
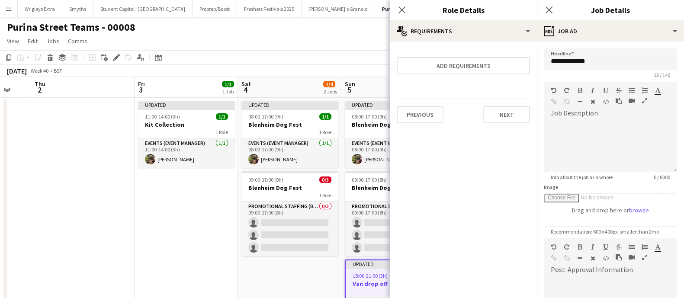
click at [245, 263] on app-date-cell "Updated 08:00-17:00 (9h) 1/1 Blenheim Dog Fest 1 Role Events (Event Manager) [D…" at bounding box center [289, 222] width 103 height 248
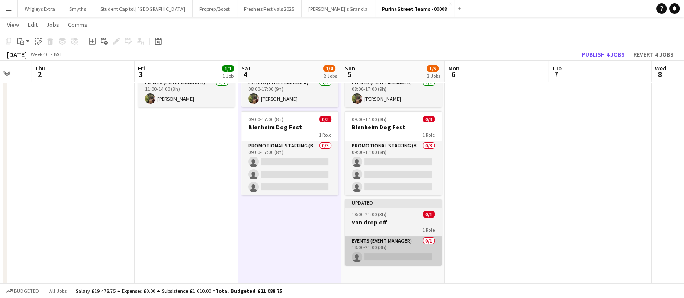
scroll to position [61, 0]
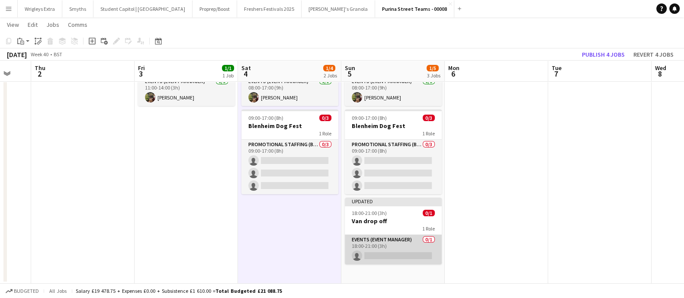
click at [416, 253] on app-card-role "Events (Event Manager) 0/1 18:00-21:00 (3h) single-neutral-actions" at bounding box center [393, 249] width 97 height 29
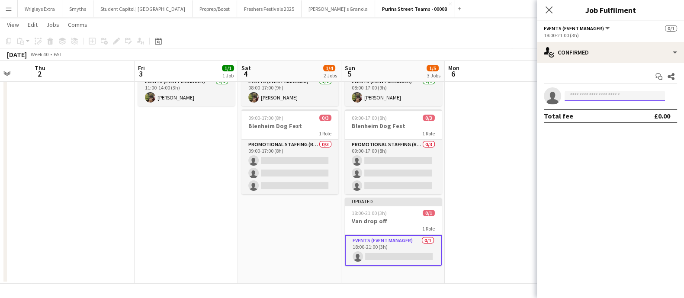
click at [585, 91] on input at bounding box center [614, 96] width 100 height 10
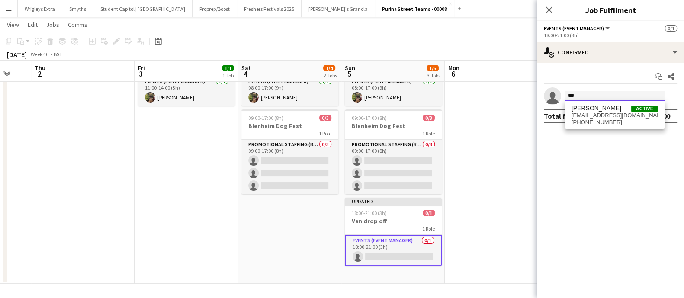
type input "***"
click at [584, 102] on div "[PERSON_NAME] Active [EMAIL_ADDRESS][DOMAIN_NAME] [PHONE_NUMBER]" at bounding box center [614, 115] width 100 height 28
click at [586, 112] on span "[EMAIL_ADDRESS][DOMAIN_NAME]" at bounding box center [614, 115] width 86 height 7
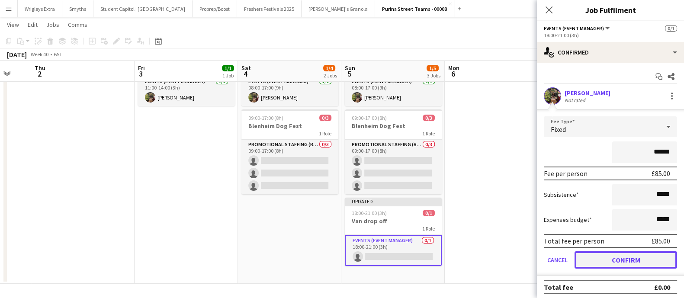
click at [610, 255] on button "Confirm" at bounding box center [625, 259] width 102 height 17
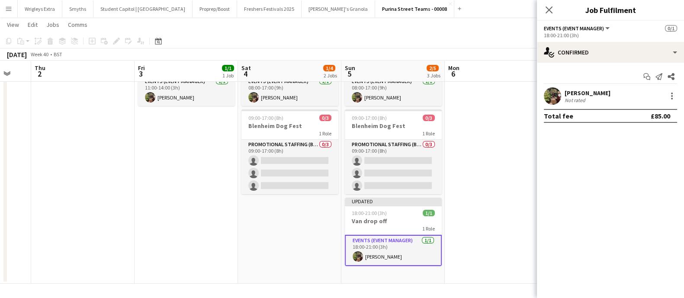
click at [477, 195] on app-date-cell at bounding box center [496, 160] width 103 height 248
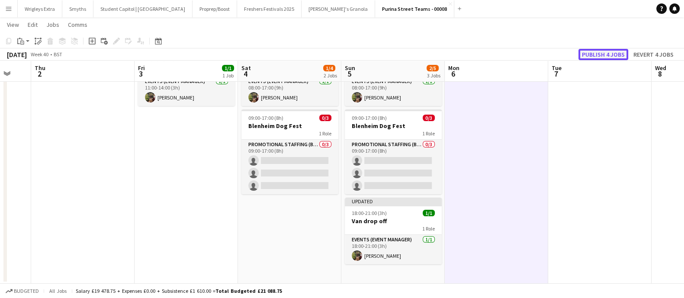
click at [602, 51] on button "Publish 4 jobs" at bounding box center [603, 54] width 50 height 11
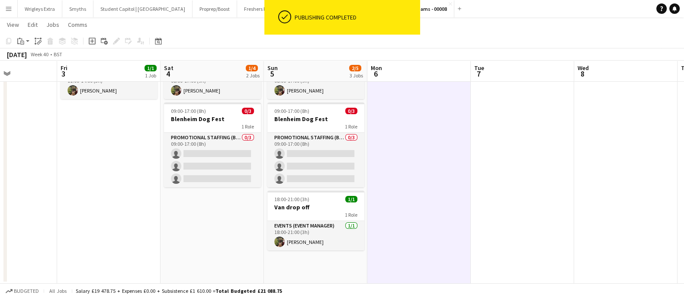
scroll to position [0, 358]
drag, startPoint x: 464, startPoint y: 256, endPoint x: 384, endPoint y: 196, distance: 99.2
click at [384, 196] on app-calendar-viewport "Mon 29 Tue 30 Wed 1 Thu 2 Fri 3 1/1 1 Job Sat 4 1/4 2 Jobs Sun 5 2/5 3 Jobs Mon…" at bounding box center [342, 128] width 684 height 311
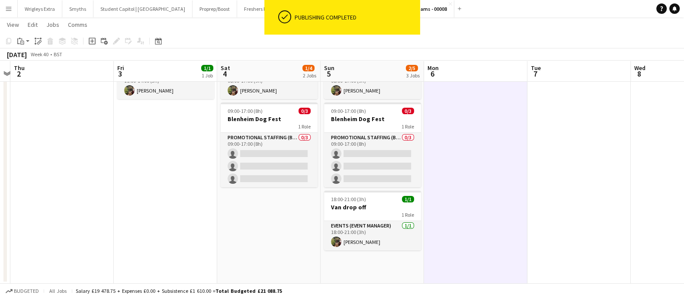
drag, startPoint x: 492, startPoint y: 216, endPoint x: 551, endPoint y: 221, distance: 59.1
click at [551, 221] on app-calendar-viewport "Mon 29 Tue 30 Wed 1 Thu 2 Fri 3 1/1 1 Job Sat 4 1/4 2 Jobs Sun 5 2/5 3 Jobs Mon…" at bounding box center [342, 128] width 684 height 311
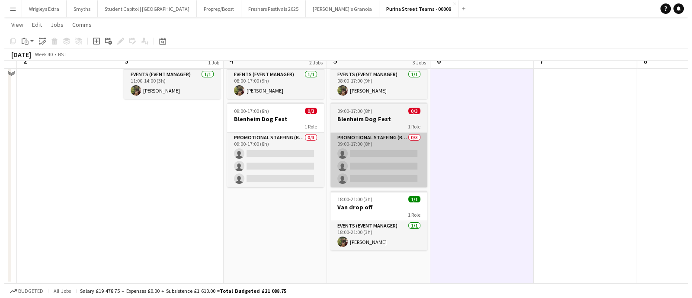
scroll to position [0, 0]
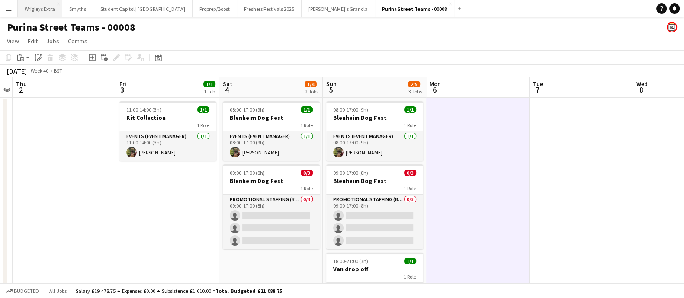
click at [45, 10] on button "Wrigleys Extra Close" at bounding box center [40, 8] width 45 height 17
